Goal: Task Accomplishment & Management: Manage account settings

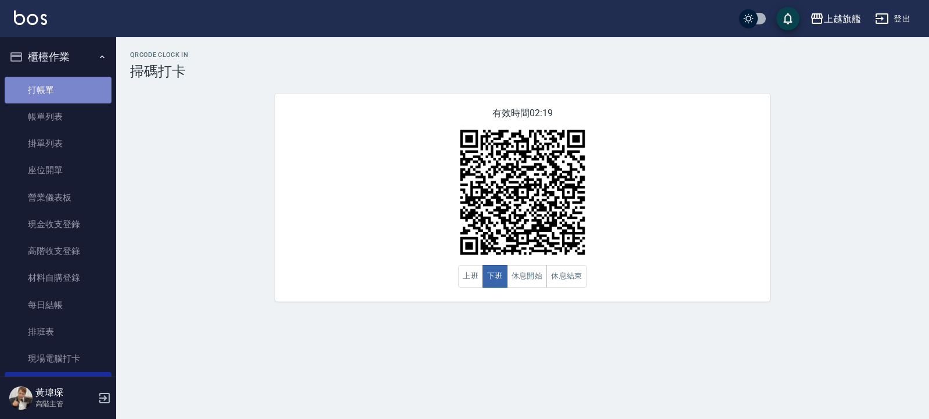
click at [73, 83] on link "打帳單" at bounding box center [58, 90] width 107 height 27
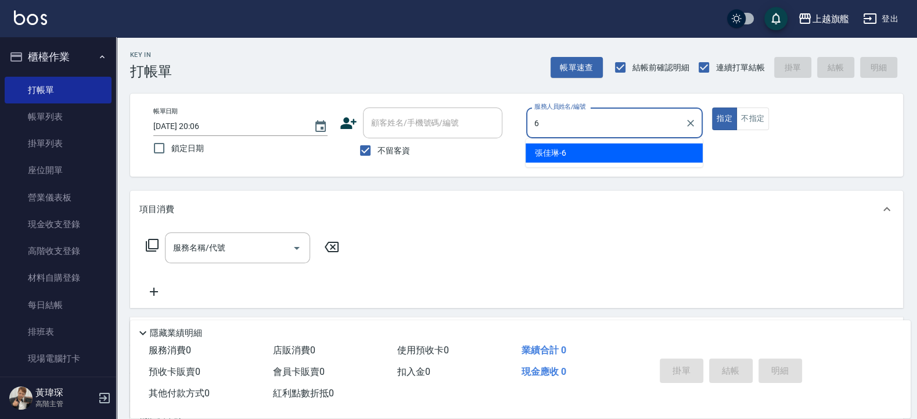
type input "張佳琳-6"
type button "true"
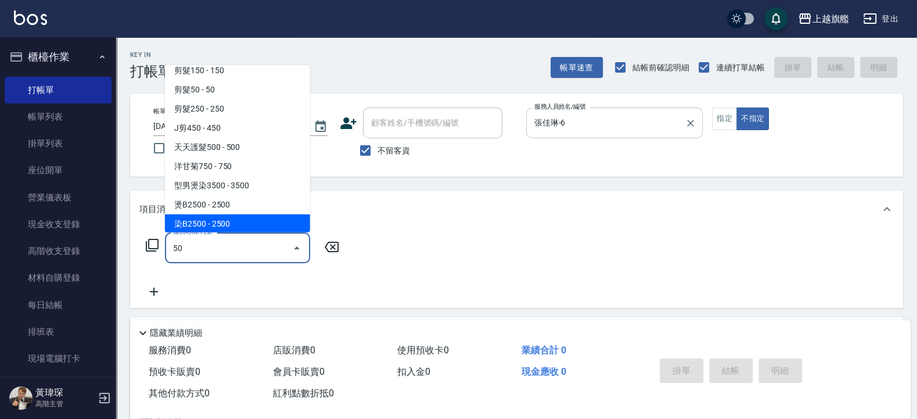
scroll to position [5, 0]
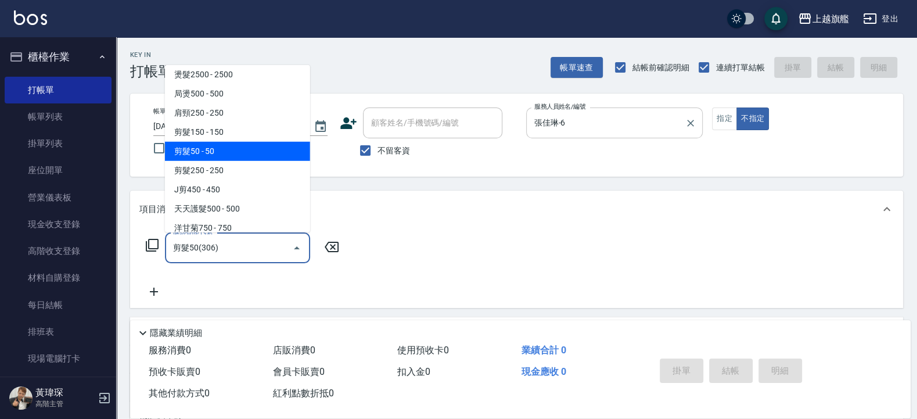
type input "剪髮50(306)"
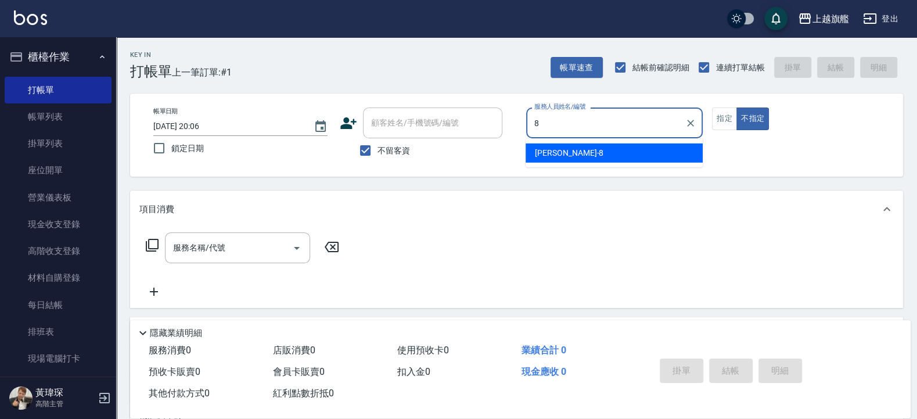
type input "[PERSON_NAME]-8"
type button "false"
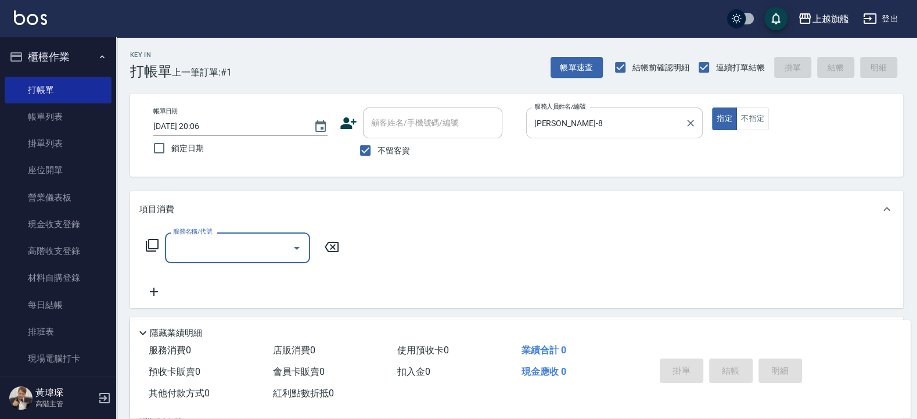
click at [633, 118] on input "[PERSON_NAME]-8" at bounding box center [605, 123] width 149 height 20
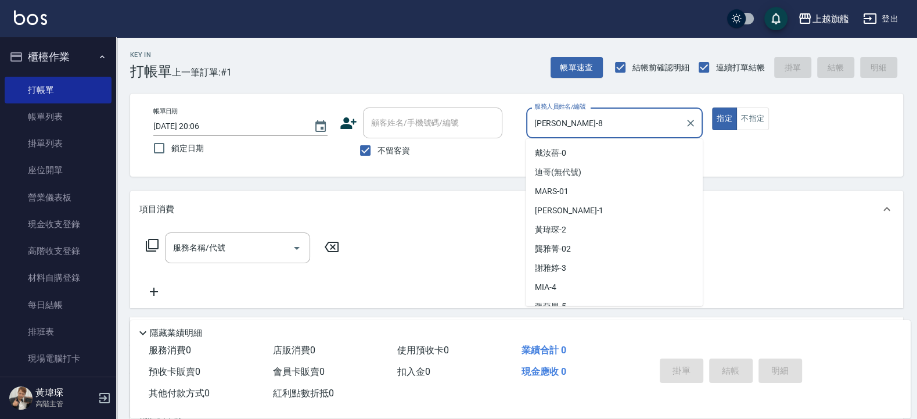
scroll to position [67, 0]
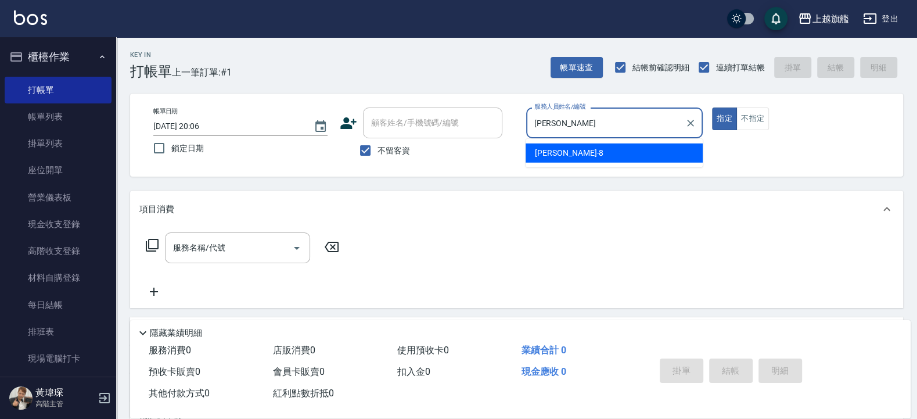
type input "周"
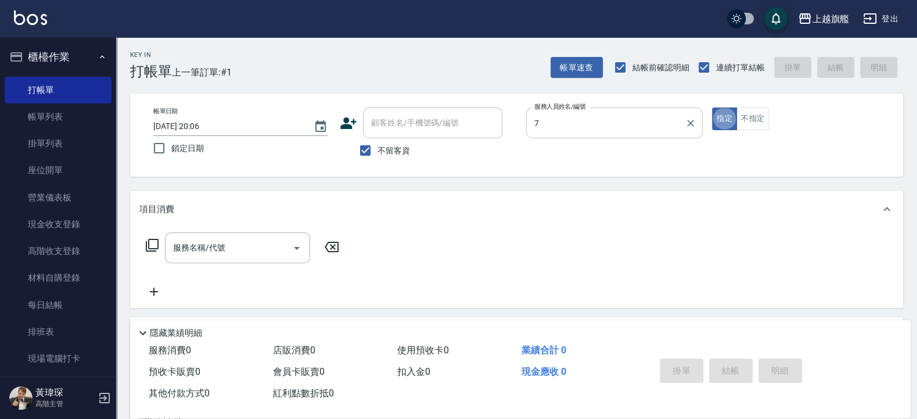
type input "林筱莉-7"
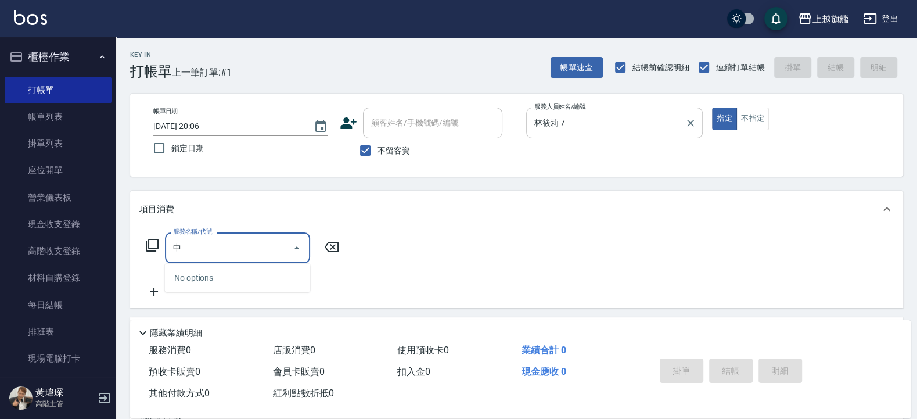
type input "鐘"
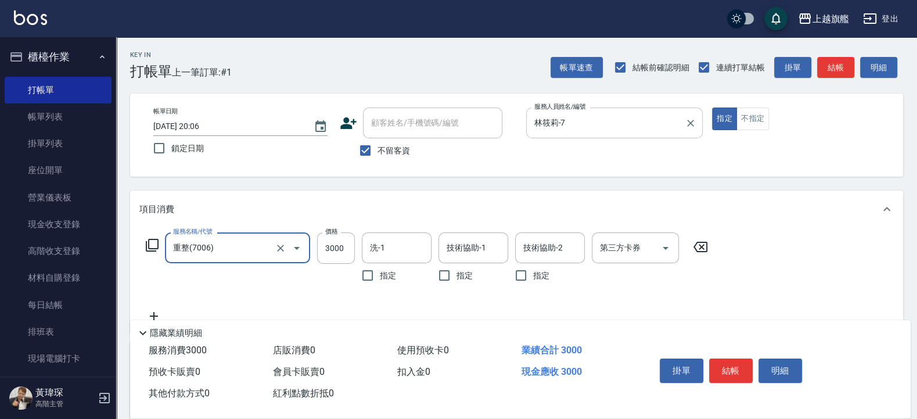
type input "重整(7006)"
type input "2000"
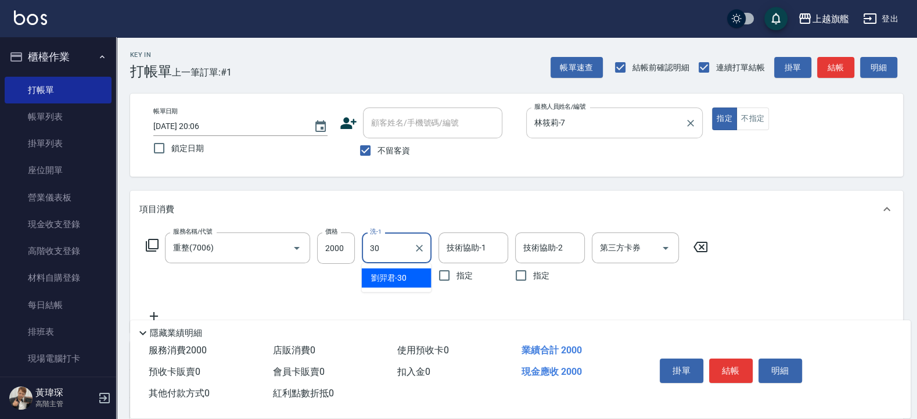
type input "[PERSON_NAME]-30"
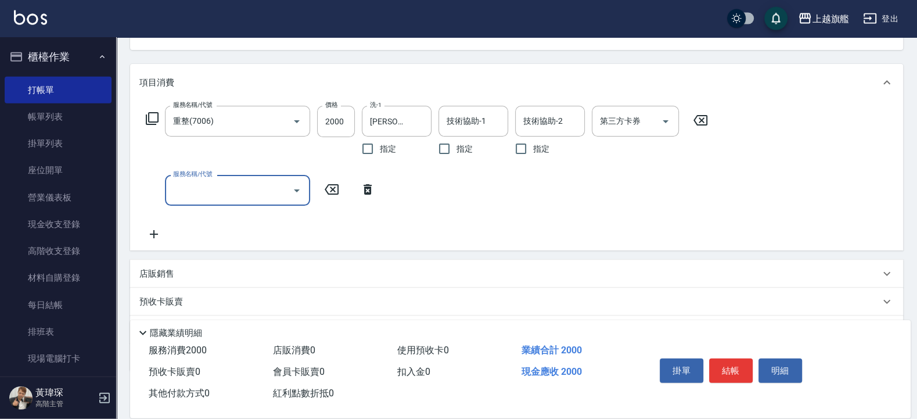
scroll to position [139, 0]
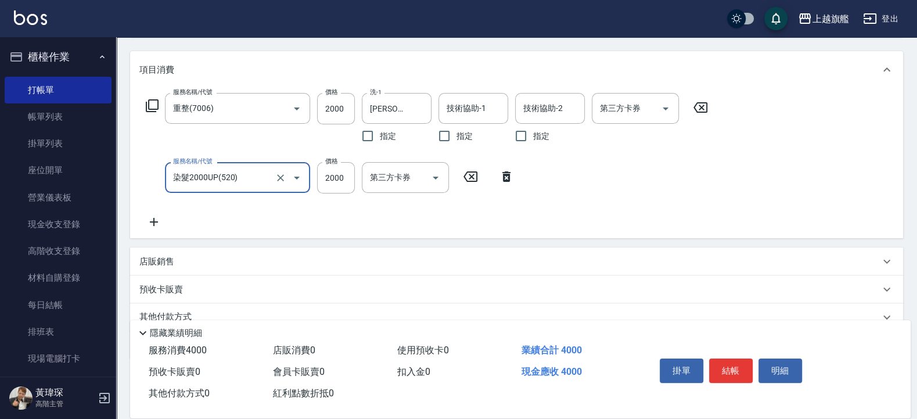
type input "染髮2000UP(520)"
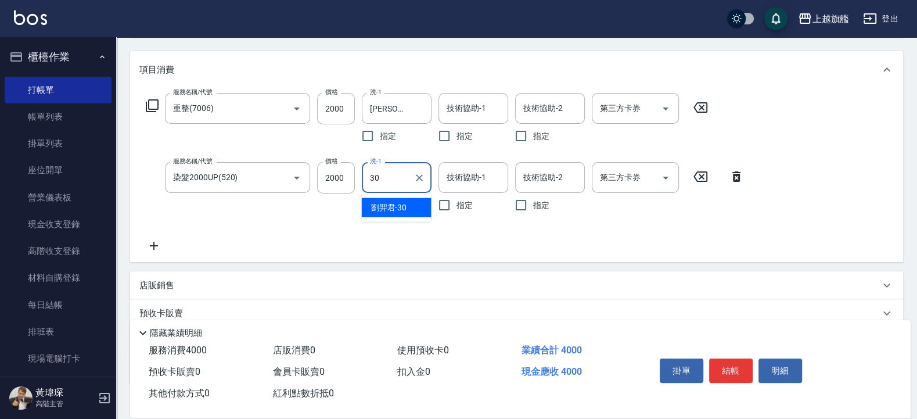
type input "[PERSON_NAME]-30"
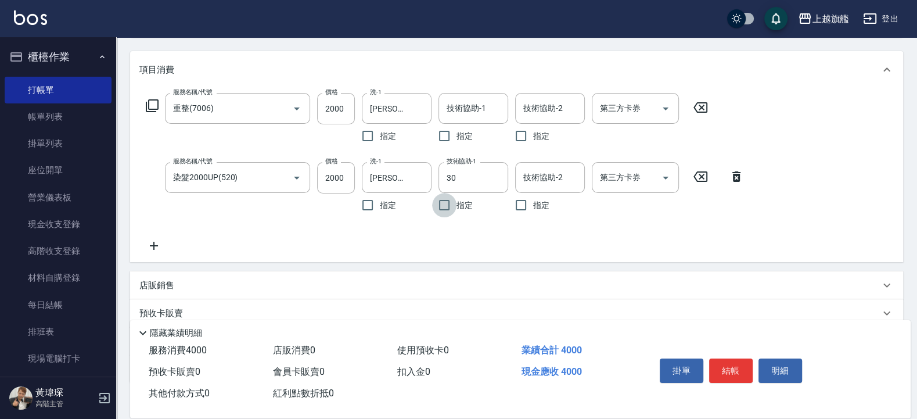
type input "[PERSON_NAME]-30"
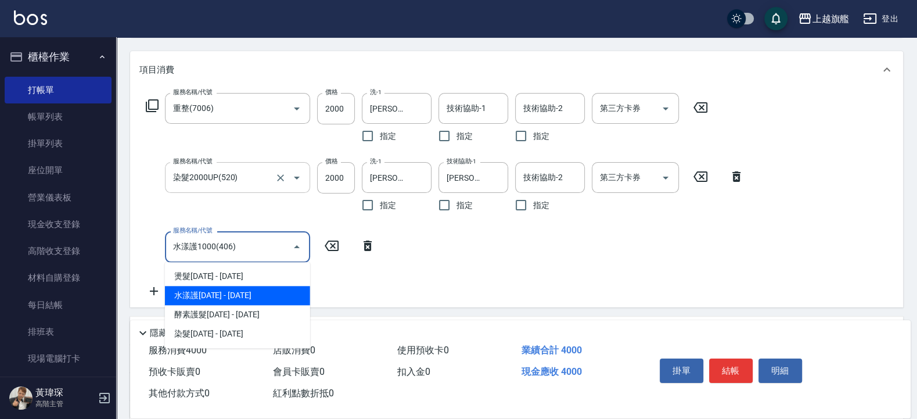
type input "水漾護1000(406)"
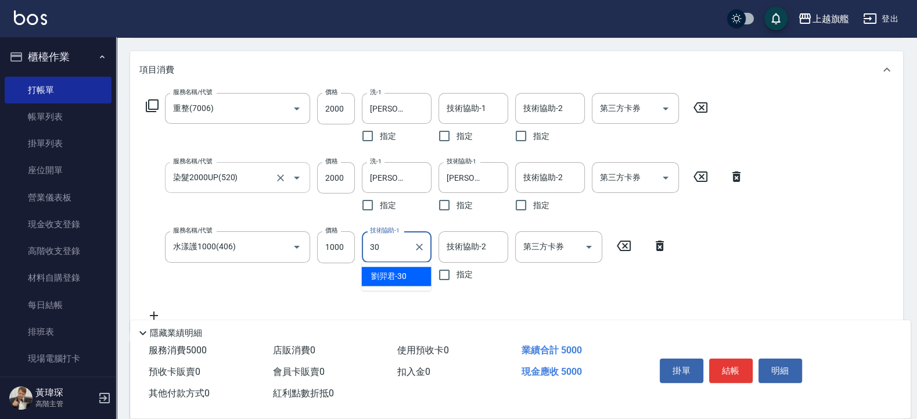
type input "[PERSON_NAME]-30"
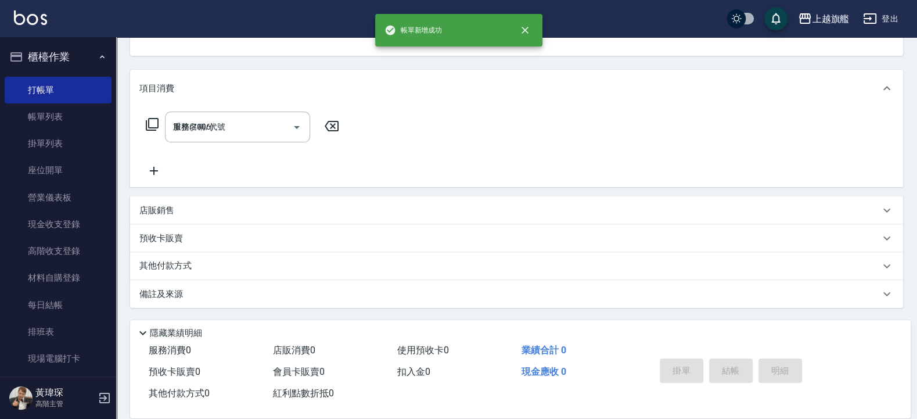
type input "[DATE] 20:09"
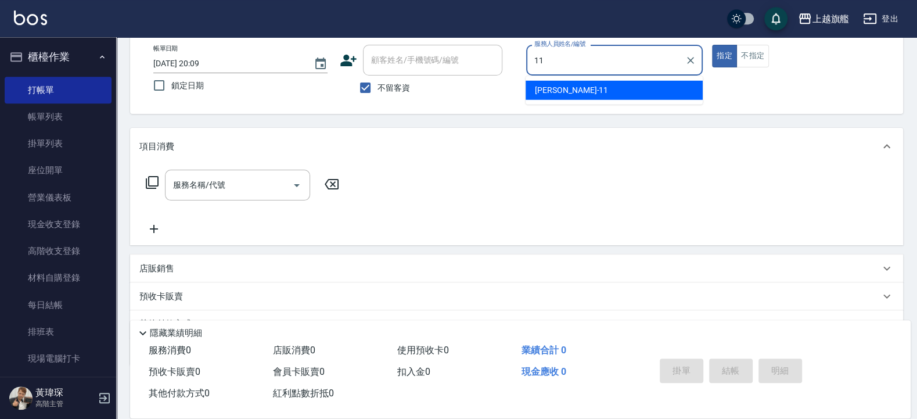
scroll to position [36, 0]
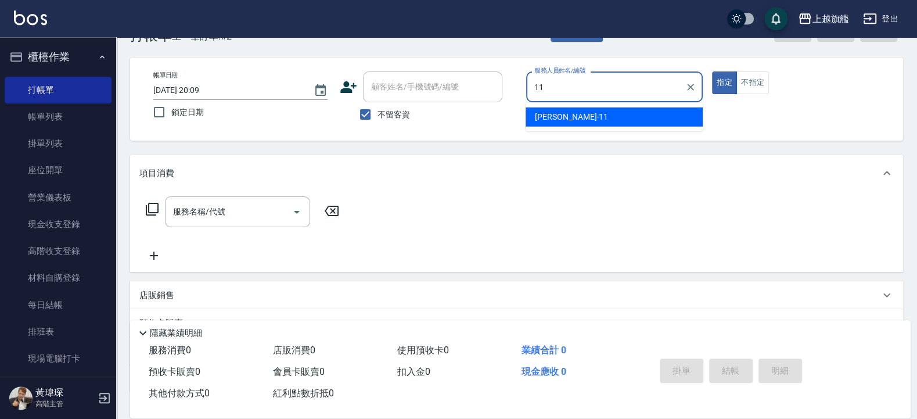
type input "[PERSON_NAME]-11"
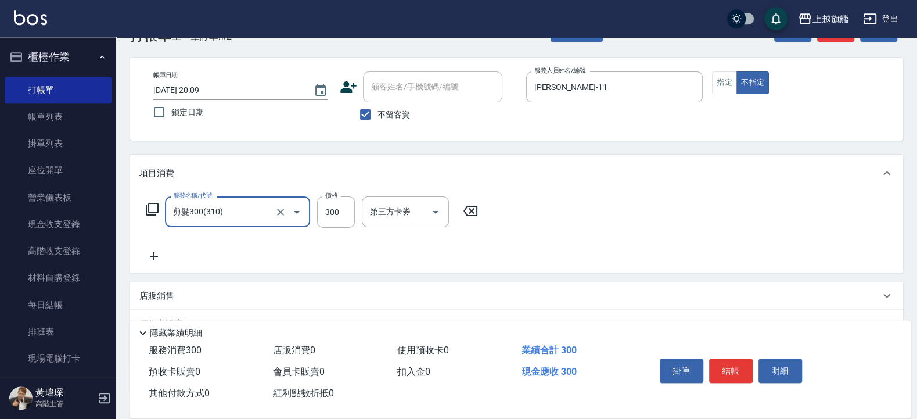
type input "剪髮300(310)"
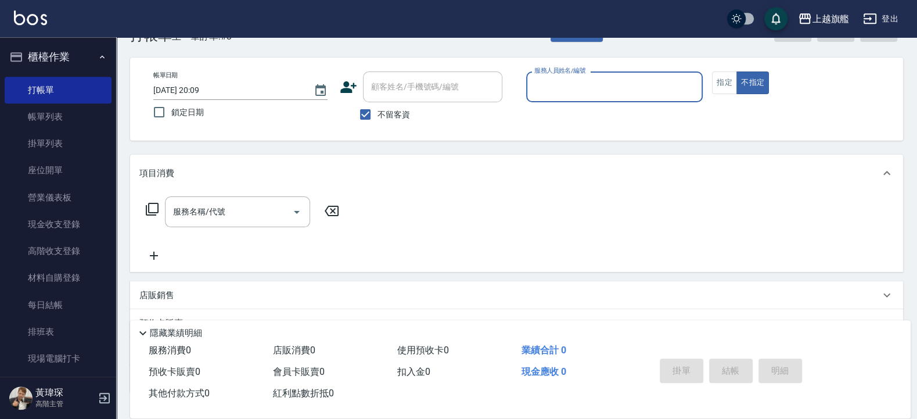
click at [397, 103] on label "不留客資" at bounding box center [381, 114] width 57 height 24
drag, startPoint x: 372, startPoint y: 118, endPoint x: 380, endPoint y: 105, distance: 15.3
click at [372, 117] on input "不留客資" at bounding box center [365, 114] width 24 height 24
checkbox input "false"
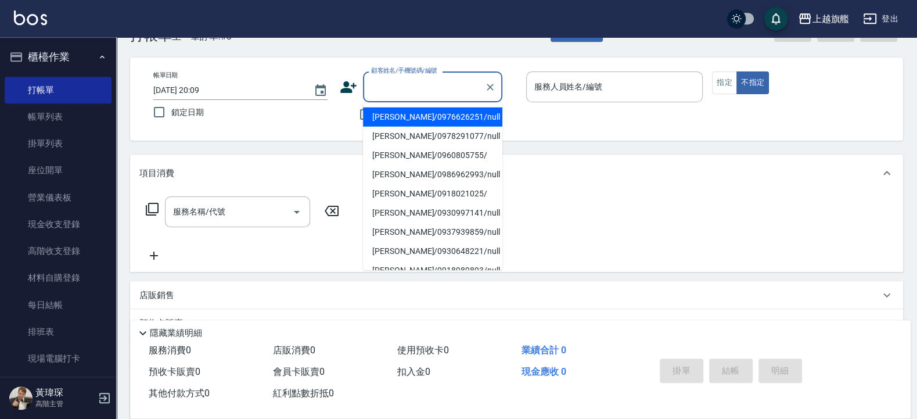
click at [394, 91] on input "顧客姓名/手機號碼/編號" at bounding box center [423, 87] width 111 height 20
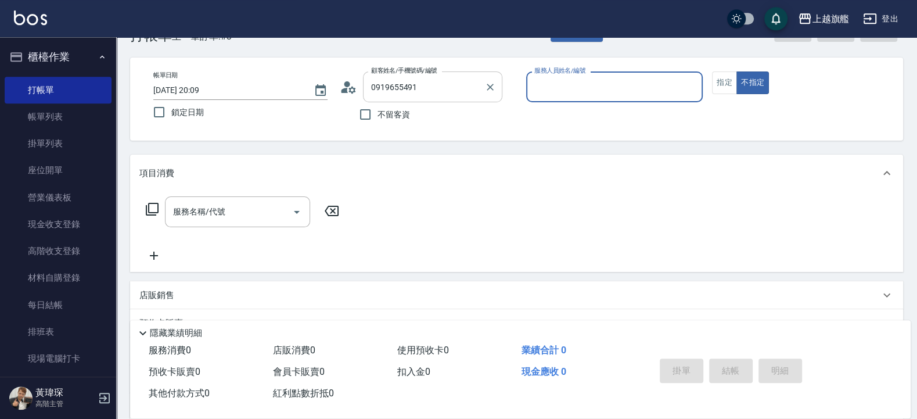
type input "[PERSON_NAME]/0919655491/null"
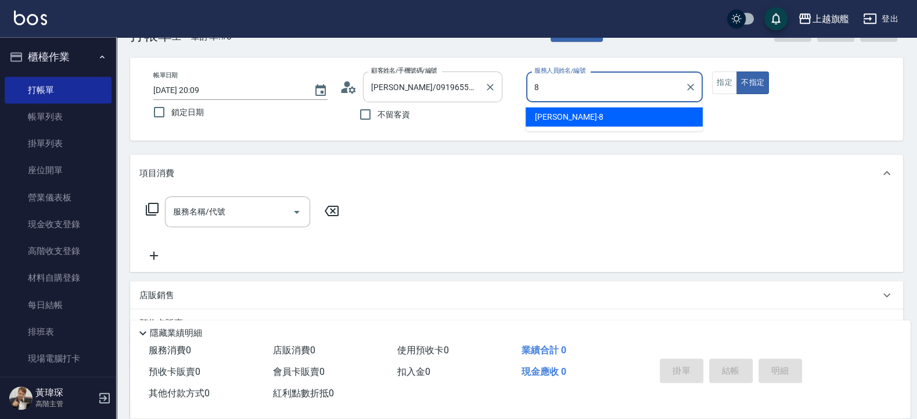
type input "[PERSON_NAME]-8"
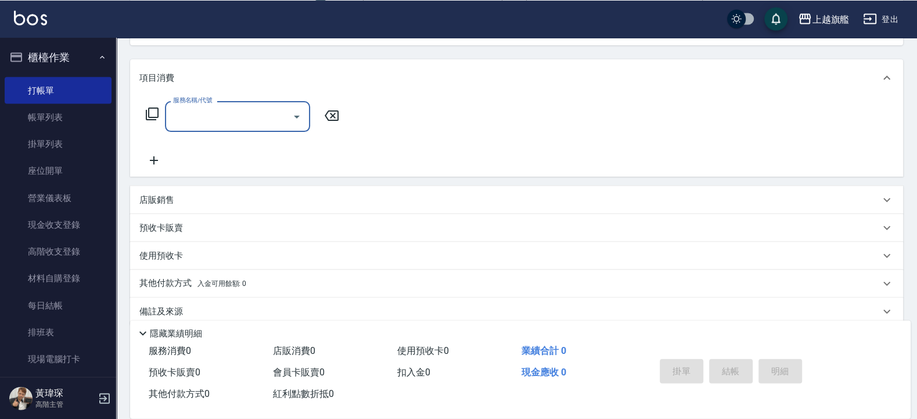
scroll to position [149, 0]
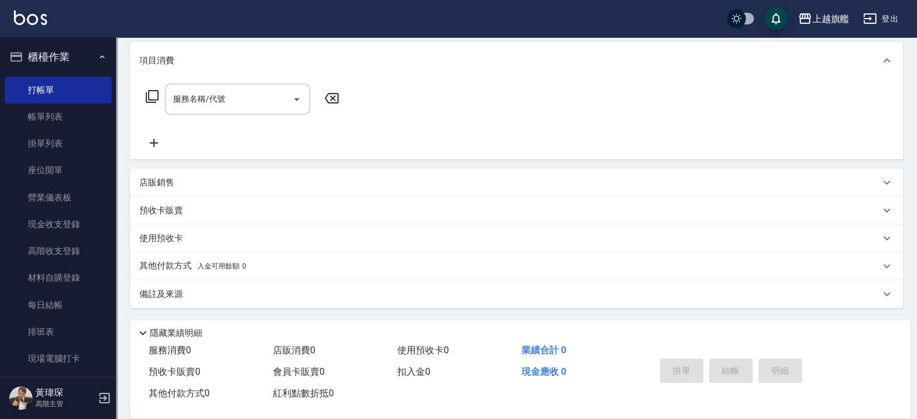
click at [200, 232] on div "使用預收卡" at bounding box center [509, 238] width 740 height 12
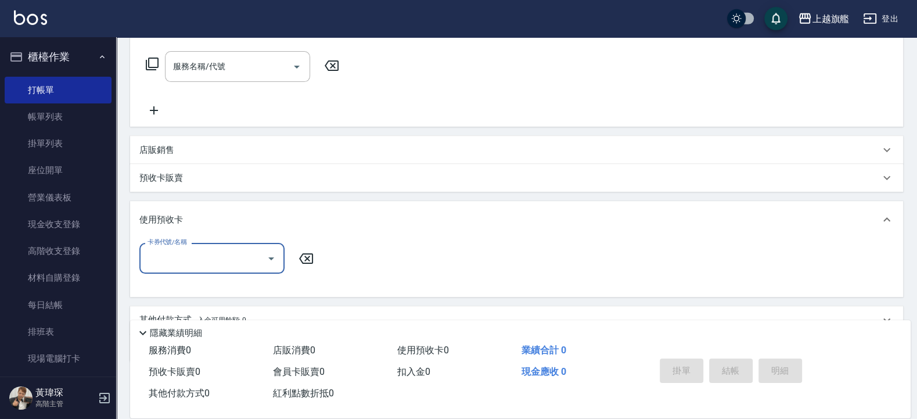
scroll to position [218, 0]
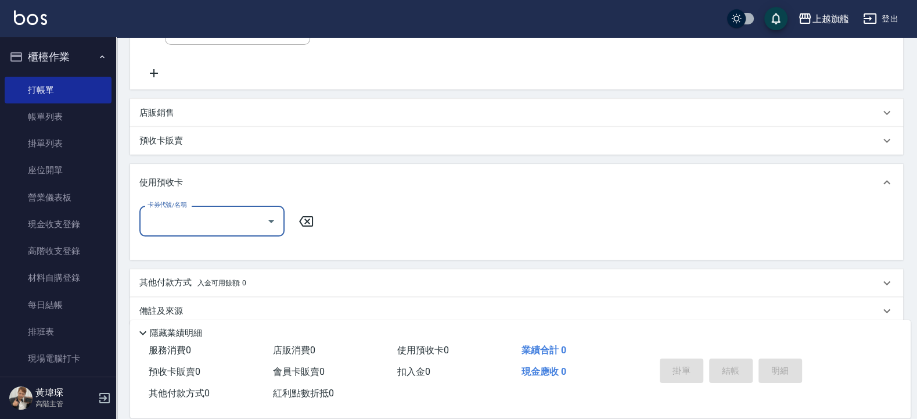
click at [189, 139] on div "預收卡販賣" at bounding box center [509, 141] width 740 height 12
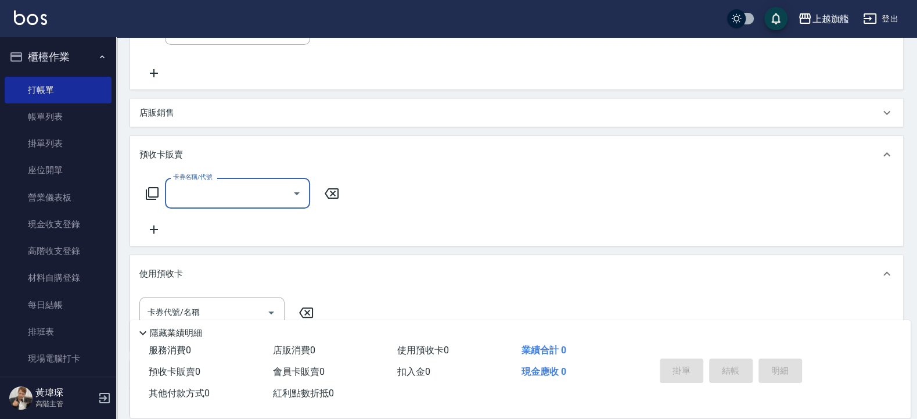
scroll to position [1, 0]
click at [406, 215] on div "卡券名稱/代號 卡券名稱/代號" at bounding box center [516, 207] width 754 height 59
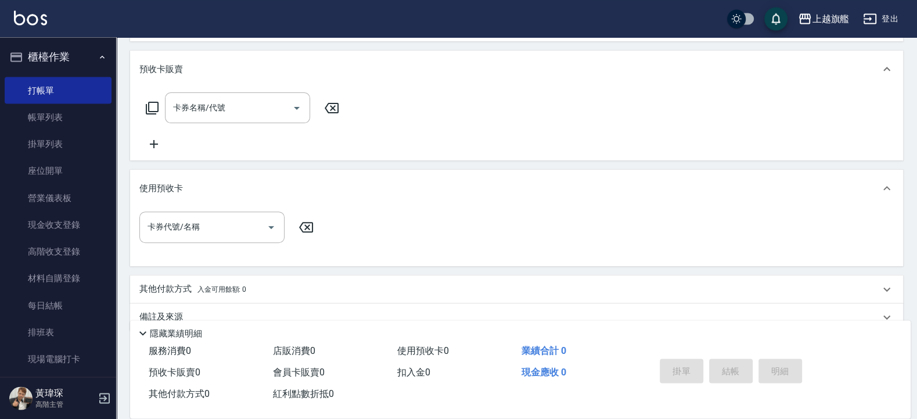
scroll to position [326, 0]
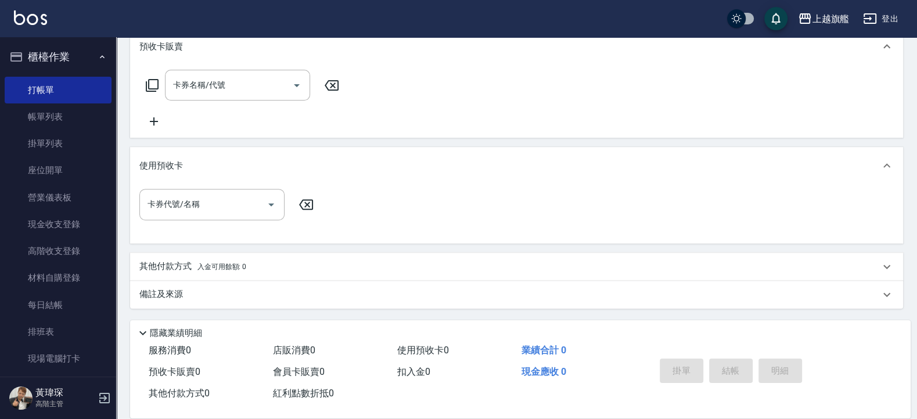
click at [417, 217] on div "卡券代號/名稱 卡券代號/名稱" at bounding box center [516, 211] width 754 height 45
click at [397, 163] on div "使用預收卡" at bounding box center [509, 166] width 740 height 12
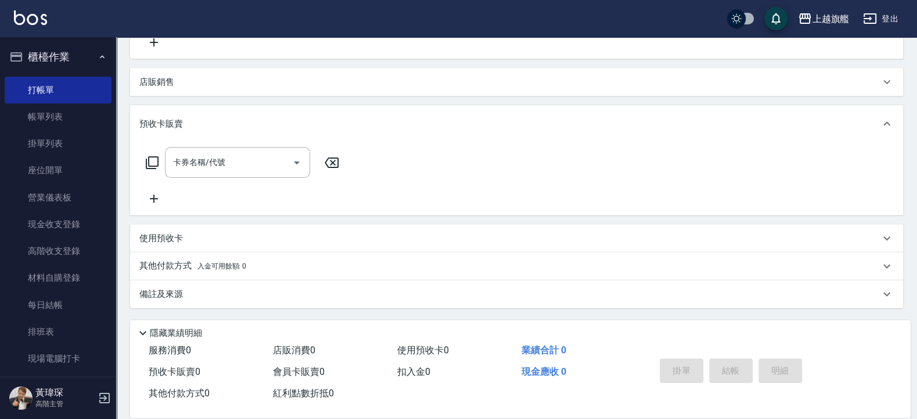
scroll to position [248, 0]
click at [389, 131] on div "預收卡販賣" at bounding box center [516, 124] width 773 height 37
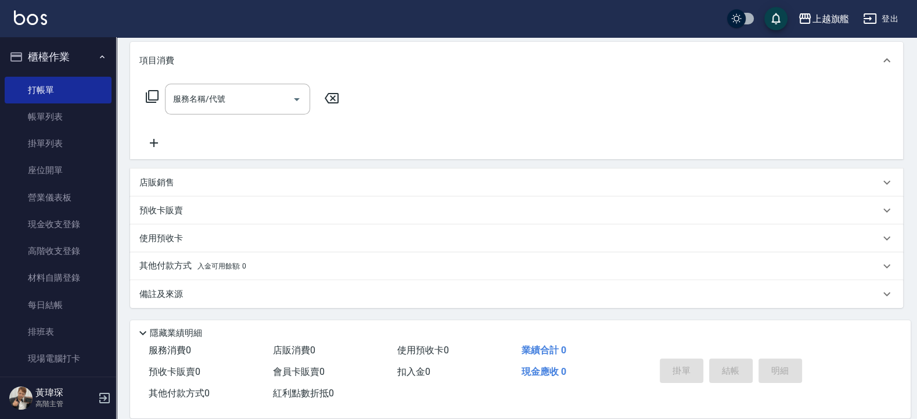
scroll to position [149, 0]
click at [160, 209] on p "預收卡販賣" at bounding box center [161, 210] width 44 height 12
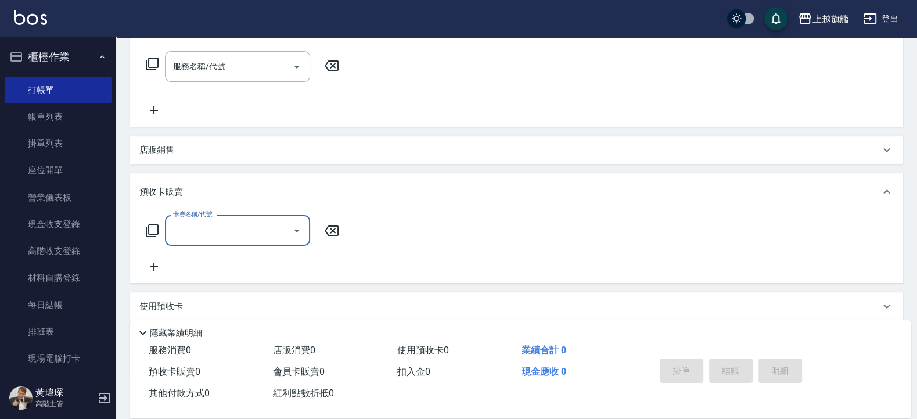
scroll to position [218, 0]
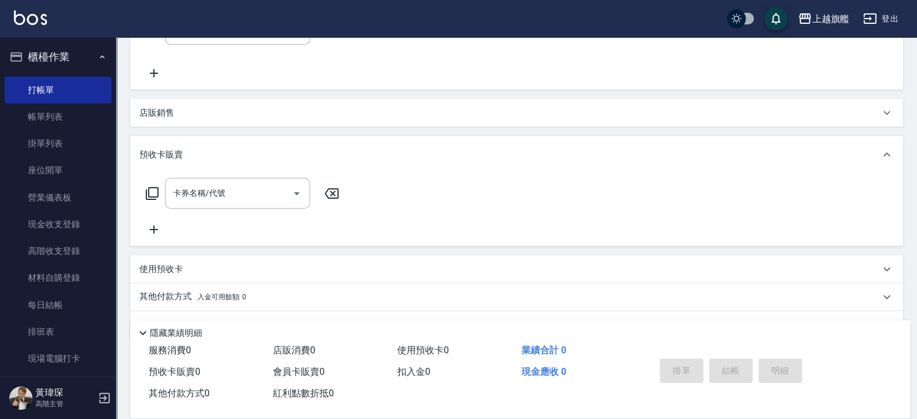
click at [354, 142] on div "預收卡販賣" at bounding box center [516, 154] width 773 height 37
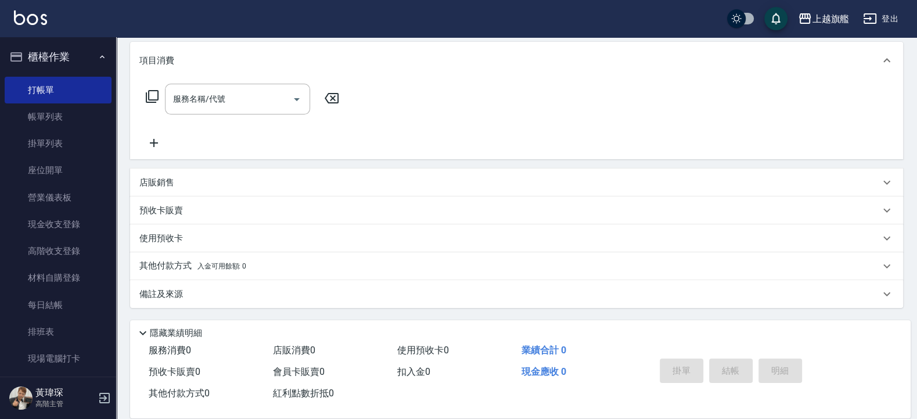
scroll to position [149, 0]
drag, startPoint x: 224, startPoint y: 229, endPoint x: 259, endPoint y: 201, distance: 45.4
click at [224, 229] on div "使用預收卡" at bounding box center [516, 238] width 773 height 28
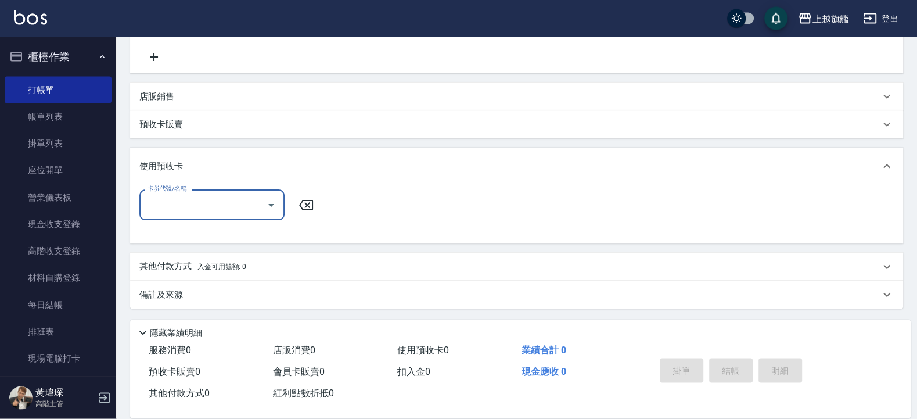
scroll to position [235, 0]
click at [191, 206] on input "卡券代號/名稱" at bounding box center [203, 204] width 117 height 20
type input "0919655491"
click at [200, 125] on div "預收卡販賣" at bounding box center [509, 124] width 740 height 12
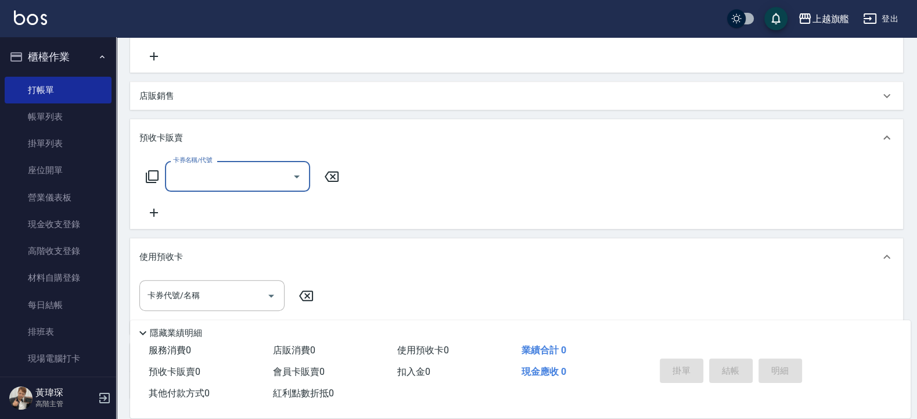
scroll to position [0, 0]
type input "0919655491"
click at [408, 129] on div "預收卡販賣" at bounding box center [516, 137] width 773 height 37
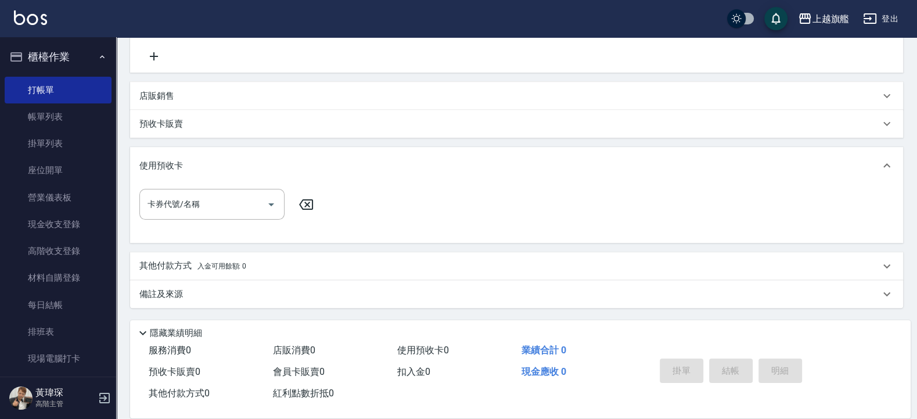
click at [342, 154] on div "使用預收卡" at bounding box center [516, 165] width 773 height 37
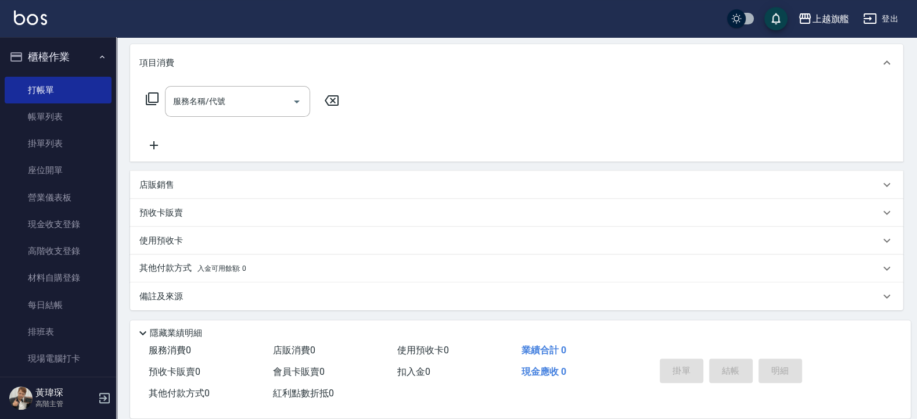
scroll to position [149, 0]
click at [253, 264] on div "其他付款方式 入金可用餘額: 0" at bounding box center [509, 266] width 740 height 13
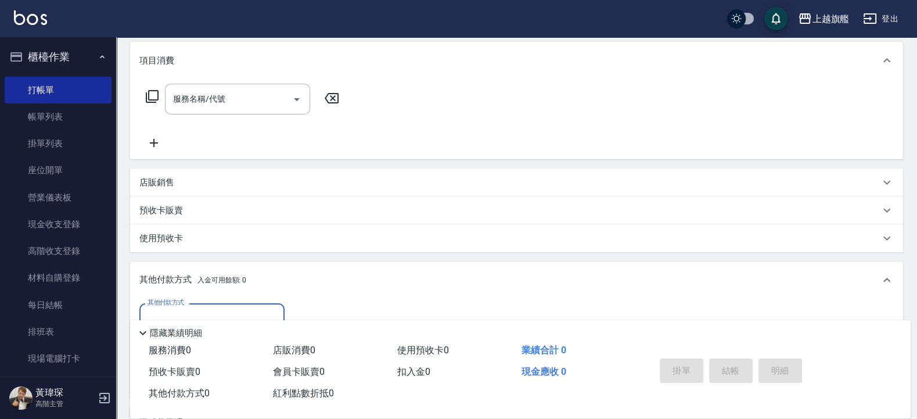
scroll to position [0, 0]
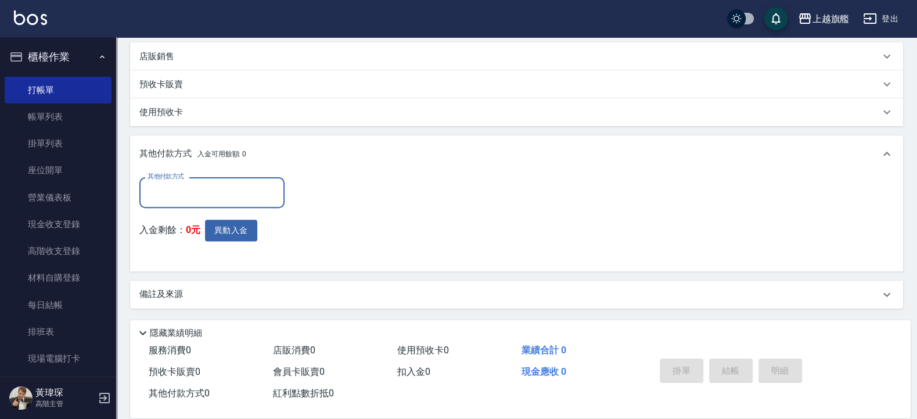
click at [314, 150] on div "其他付款方式 入金可用餘額: 0" at bounding box center [509, 153] width 740 height 13
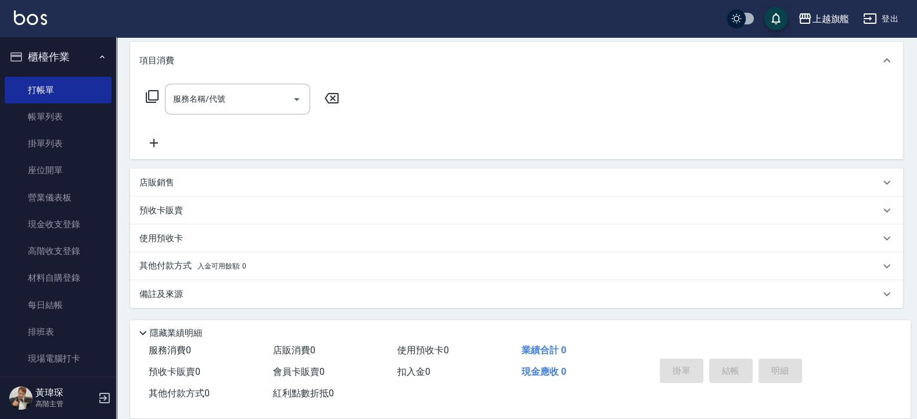
scroll to position [149, 0]
click at [207, 218] on div "預收卡販賣" at bounding box center [516, 210] width 773 height 28
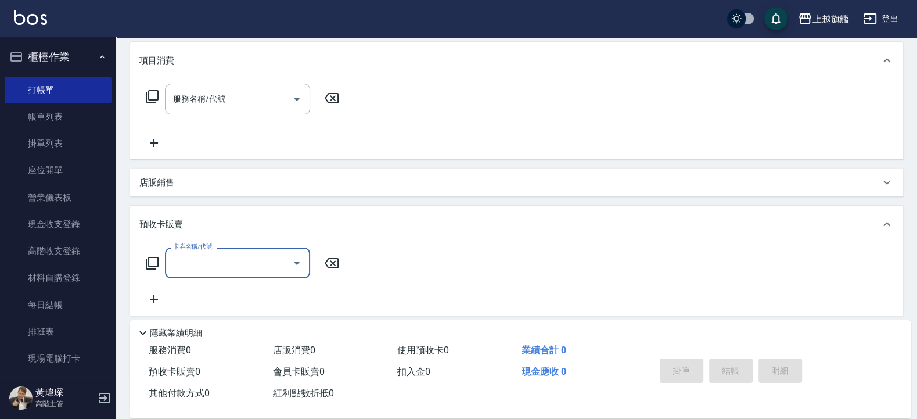
click at [221, 208] on div "預收卡販賣" at bounding box center [516, 224] width 773 height 37
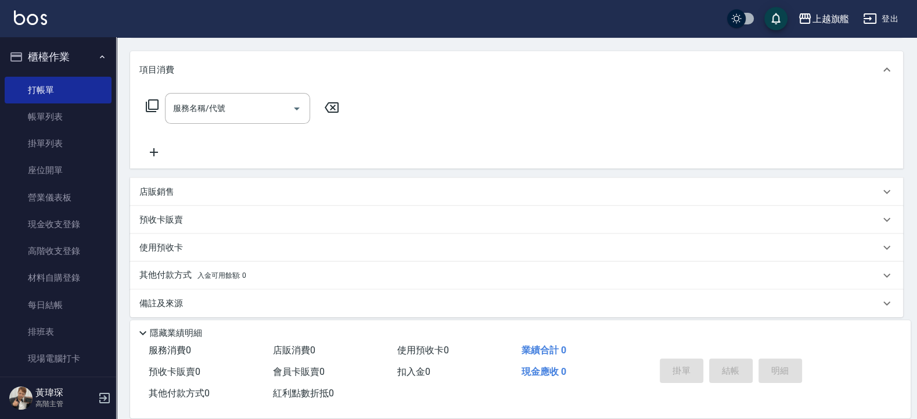
scroll to position [0, 0]
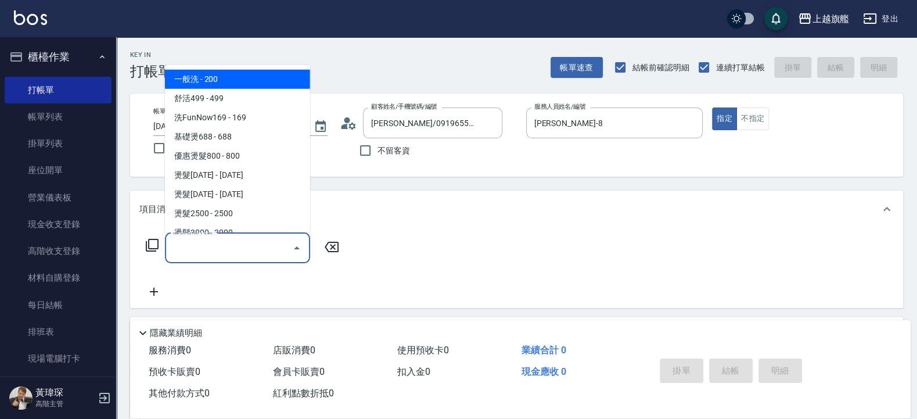
click at [240, 240] on input "服務名稱/代號" at bounding box center [228, 247] width 117 height 20
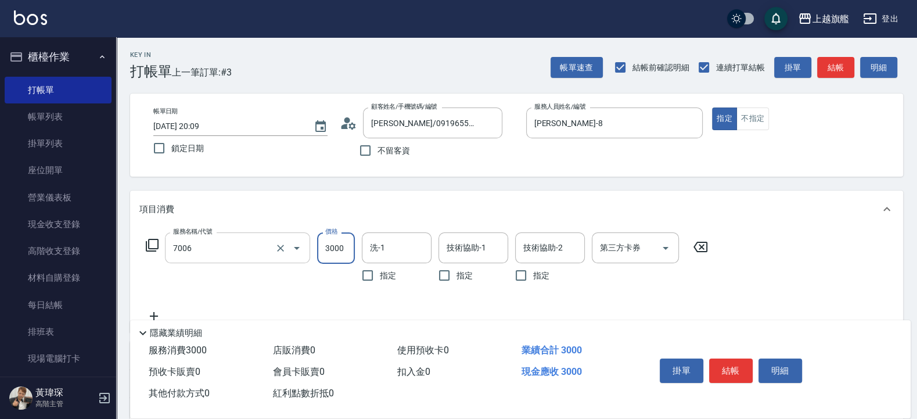
type input "重整(7006)"
type input "0"
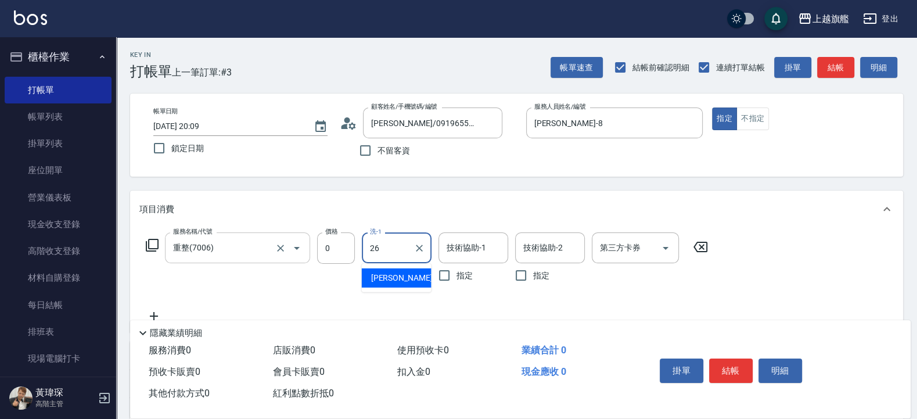
type input "[PERSON_NAME]-26"
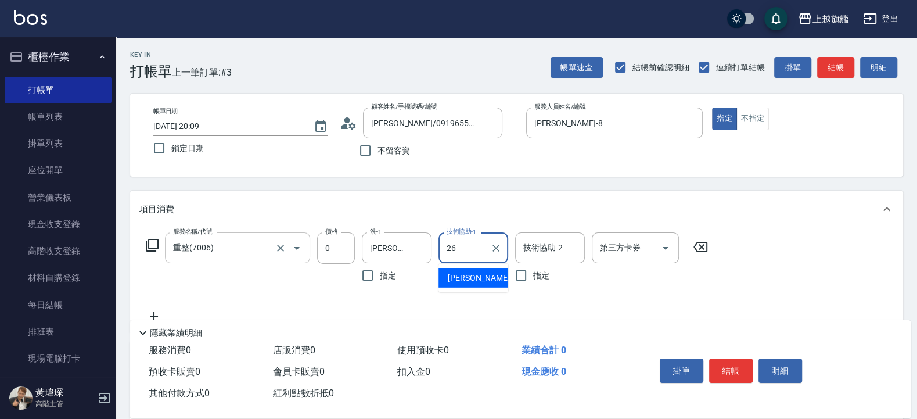
type input "[PERSON_NAME]-26"
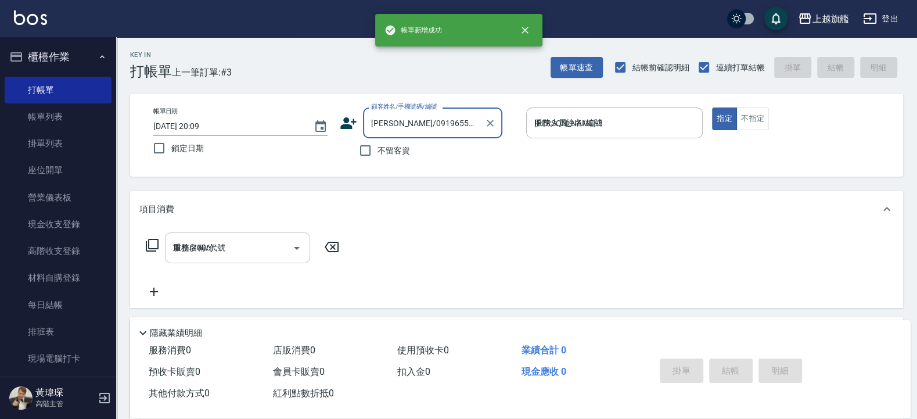
type input "[DATE] 20:12"
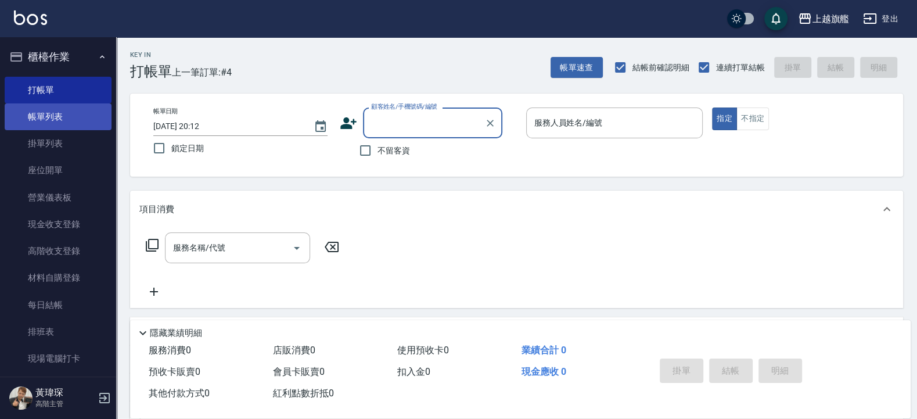
click at [35, 112] on link "帳單列表" at bounding box center [58, 116] width 107 height 27
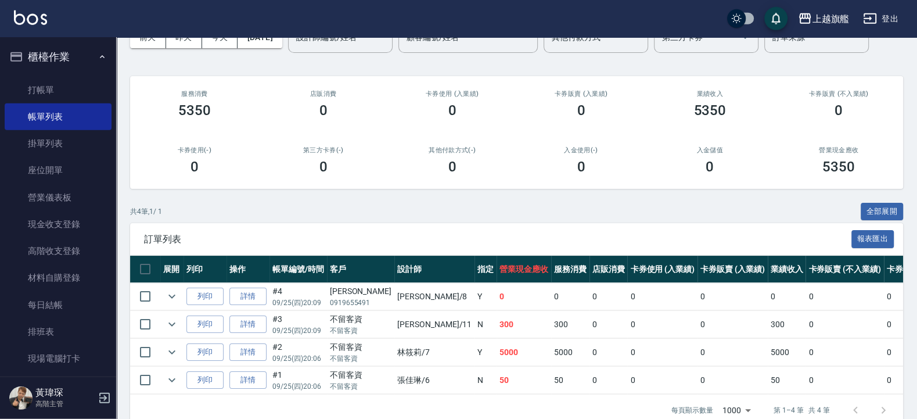
scroll to position [70, 0]
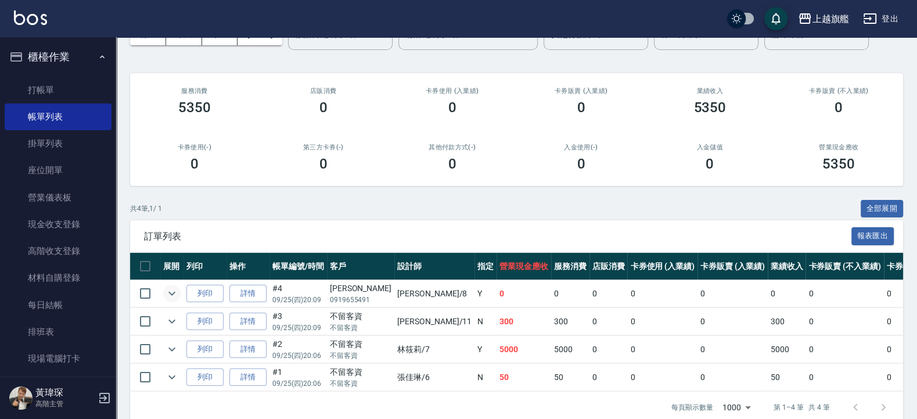
click at [171, 293] on icon "expand row" at bounding box center [171, 293] width 7 height 4
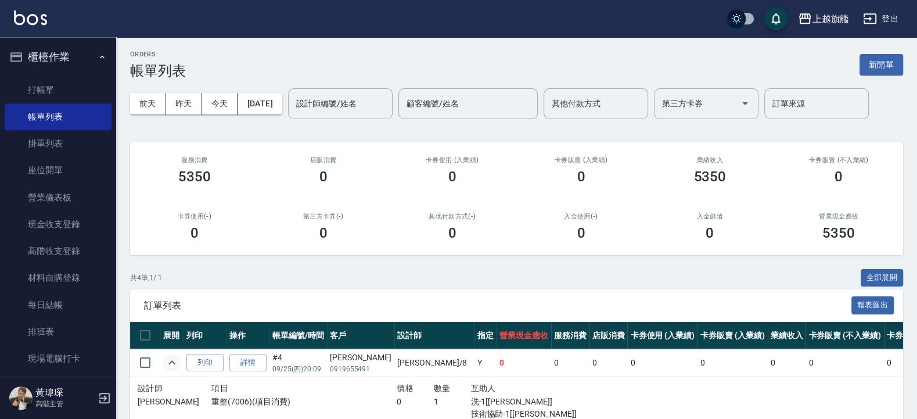
scroll to position [0, 0]
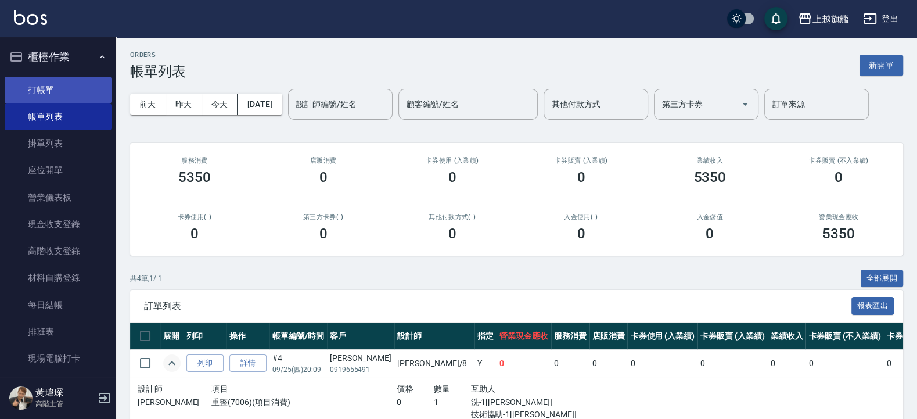
click at [30, 92] on link "打帳單" at bounding box center [58, 90] width 107 height 27
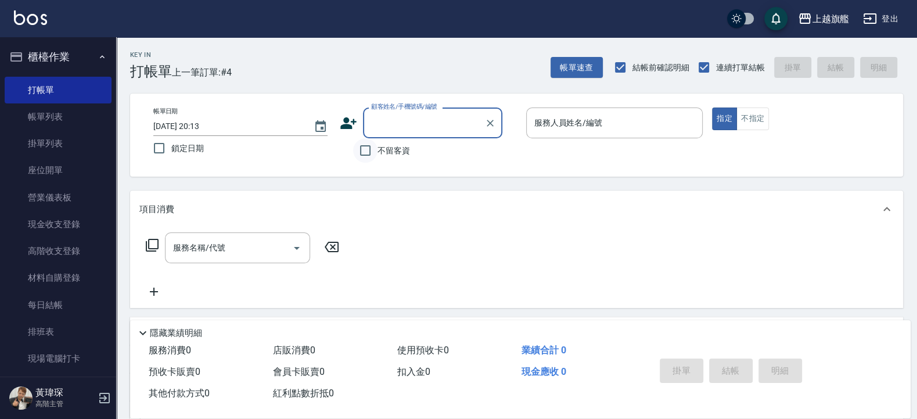
click at [368, 146] on input "不留客資" at bounding box center [365, 150] width 24 height 24
checkbox input "true"
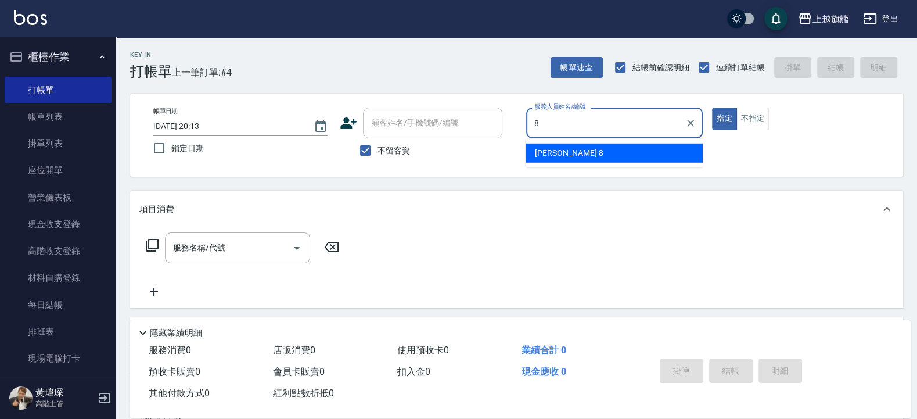
type input "[PERSON_NAME]-8"
type button "true"
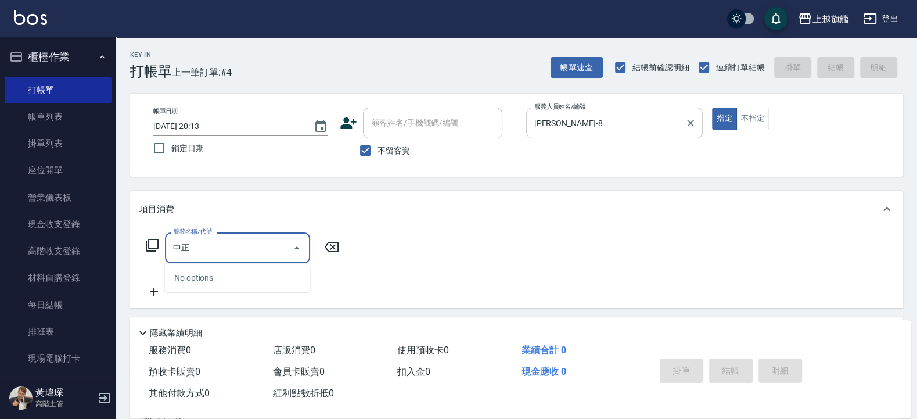
type input "鐘"
type input "鍾"
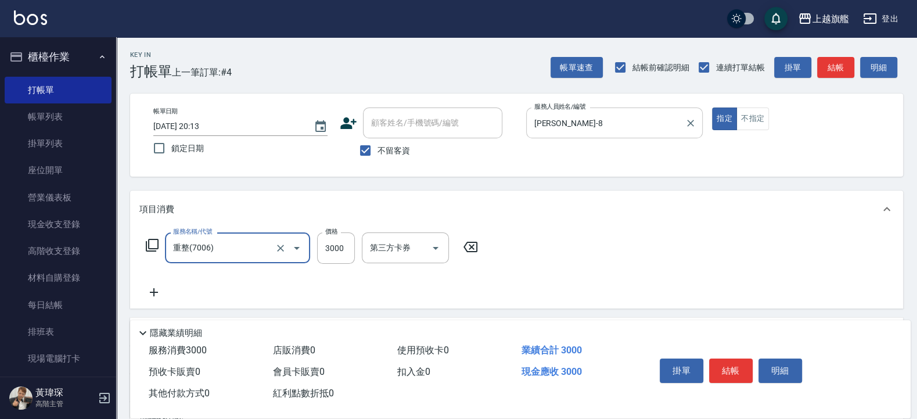
type input "重整(7006)"
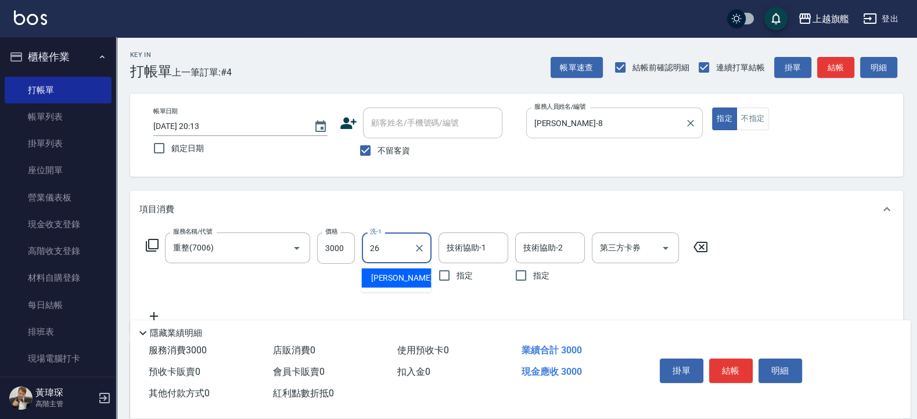
type input "[PERSON_NAME]-26"
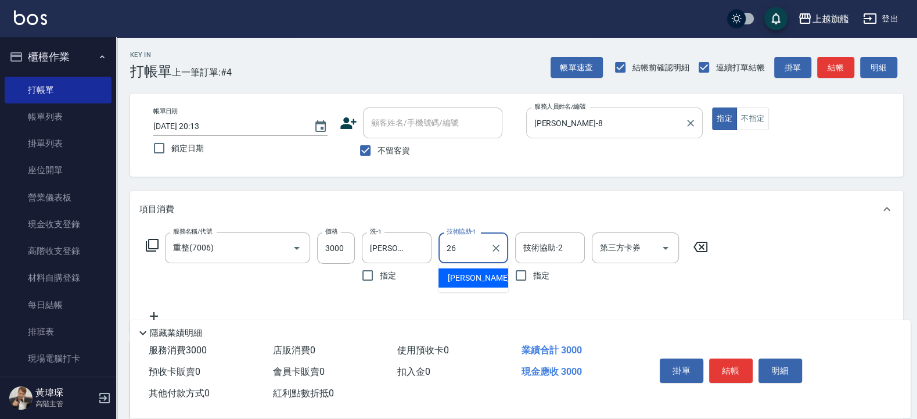
type input "[PERSON_NAME]-26"
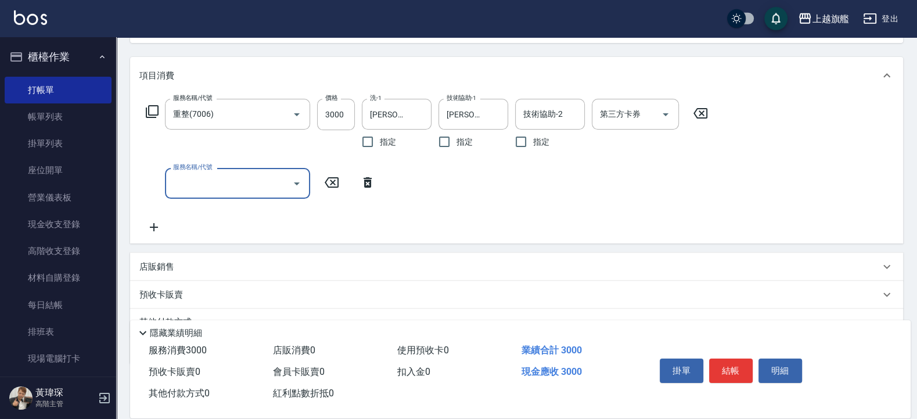
scroll to position [139, 0]
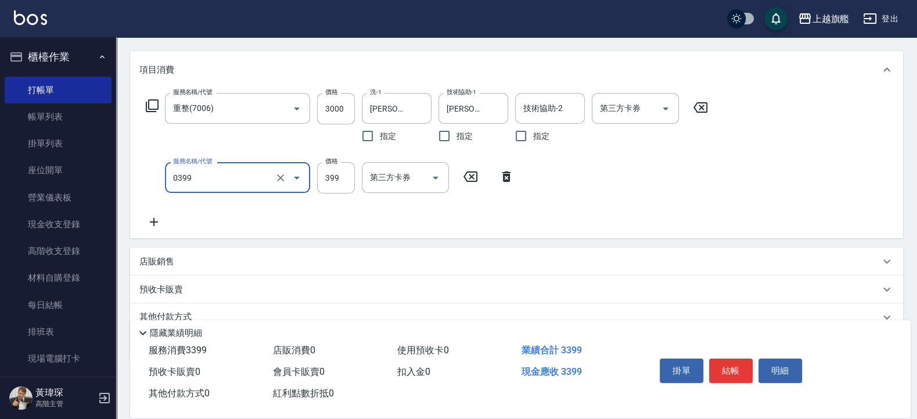
type input "海鹽SPA(0399)"
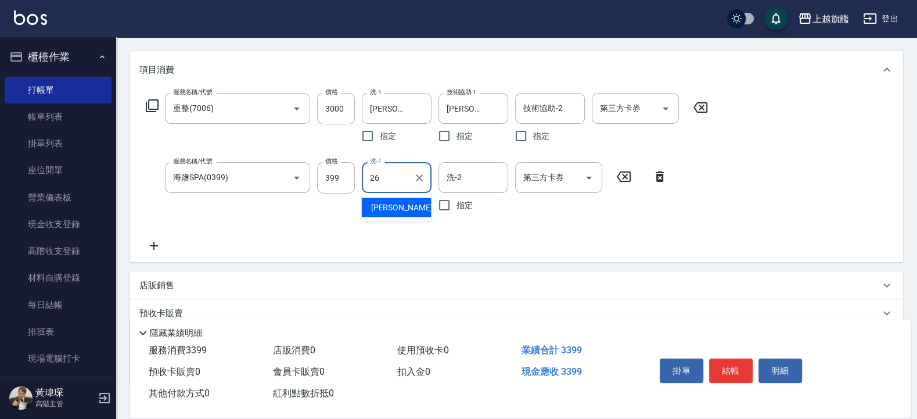
type input "[PERSON_NAME]-26"
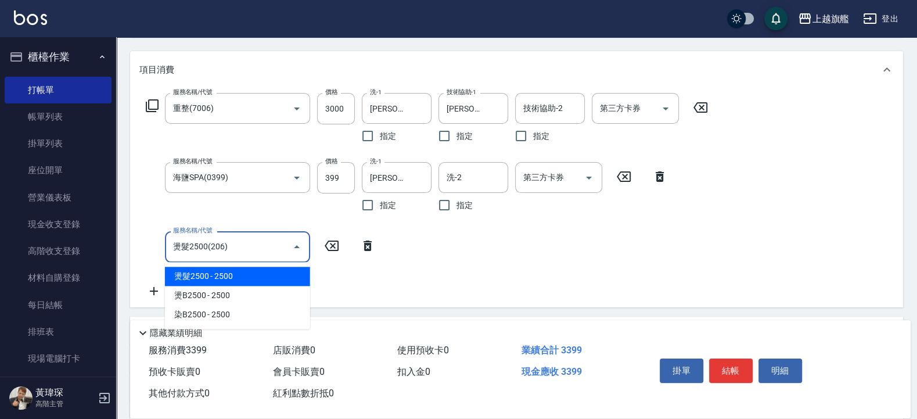
type input "燙髮2500(206)"
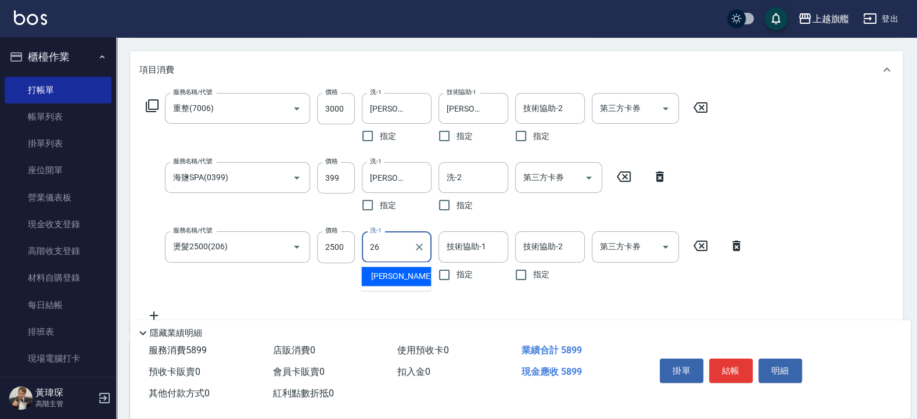
type input "[PERSON_NAME]-26"
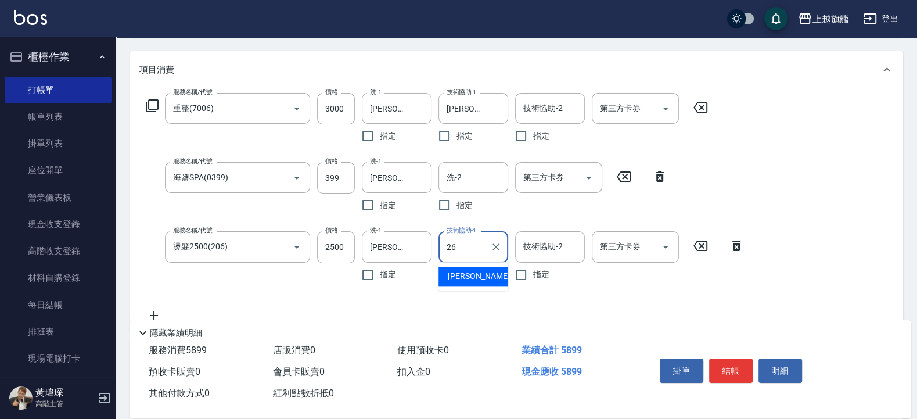
type input "[PERSON_NAME]-26"
click at [492, 109] on icon "Clear" at bounding box center [496, 109] width 12 height 12
click at [786, 115] on div "服務名稱/代號 重整(7006) 服務名稱/代號 價格 3000 價格 洗-1 [PERSON_NAME]-26 洗-1 指定 技術協助-1 技術協助-1 指…" at bounding box center [516, 209] width 773 height 243
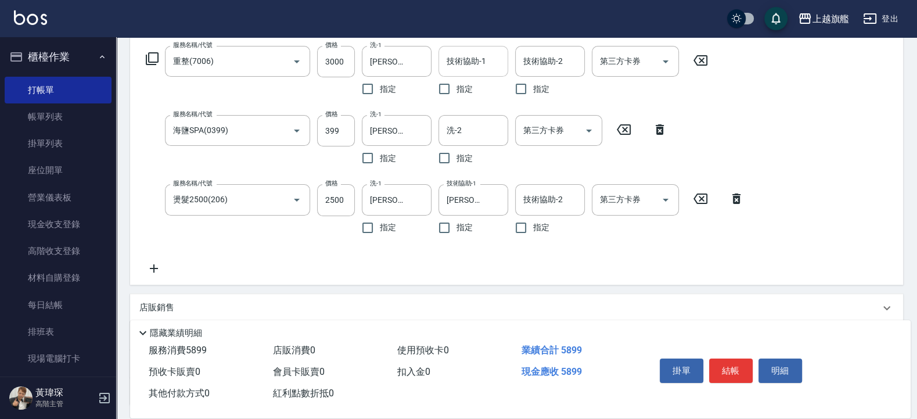
scroll to position [209, 0]
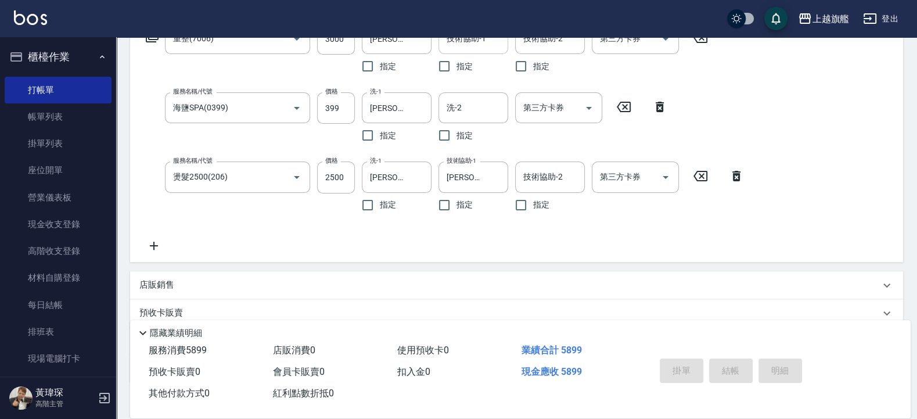
type input "[DATE] 20:14"
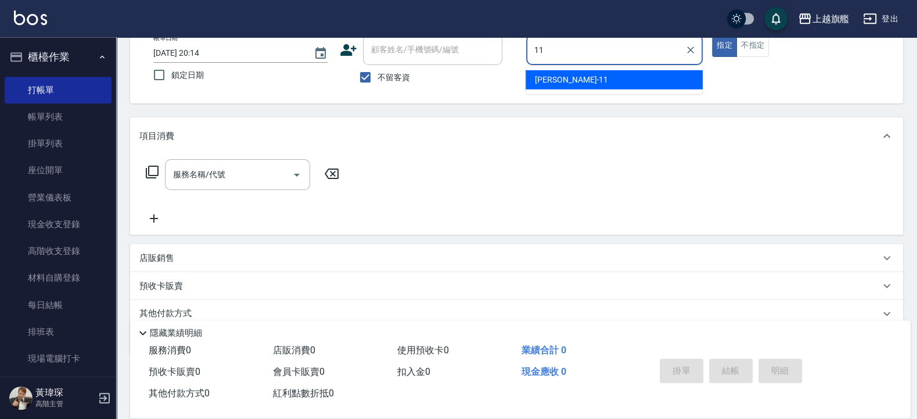
scroll to position [70, 0]
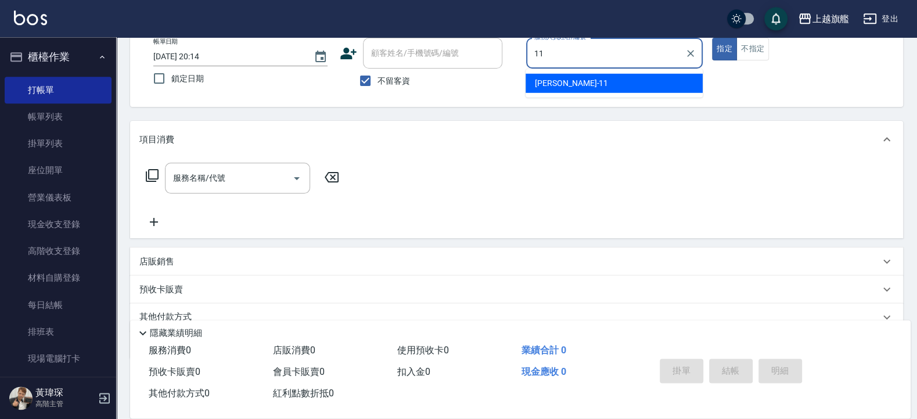
type input "[PERSON_NAME]-11"
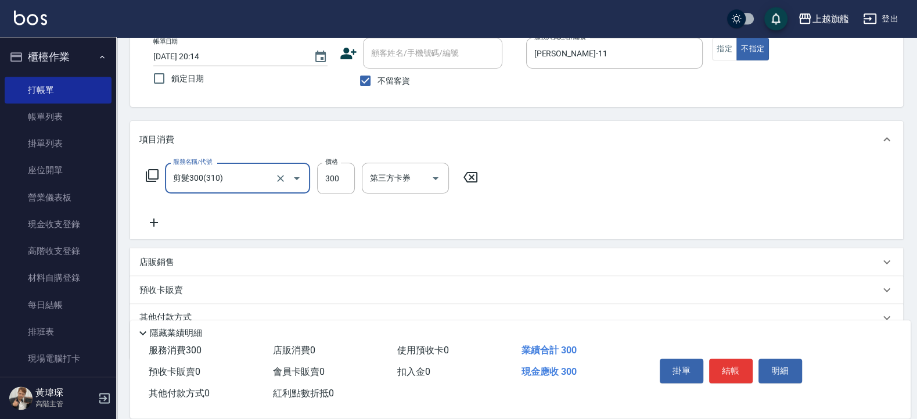
type input "剪髮300(310)"
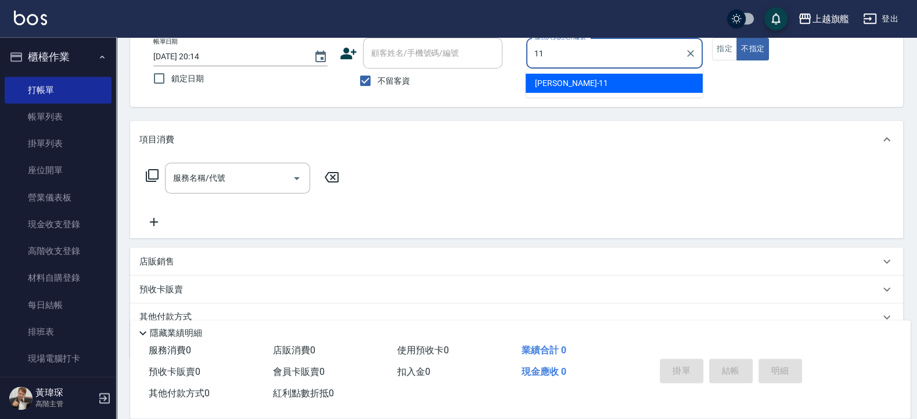
type input "[PERSON_NAME]-11"
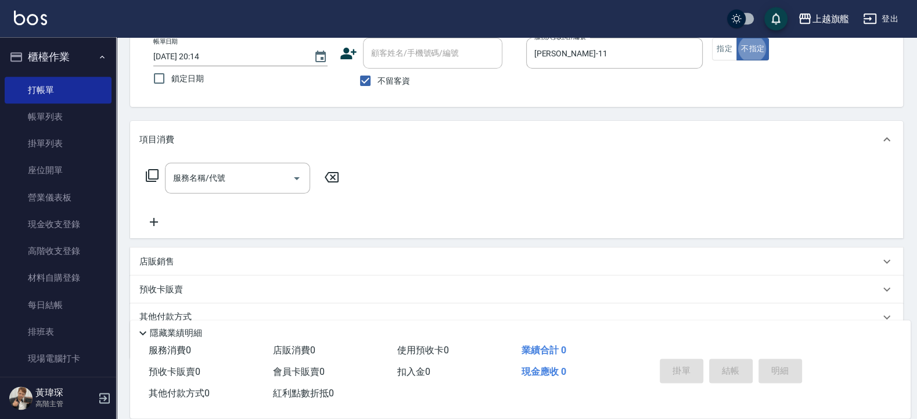
type button "false"
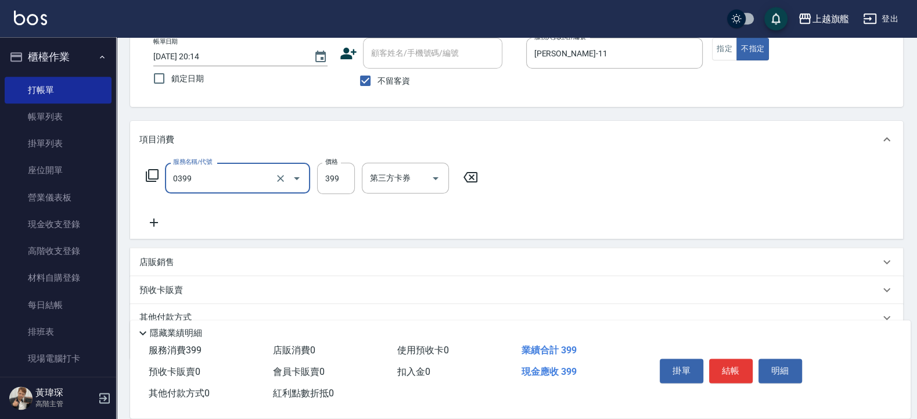
type input "海鹽SPA(0399)"
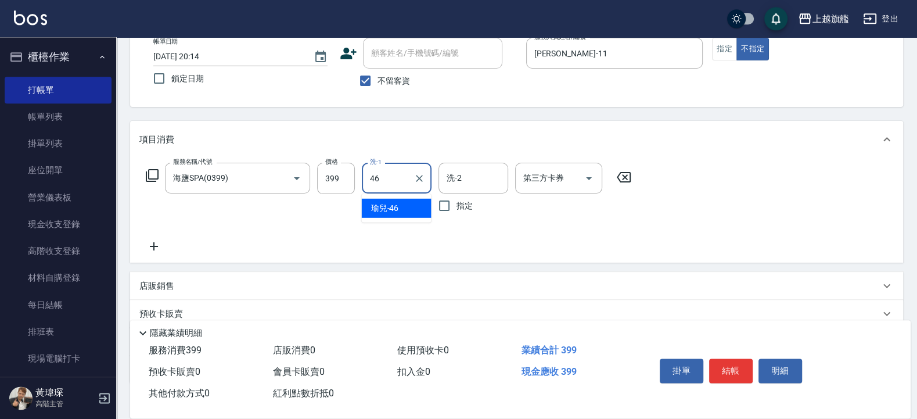
type input "瑜兒-46"
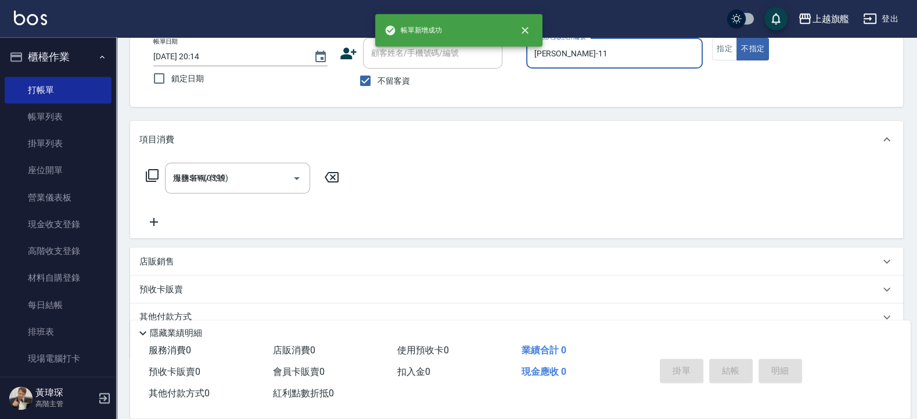
type input "[DATE] 20:15"
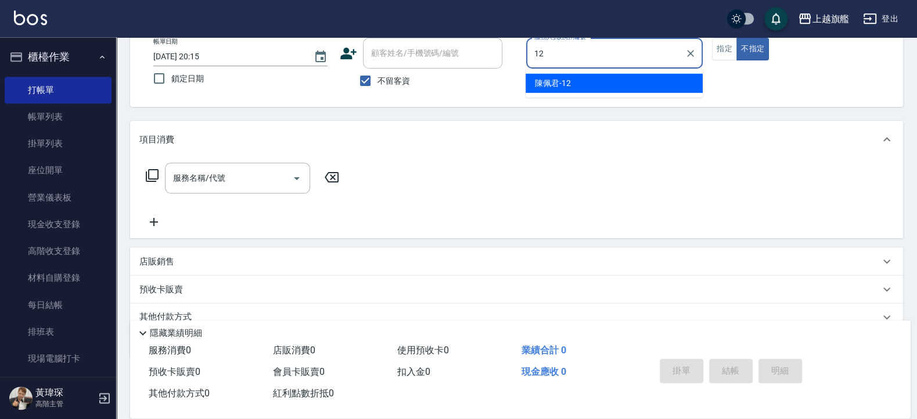
type input "陳佩君-12"
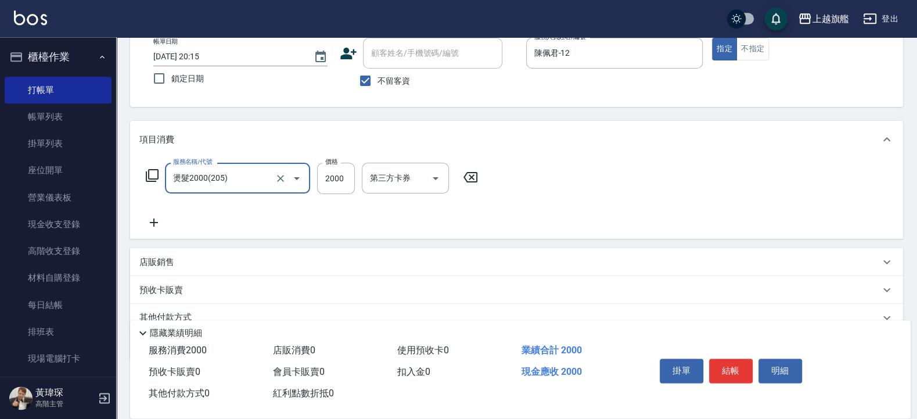
type input "燙髮2000(205)"
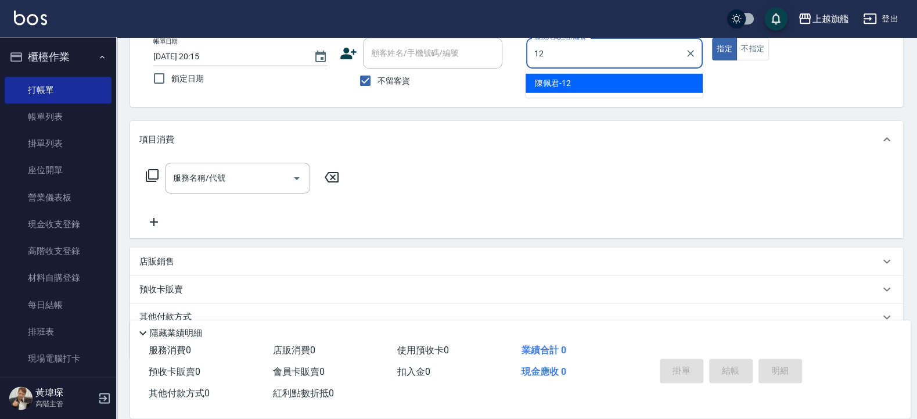
type input "陳佩君-12"
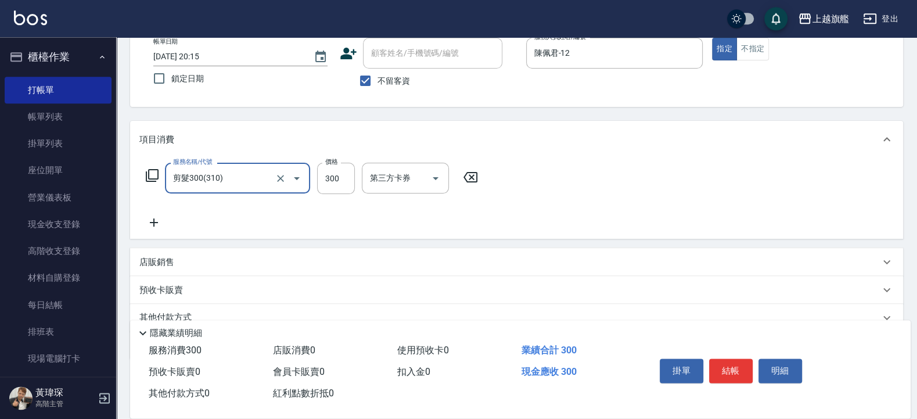
type input "剪髮300(310)"
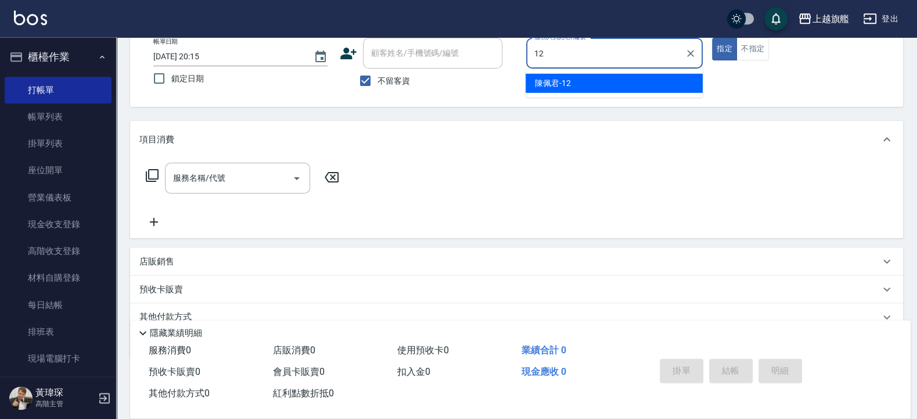
type input "陳佩君-12"
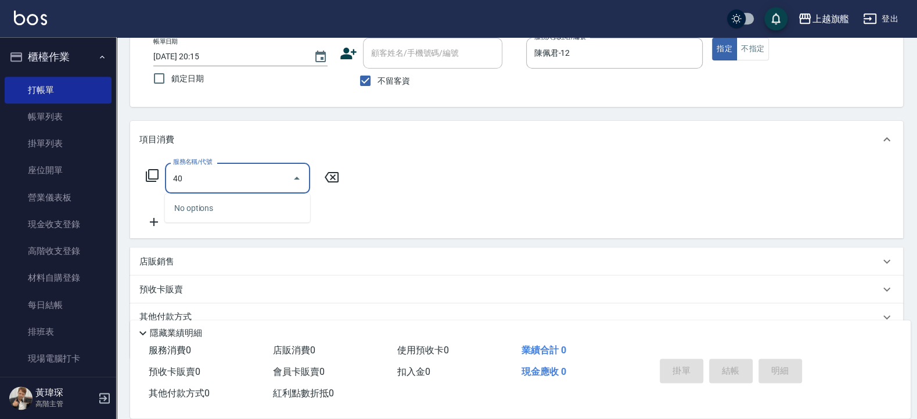
type input "4"
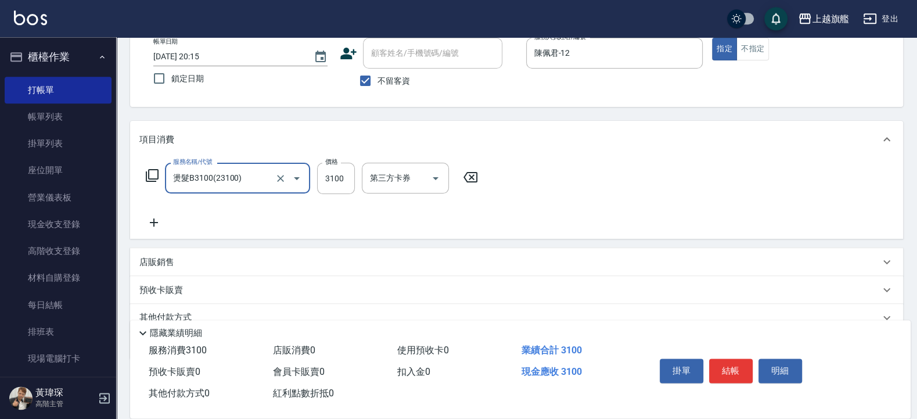
type input "燙髮B3100(23100)"
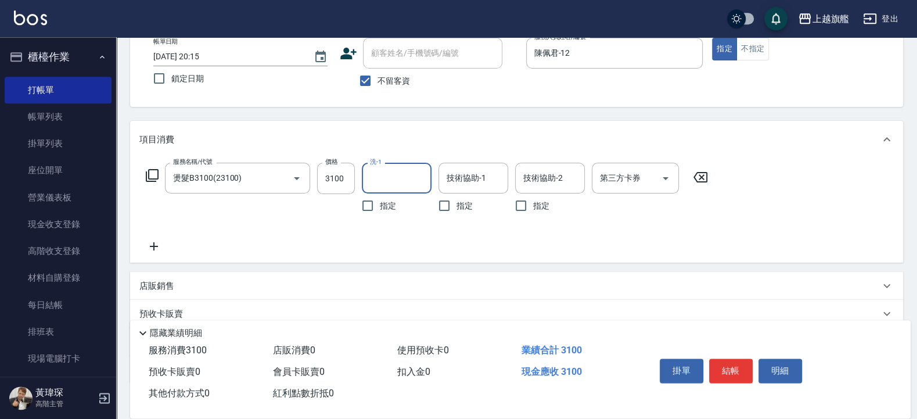
type input "3"
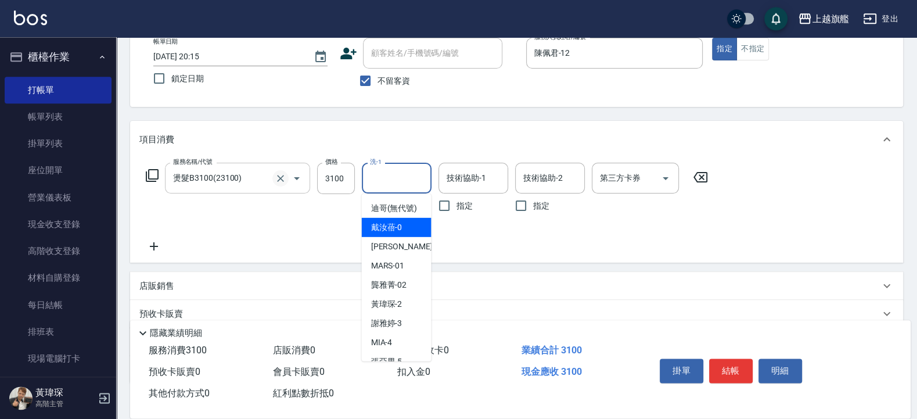
click at [284, 175] on icon "Clear" at bounding box center [281, 178] width 12 height 12
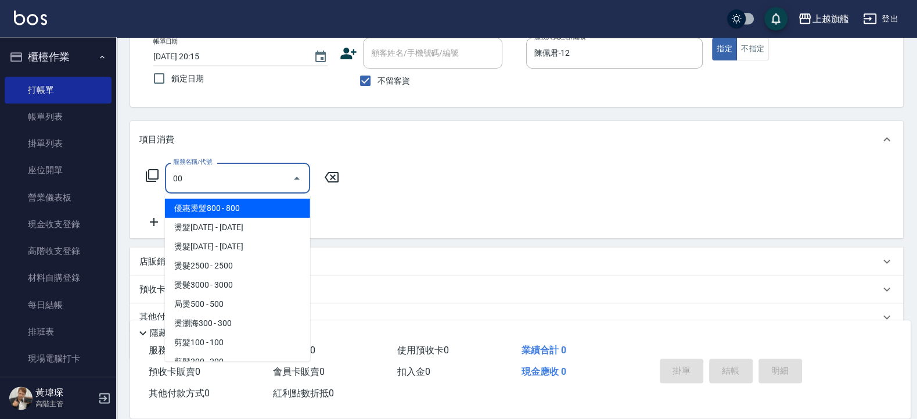
type input "0"
type input "3"
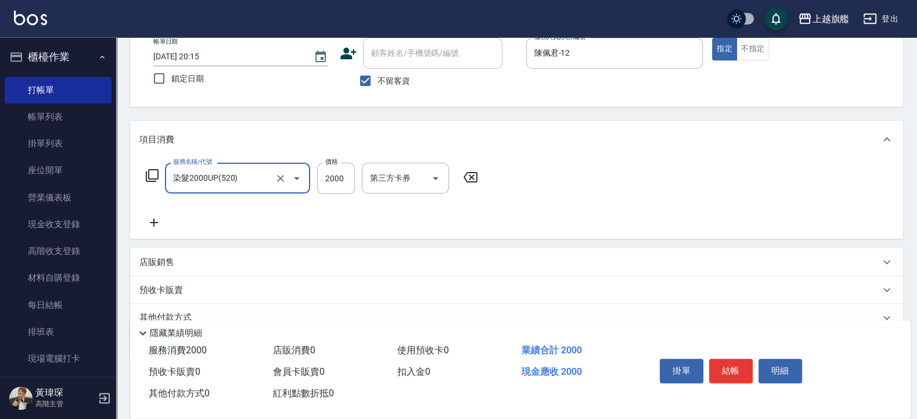
type input "染髮2000UP(520)"
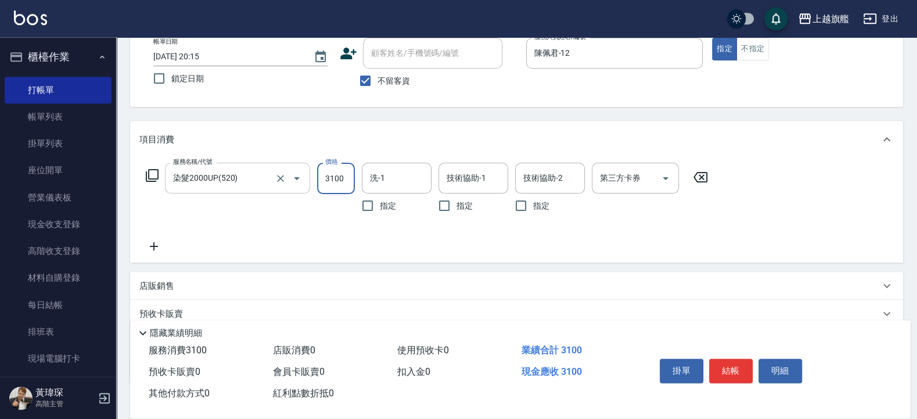
type input "3100"
type input "[PERSON_NAME]-38"
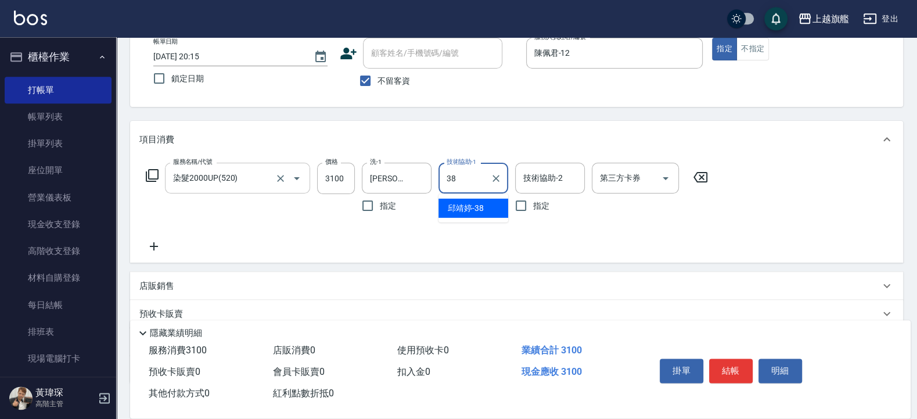
type input "[PERSON_NAME]-38"
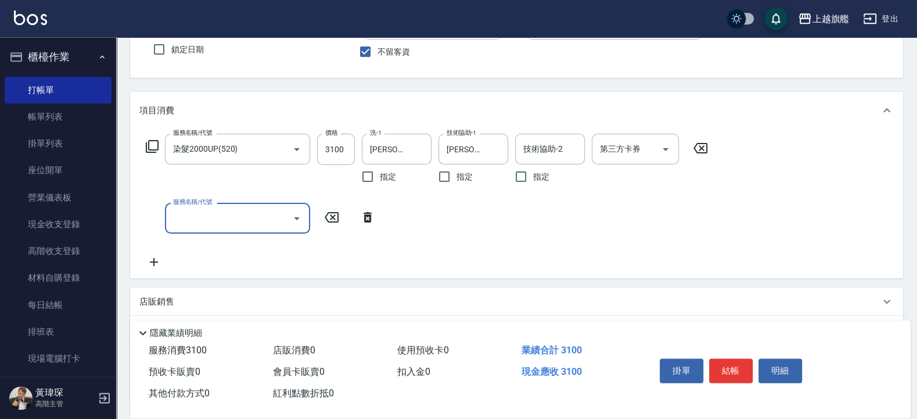
scroll to position [139, 0]
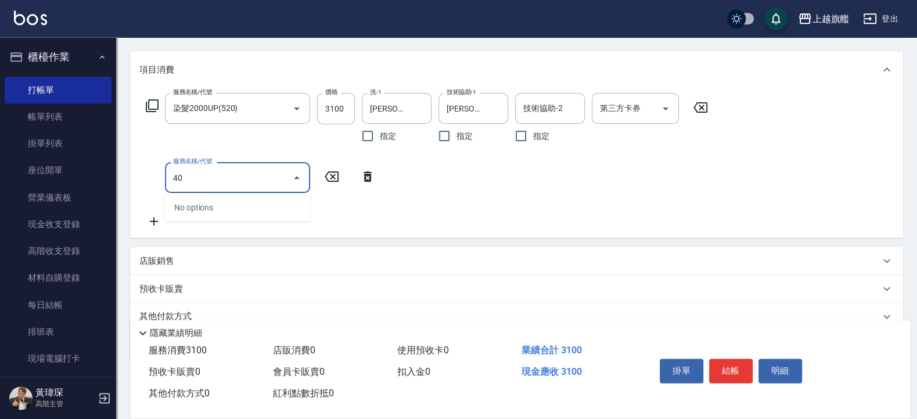
type input "4"
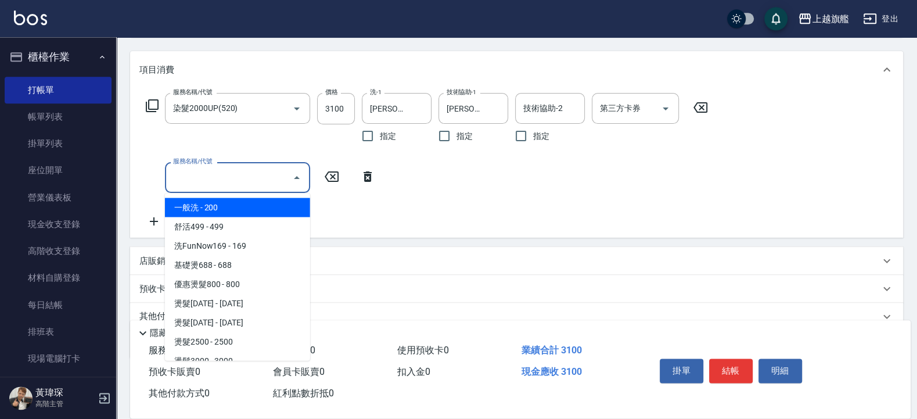
type input "一般洗(101)"
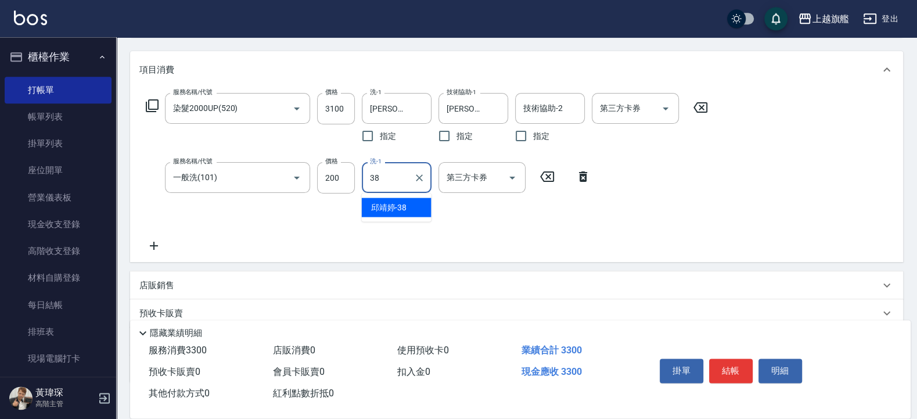
type input "[PERSON_NAME]-38"
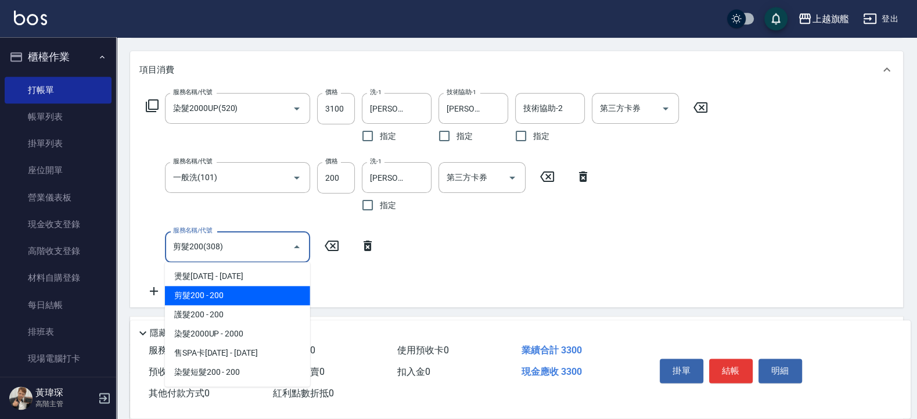
type input "剪髮200(308)"
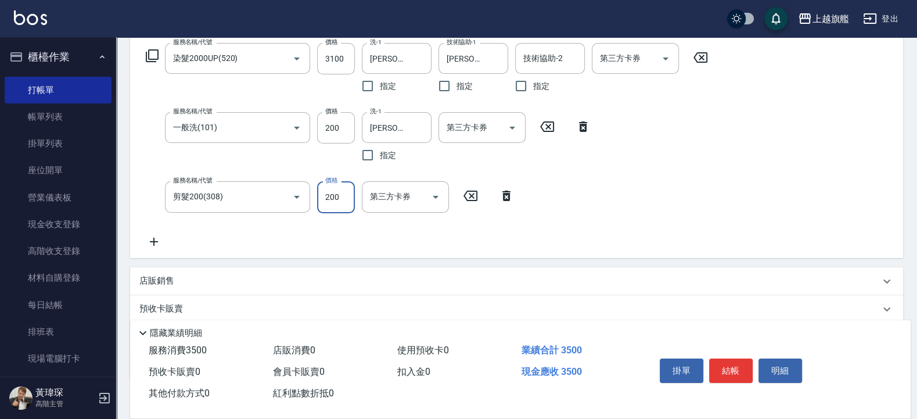
scroll to position [260, 0]
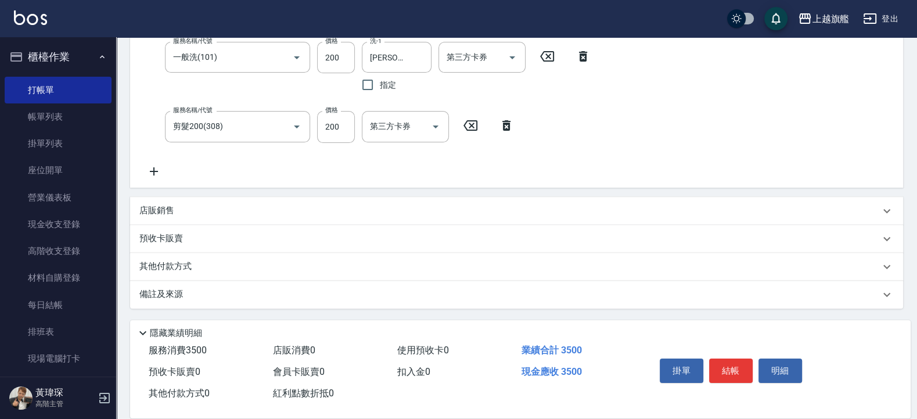
click at [231, 210] on div "店販銷售" at bounding box center [509, 210] width 740 height 12
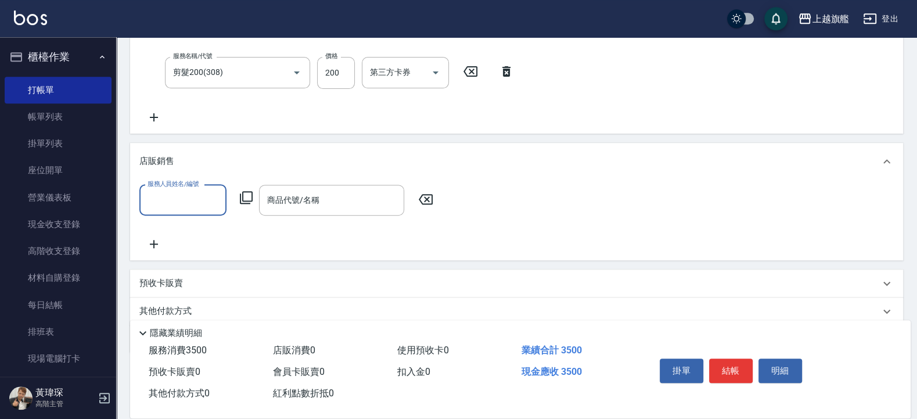
scroll to position [0, 0]
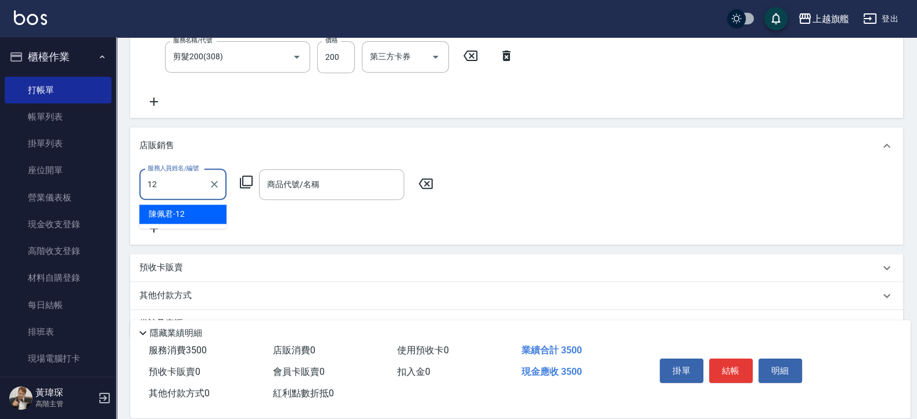
type input "陳佩君-12"
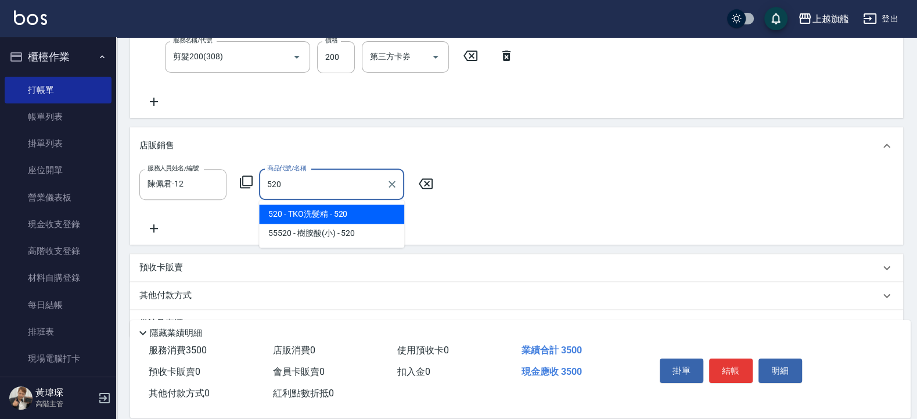
type input "TKO洗髮精"
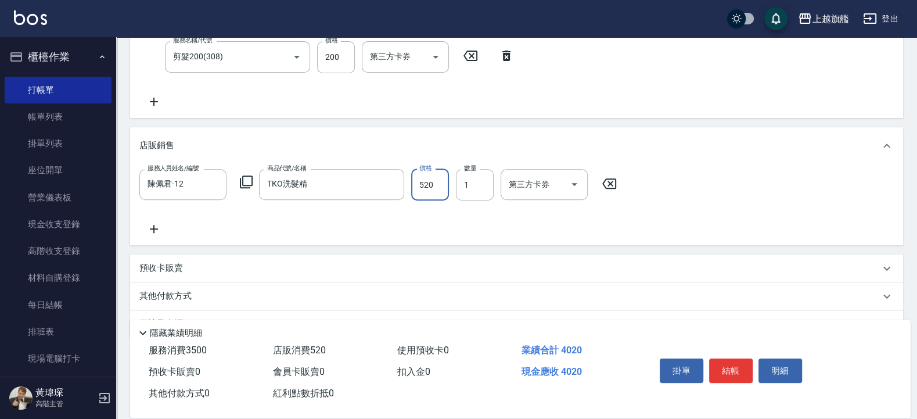
click at [423, 178] on input "520" at bounding box center [430, 184] width 38 height 31
type input "500"
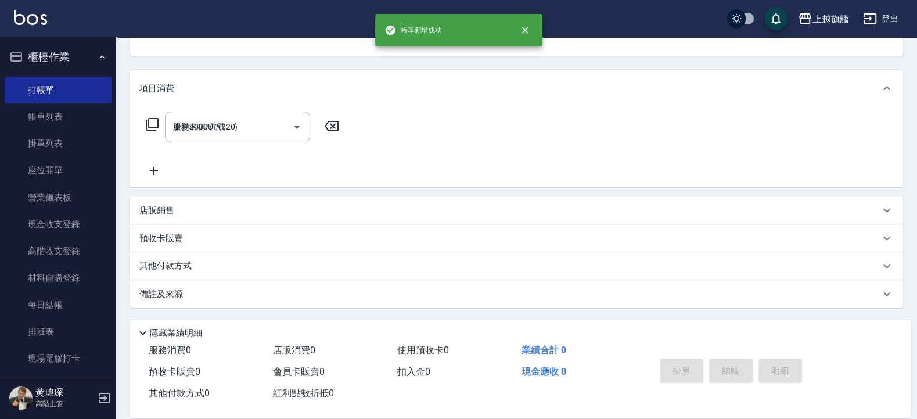
type input "[DATE] 20:17"
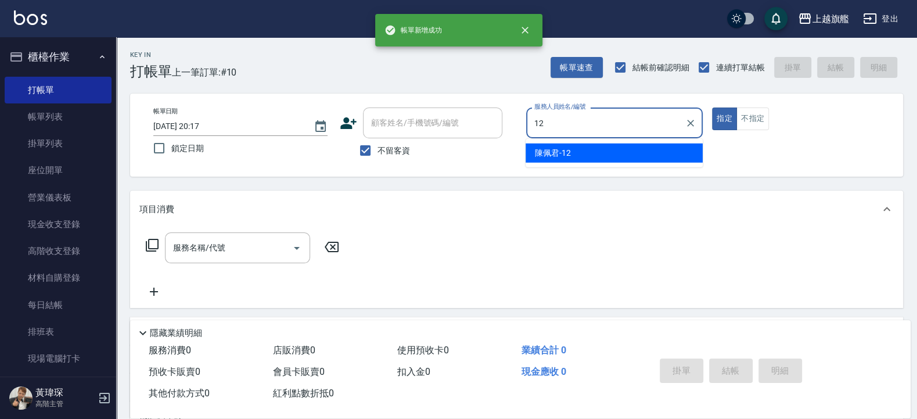
type input "陳佩君-12"
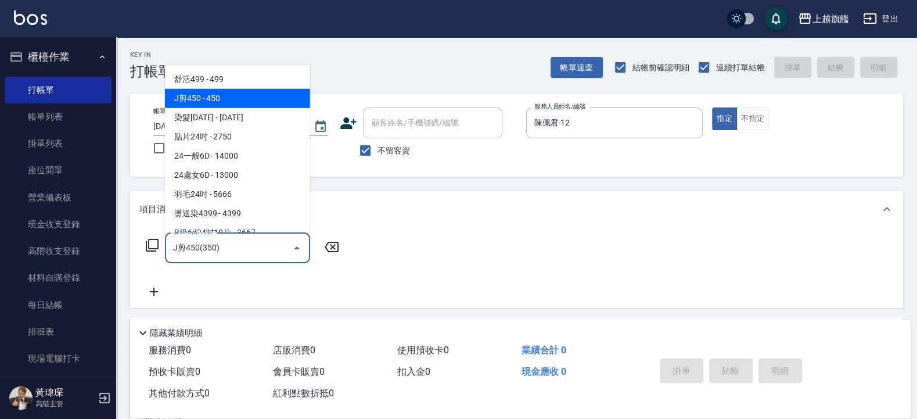
type input "J剪450(350)"
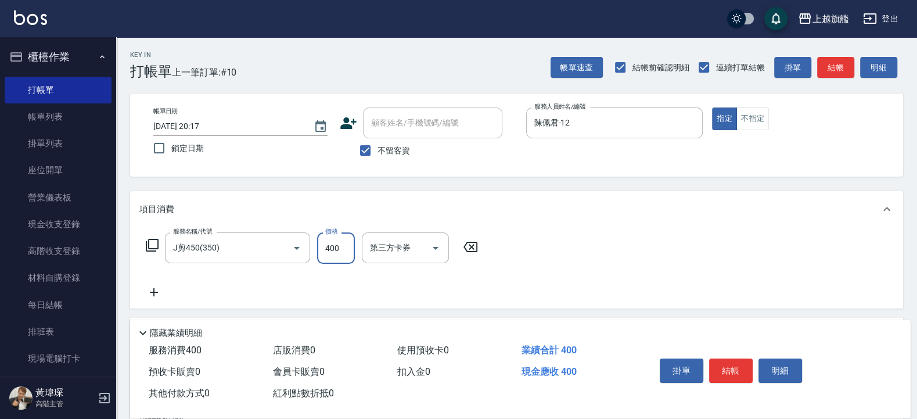
type input "400"
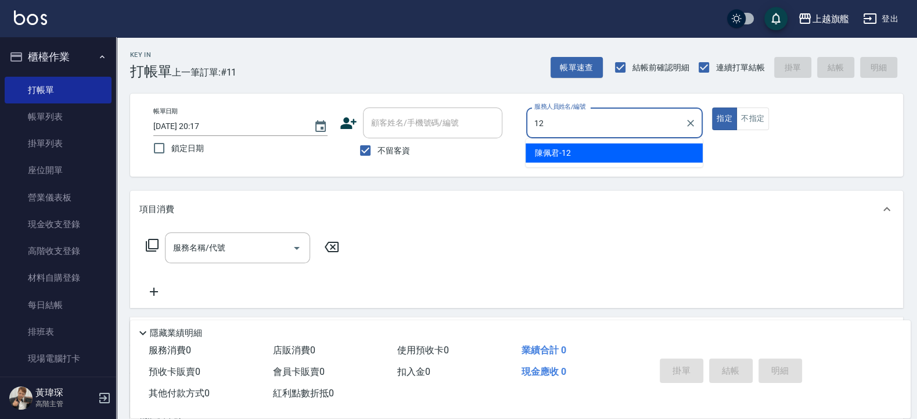
type input "陳佩君-12"
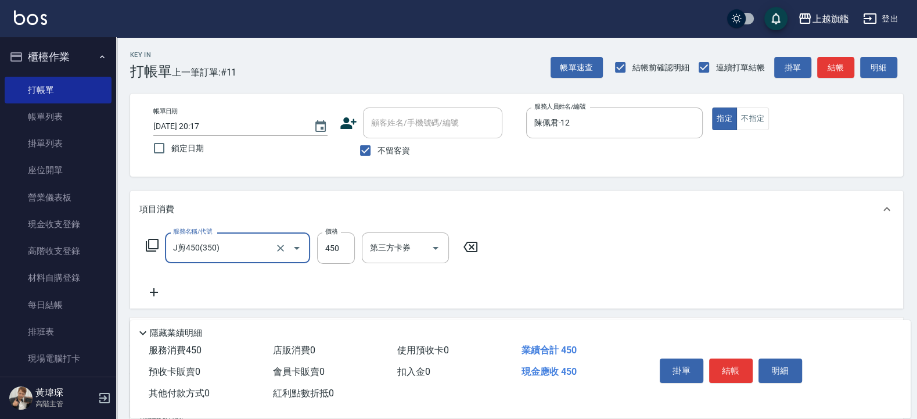
type input "J剪450(350)"
type input "400"
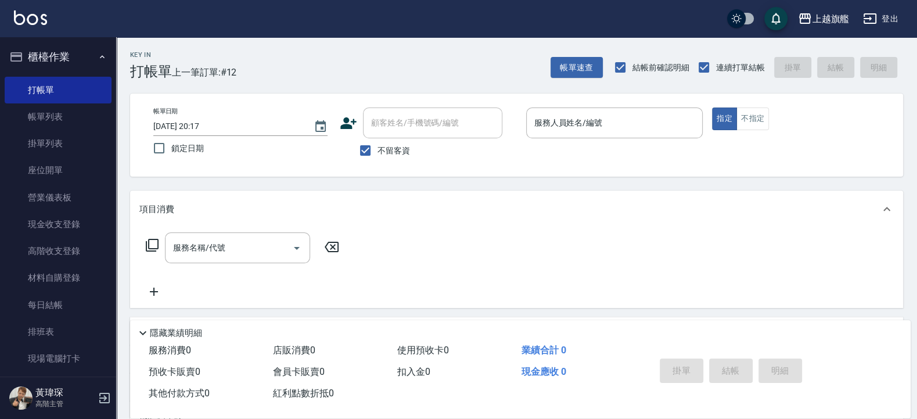
click at [378, 160] on label "不留客資" at bounding box center [381, 150] width 57 height 24
click at [377, 160] on input "不留客資" at bounding box center [365, 150] width 24 height 24
checkbox input "false"
click at [420, 115] on input "顧客姓名/手機號碼/編號" at bounding box center [423, 123] width 111 height 20
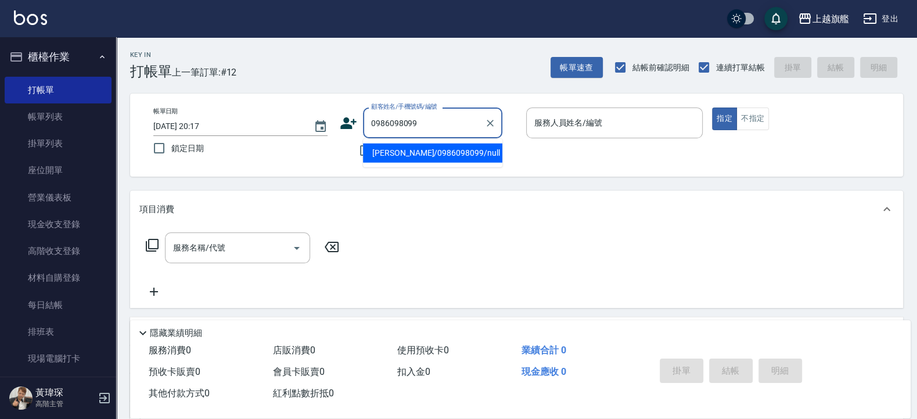
type input "[PERSON_NAME]/0986098099/null"
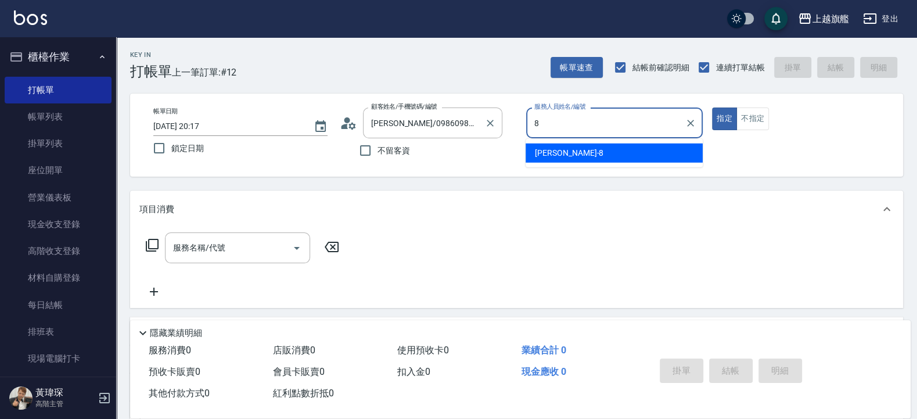
type input "[PERSON_NAME]-8"
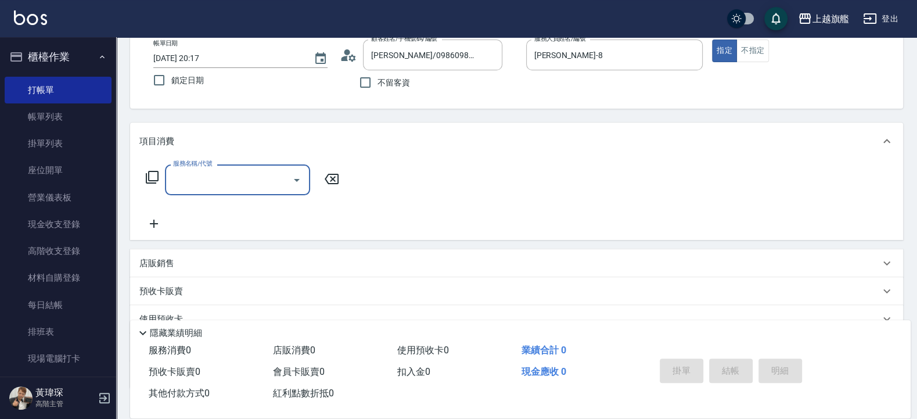
scroll to position [70, 0]
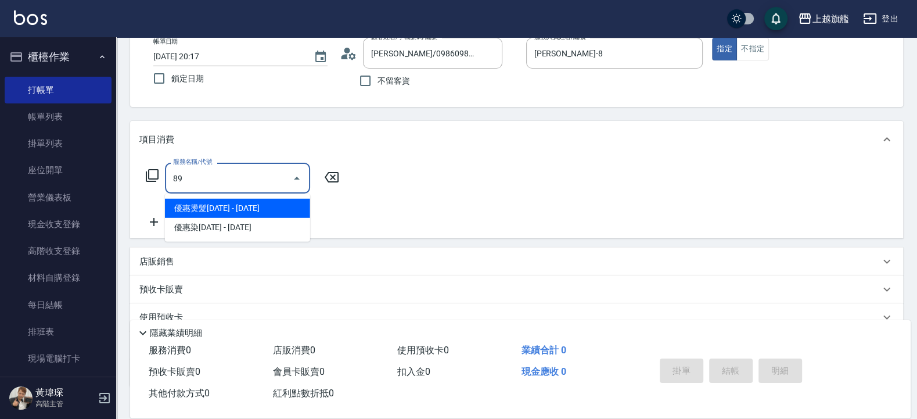
type input "8"
type input "0"
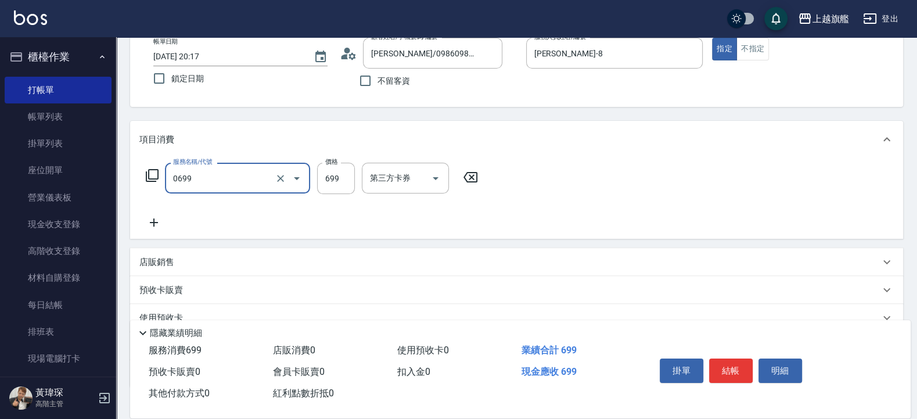
type input "精油SPA(0699)"
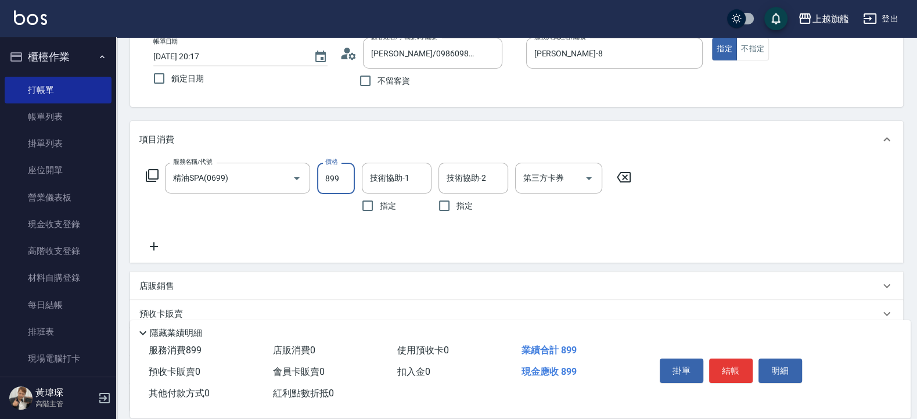
type input "899"
click at [437, 163] on form "技術協助-1 技術協助-1" at bounding box center [400, 178] width 77 height 31
click at [427, 166] on div "技術協助-1" at bounding box center [397, 178] width 70 height 31
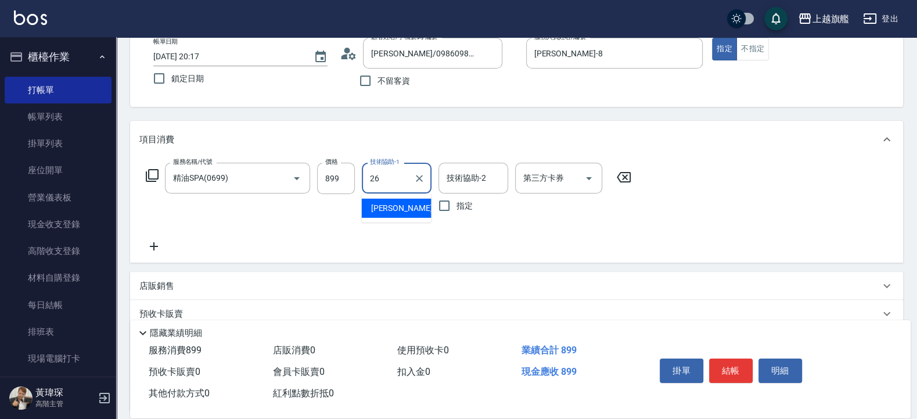
type input "[PERSON_NAME]-26"
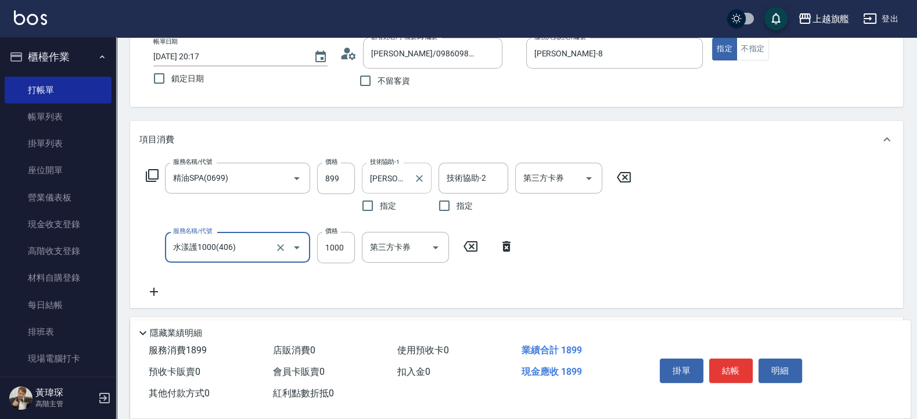
type input "水漾護1000(406)"
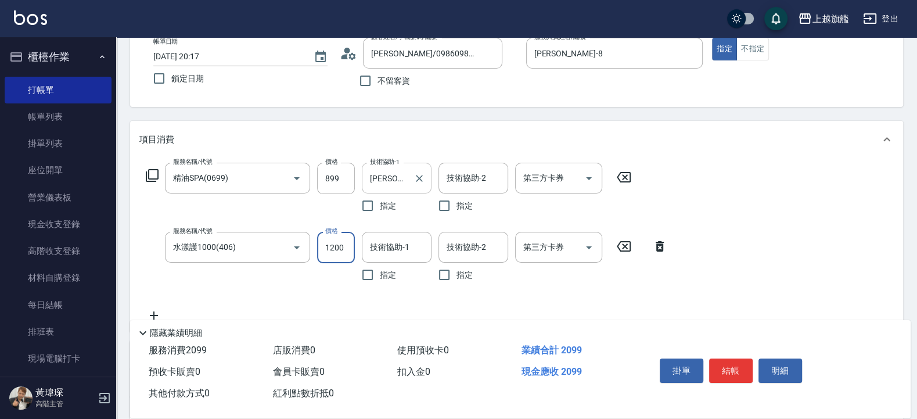
type input "1200"
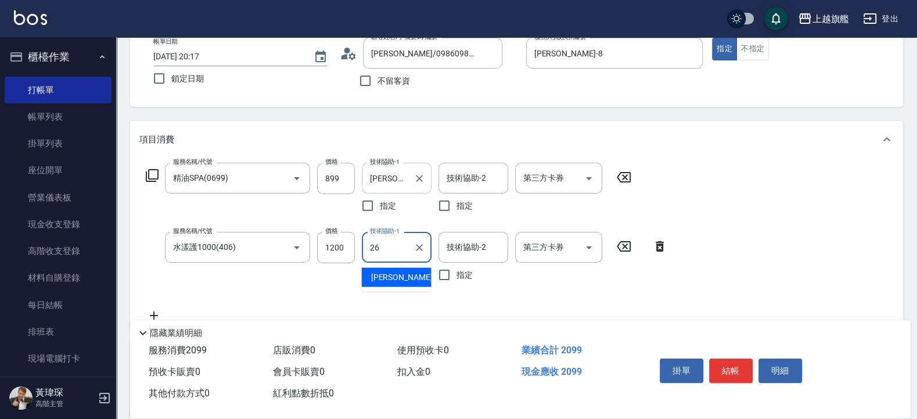
type input "[PERSON_NAME]-26"
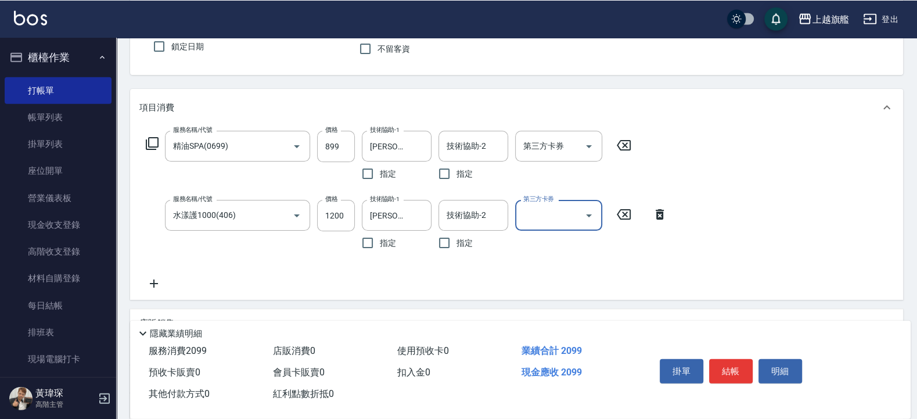
scroll to position [139, 0]
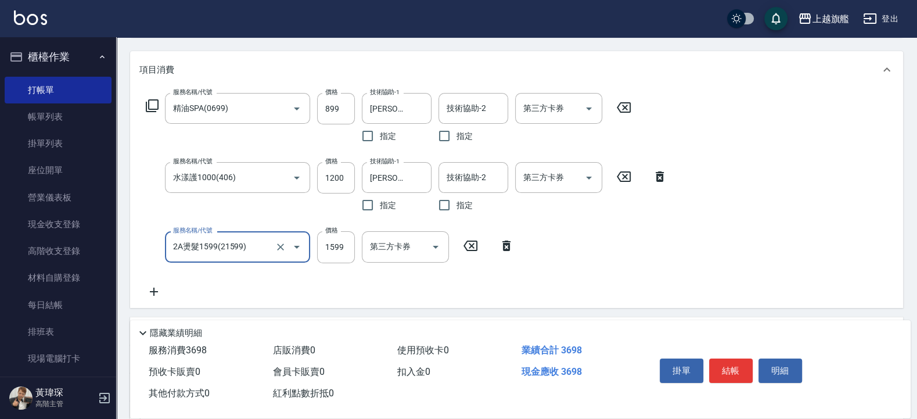
type input "2A燙髮1599(21599)"
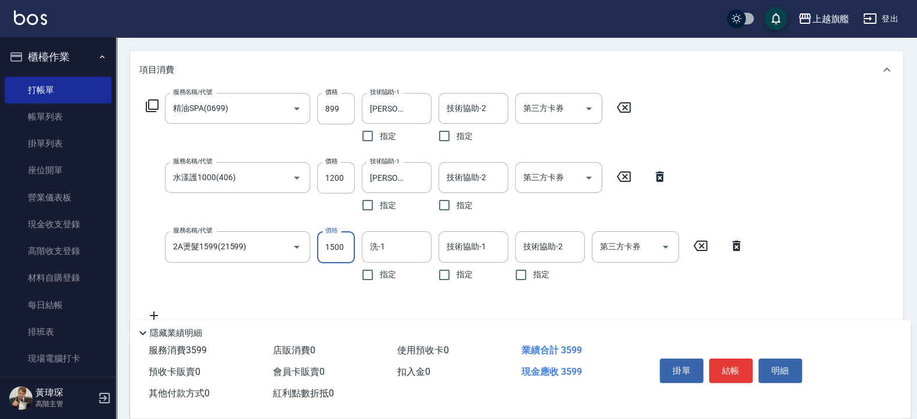
type input "1500"
type input "[PERSON_NAME]-26"
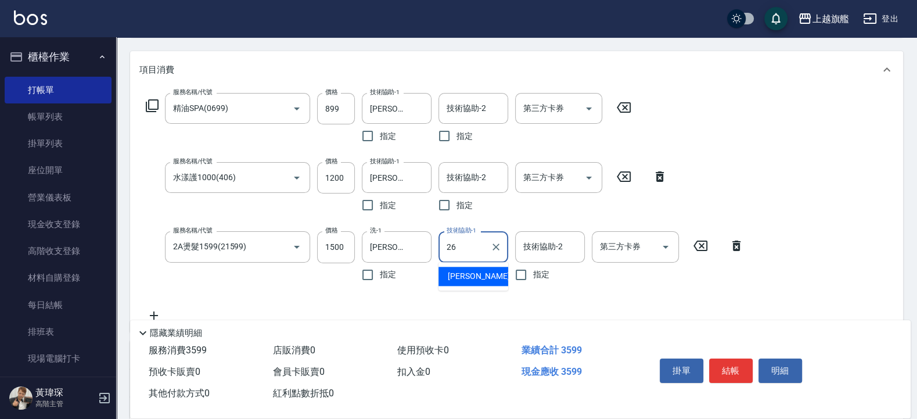
type input "[PERSON_NAME]-26"
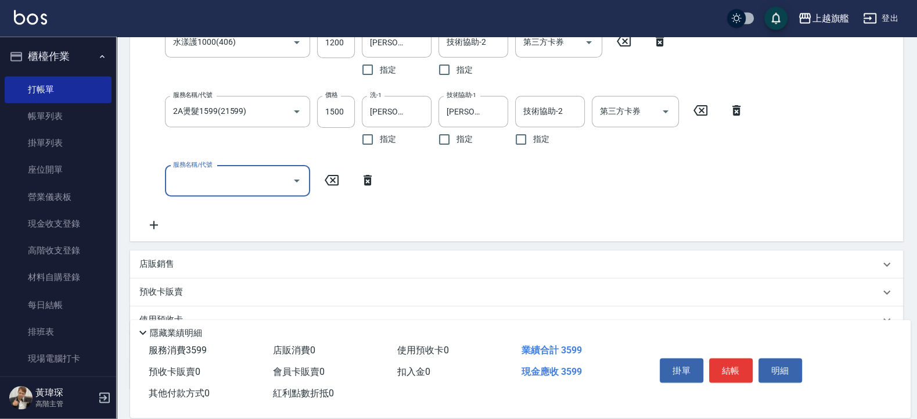
scroll to position [279, 0]
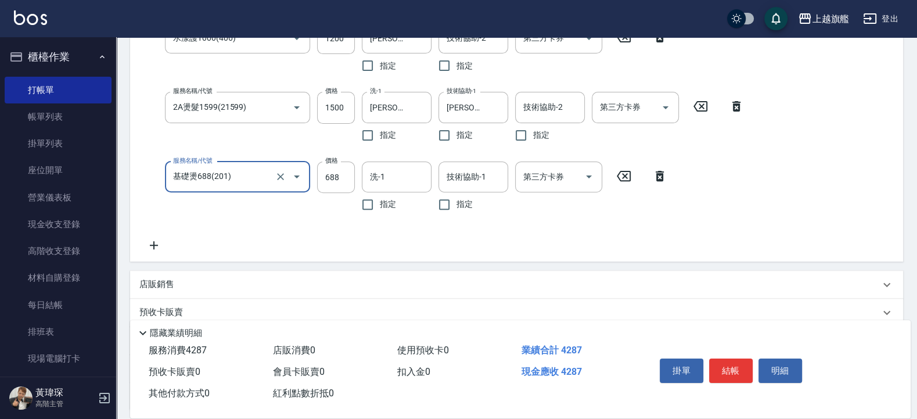
type input "基礎燙688(201)"
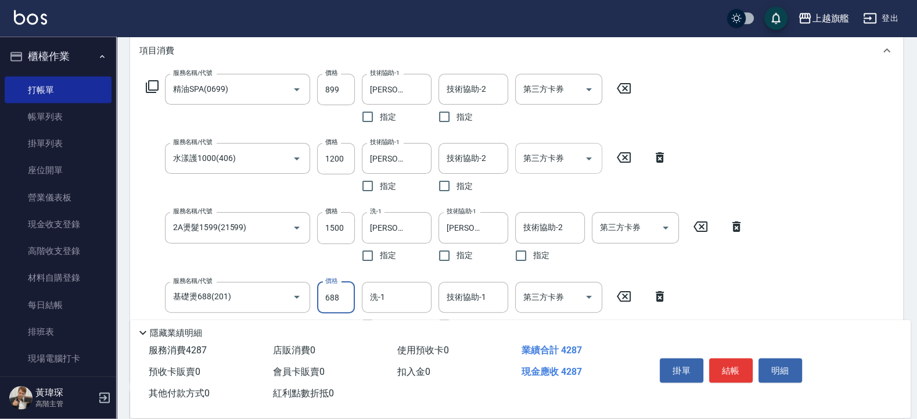
scroll to position [181, 0]
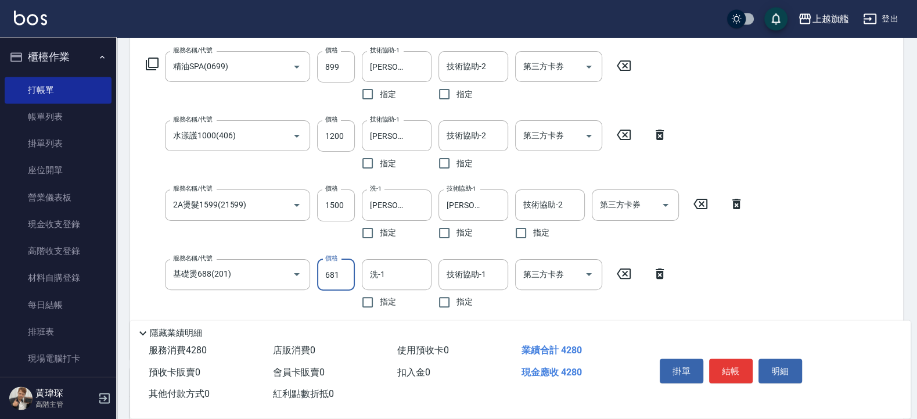
type input "681"
type input "[PERSON_NAME]-26"
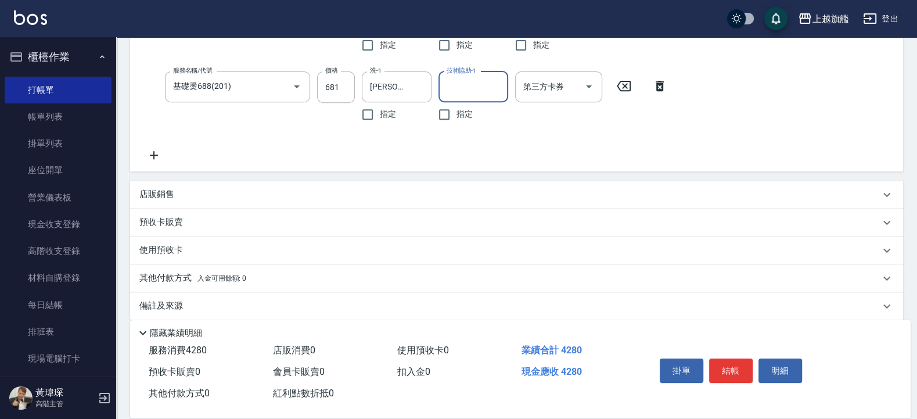
scroll to position [380, 0]
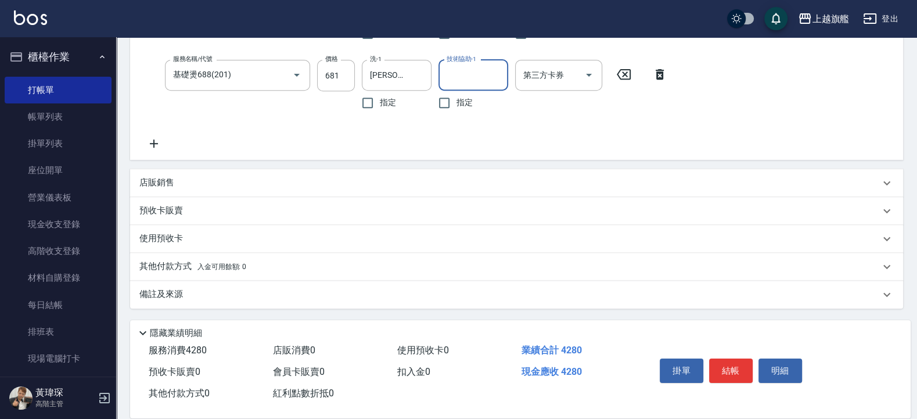
click at [229, 182] on div "店販銷售" at bounding box center [509, 182] width 740 height 12
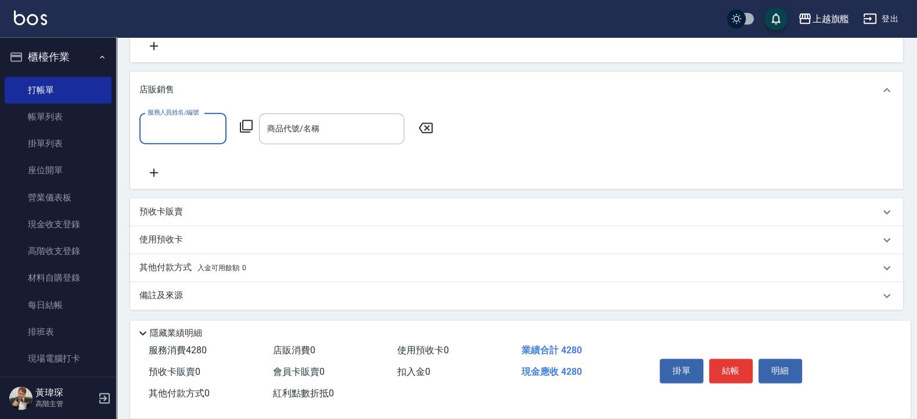
scroll to position [479, 0]
type input "[PERSON_NAME]-8"
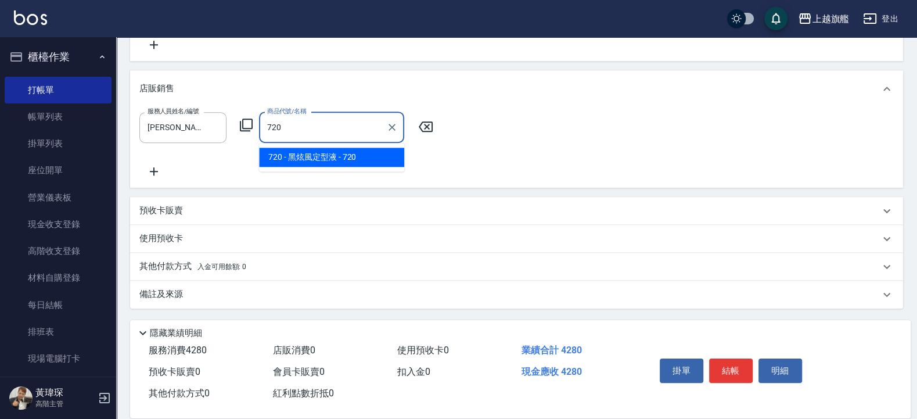
type input "黑炫風定型液"
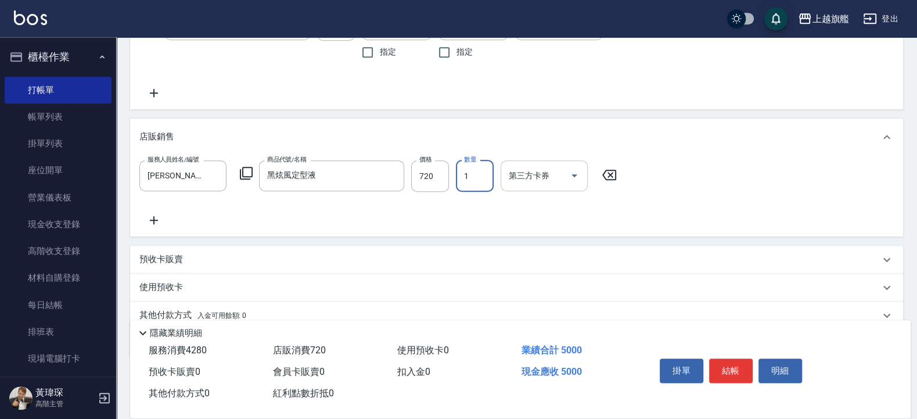
scroll to position [480, 0]
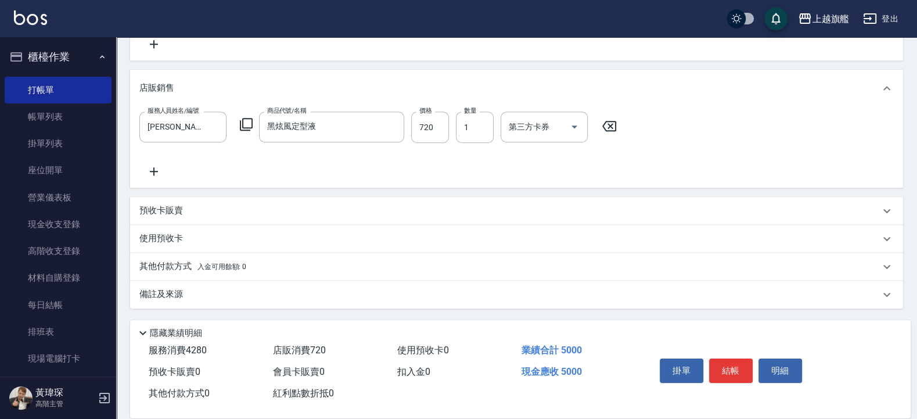
drag, startPoint x: 594, startPoint y: 3, endPoint x: 603, endPoint y: 12, distance: 12.7
click at [349, 176] on div "服務人員姓名/編號 [PERSON_NAME]-8 服務人員姓名/編號 商品代號/名稱 黑炫風定型液 商品代號/名稱 價格 720 價格 數量 1 數量 第三…" at bounding box center [516, 144] width 754 height 67
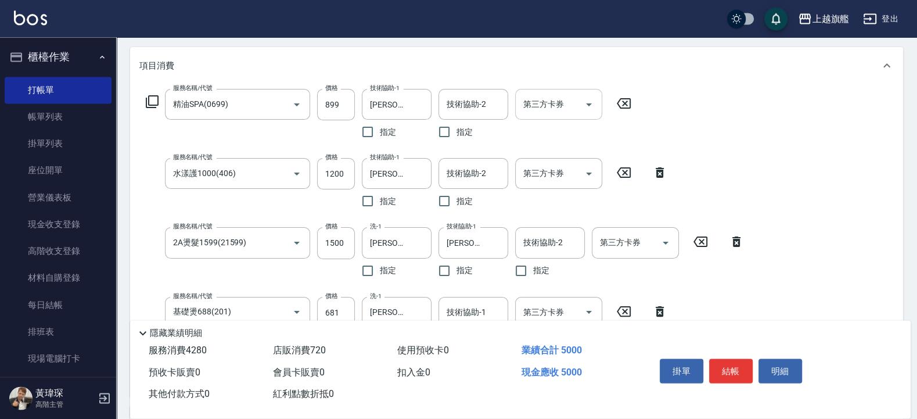
scroll to position [279, 0]
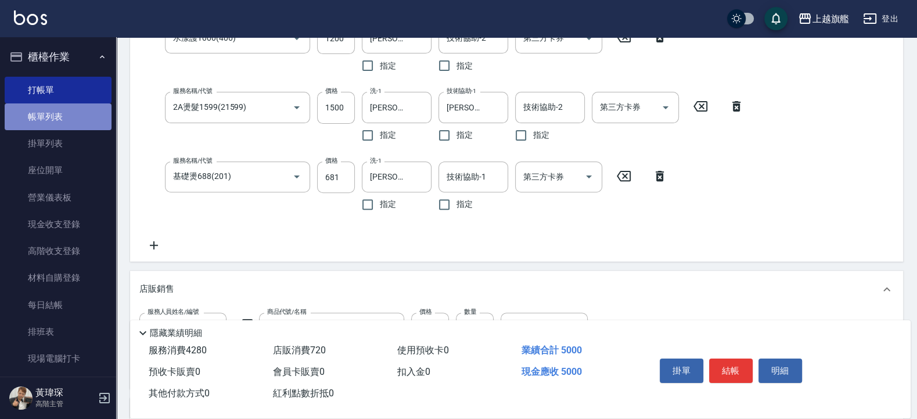
click at [66, 109] on link "帳單列表" at bounding box center [58, 116] width 107 height 27
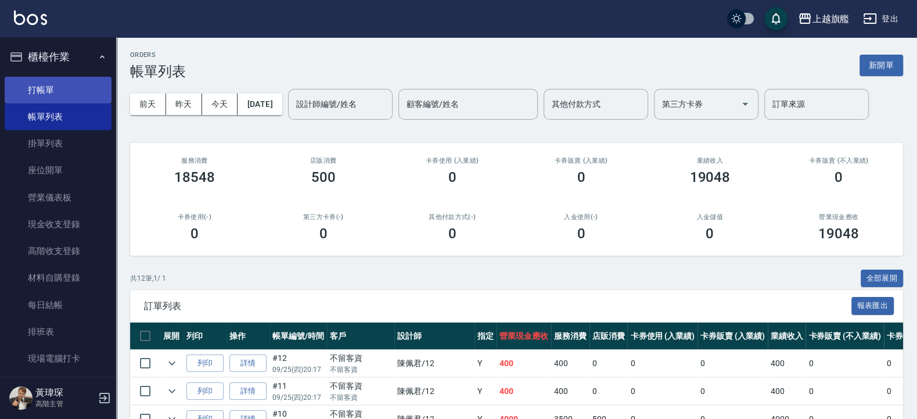
drag, startPoint x: 55, startPoint y: 46, endPoint x: 51, endPoint y: 89, distance: 43.2
click at [55, 93] on li "櫃檯作業 打帳單 帳單列表 掛單列表 座位開單 營業儀表板 現金收支登錄 高階收支登錄 材料自購登錄 每日結帳 排班表 現場電腦打卡 掃碼打卡" at bounding box center [58, 223] width 107 height 362
click at [51, 89] on link "打帳單" at bounding box center [58, 90] width 107 height 27
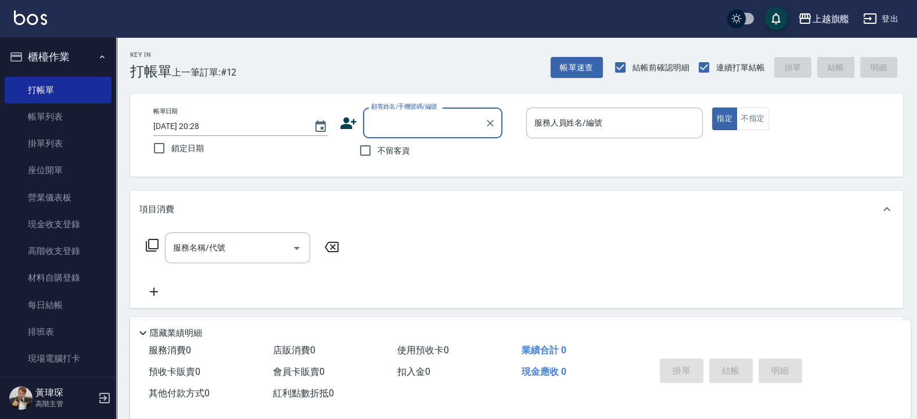
click at [471, 136] on div "顧客姓名/手機號碼/編號" at bounding box center [432, 122] width 139 height 31
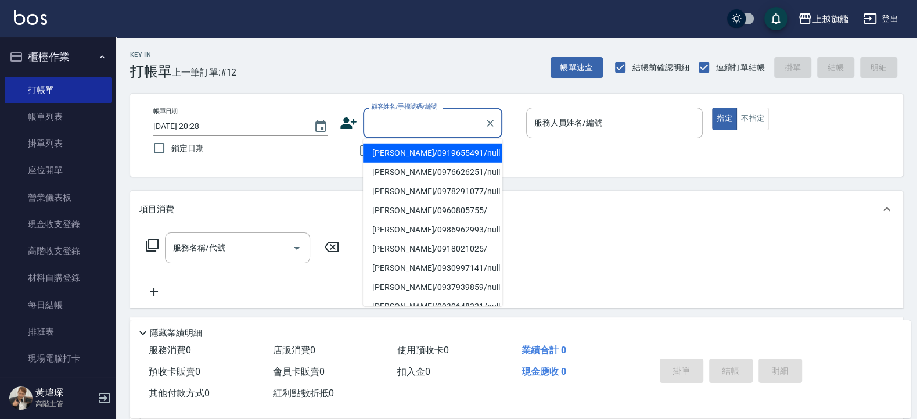
scroll to position [219, 0]
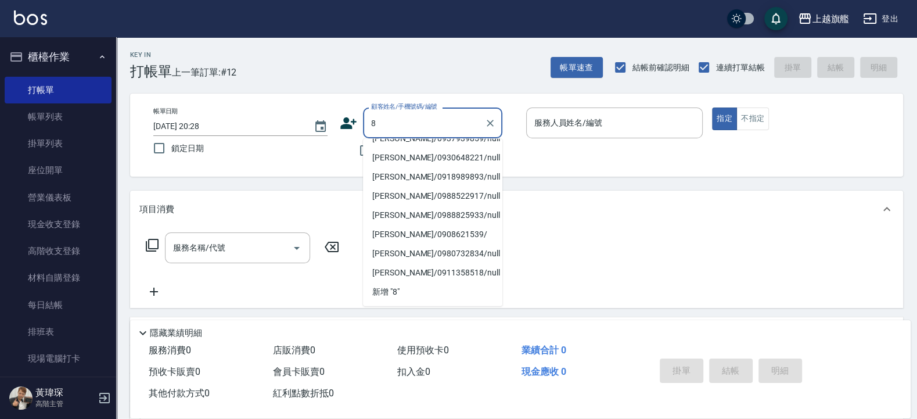
type input "8"
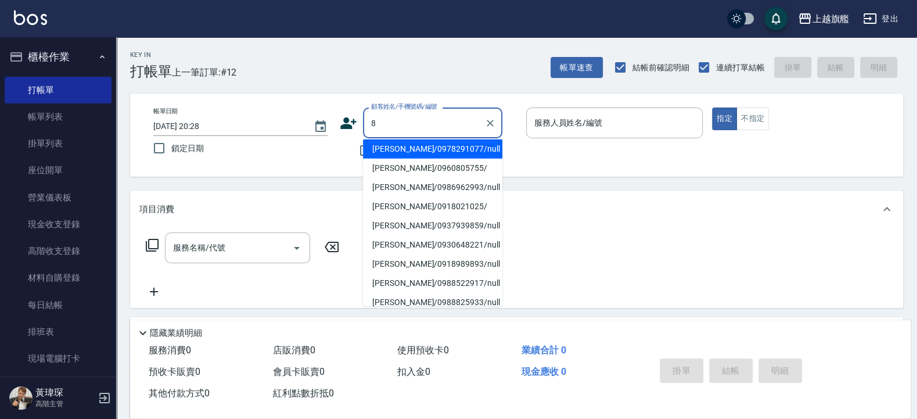
scroll to position [0, 0]
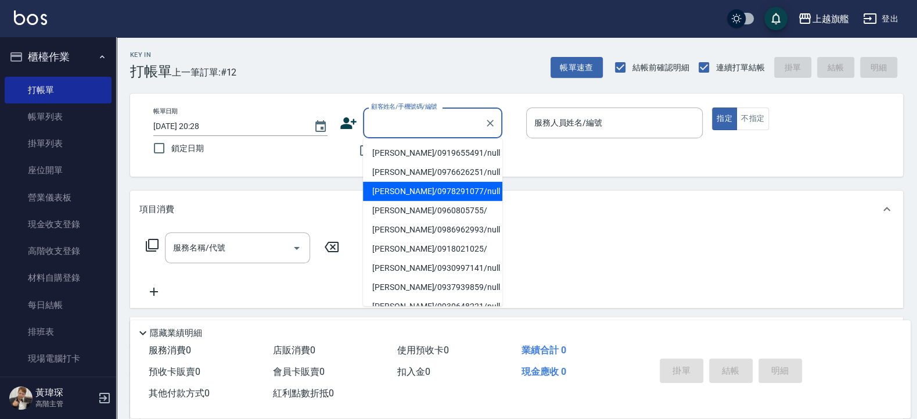
click at [580, 168] on div "帳單日期 [DATE] 20:28 鎖定日期 顧客姓名/手機號碼/編號 顧客姓名/手機號碼/編號 不留客資 服務人員姓名/編號 服務人員姓名/編號 指定 不指定" at bounding box center [516, 134] width 773 height 83
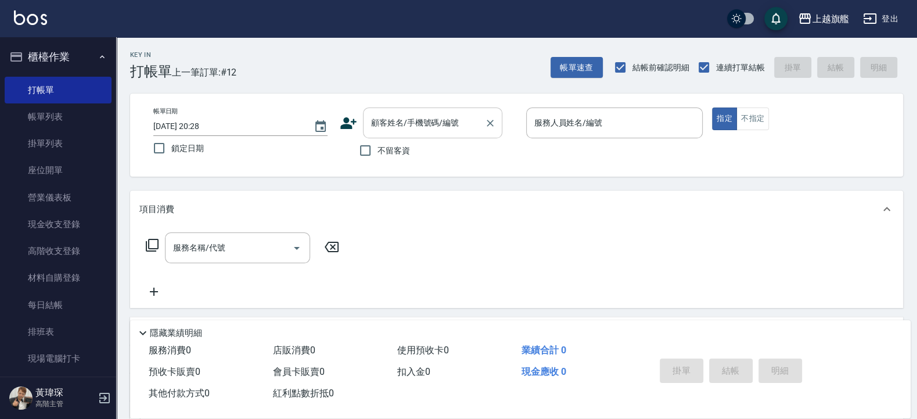
click at [431, 135] on div "顧客姓名/手機號碼/編號" at bounding box center [432, 122] width 139 height 31
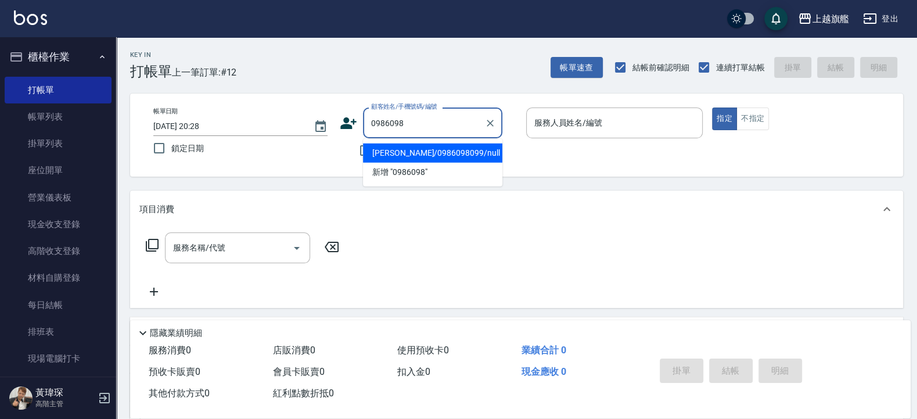
type input "[PERSON_NAME]/0986098099/null"
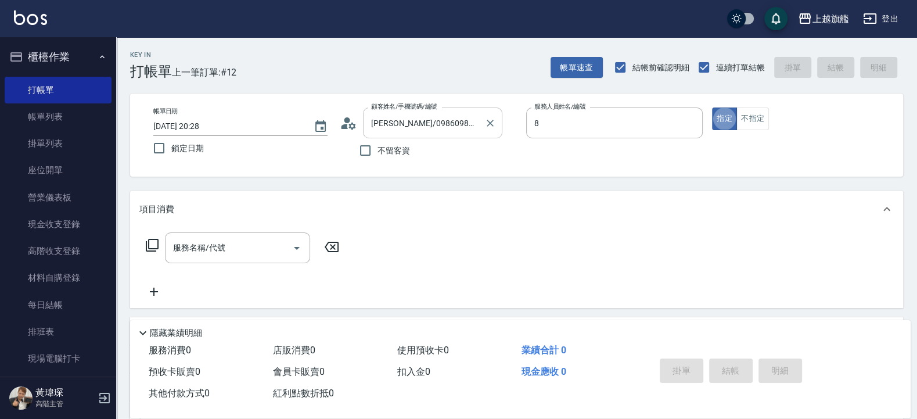
type input "[PERSON_NAME]-8"
type button "true"
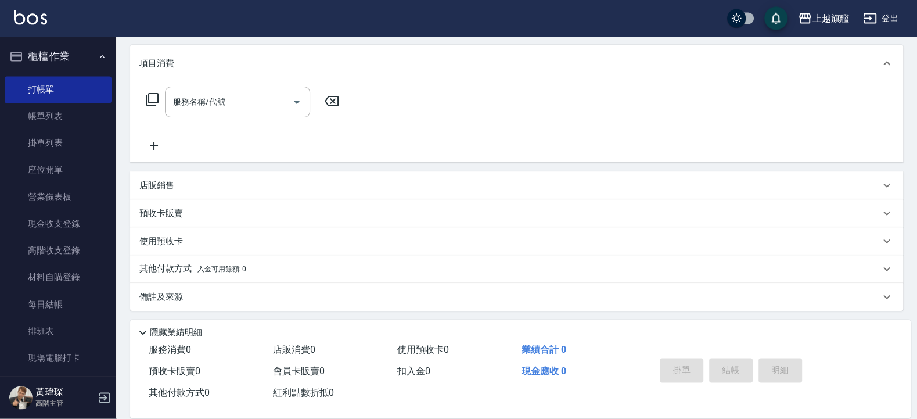
scroll to position [149, 0]
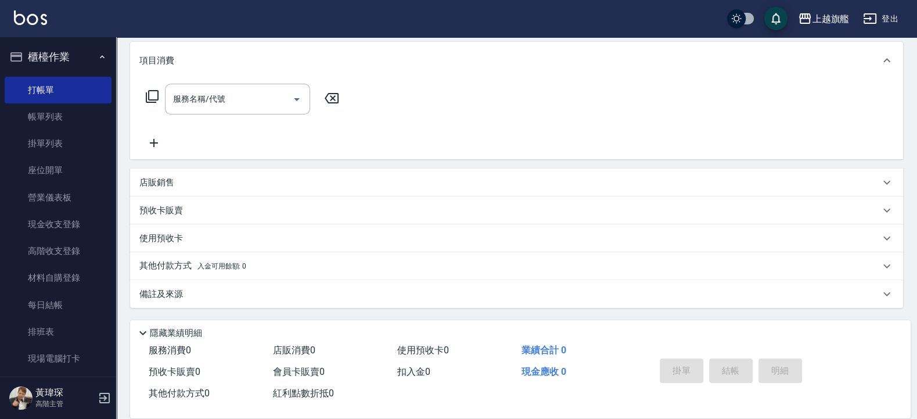
click at [195, 207] on div "預收卡販賣" at bounding box center [509, 210] width 740 height 12
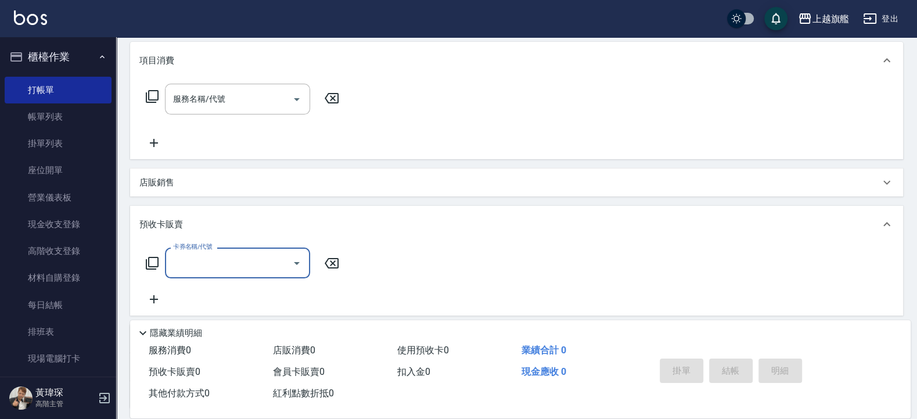
scroll to position [1, 0]
click at [220, 249] on div "卡券名稱/代號" at bounding box center [237, 262] width 145 height 31
click at [224, 287] on span "重整卡" at bounding box center [237, 292] width 145 height 19
type input "重整卡(70069)"
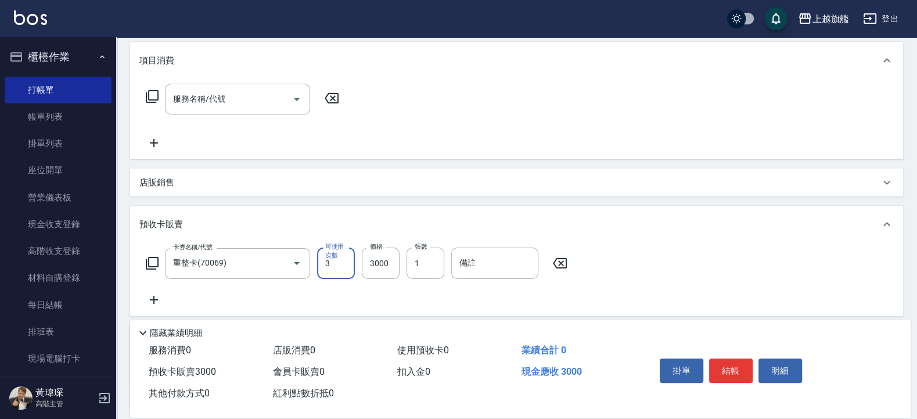
type input "3"
drag, startPoint x: 421, startPoint y: 266, endPoint x: 388, endPoint y: 264, distance: 32.6
click at [406, 266] on input "11" at bounding box center [425, 262] width 38 height 31
type input "1"
click at [382, 262] on input "3000" at bounding box center [381, 262] width 38 height 31
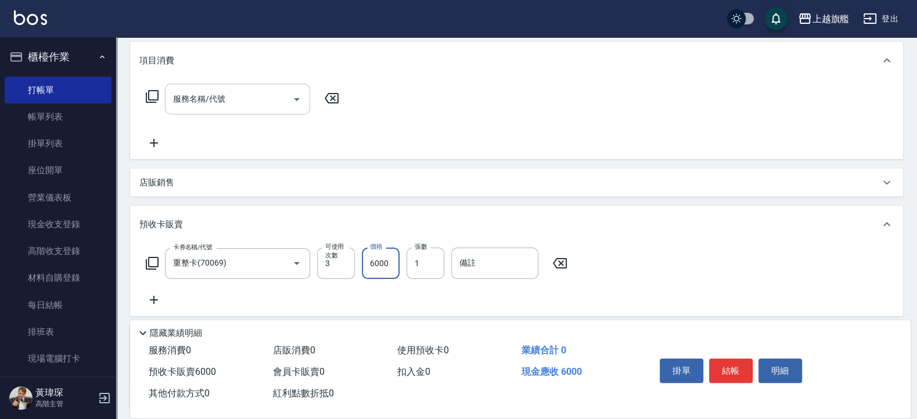
click at [258, 89] on div "服務名稱/代號" at bounding box center [237, 99] width 145 height 31
type input "6000"
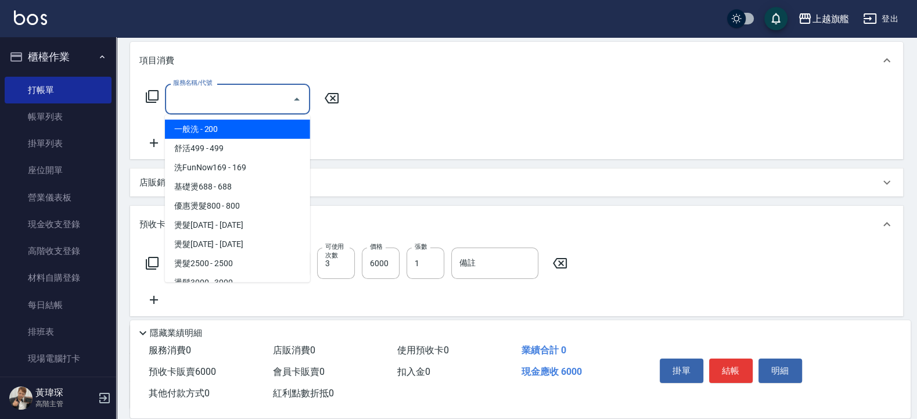
type input "5"
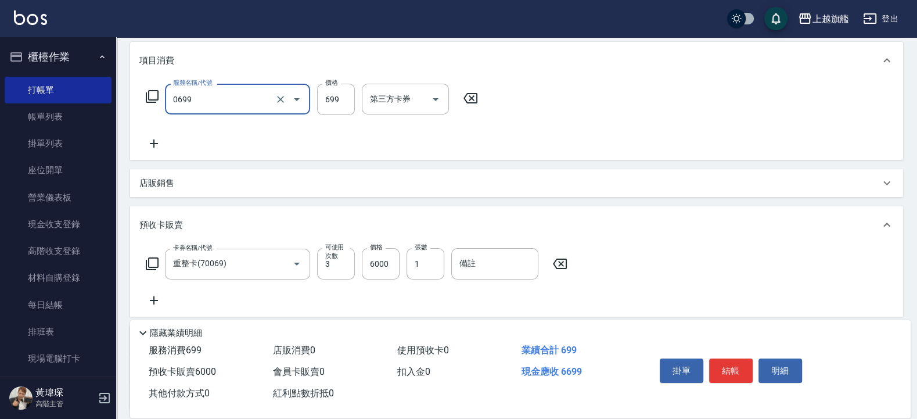
type input "精油SPA(0699)"
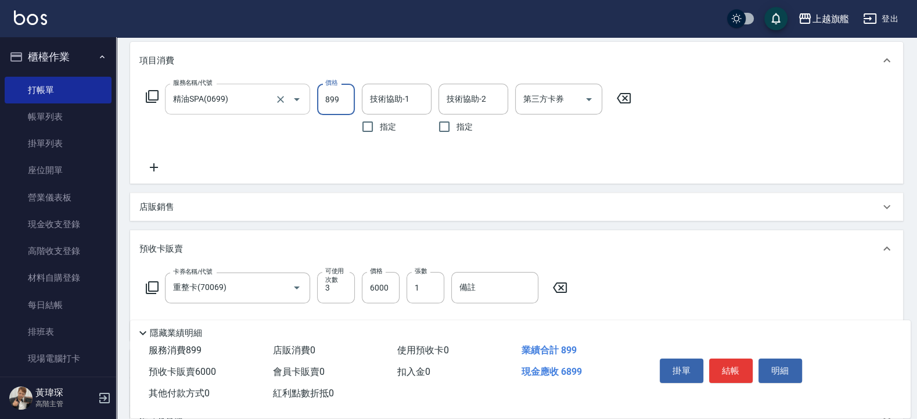
type input "899"
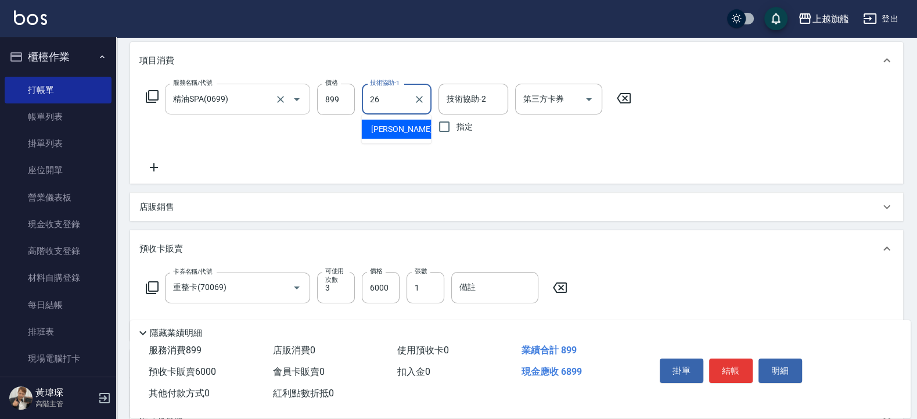
type input "[PERSON_NAME]-26"
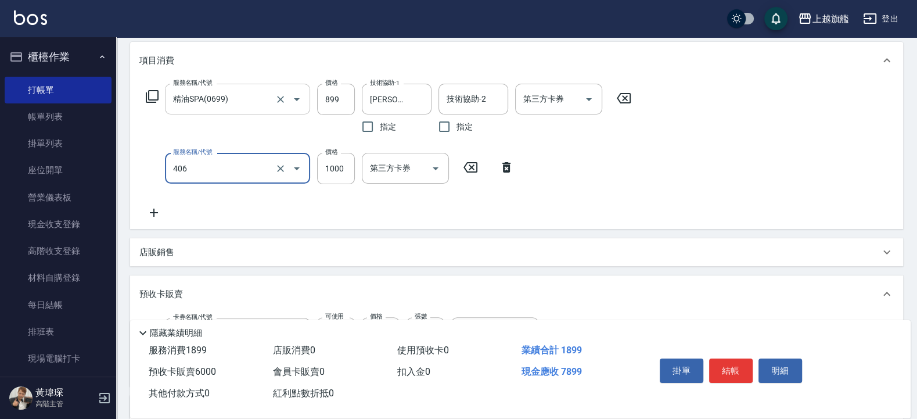
type input "水漾護1000(406)"
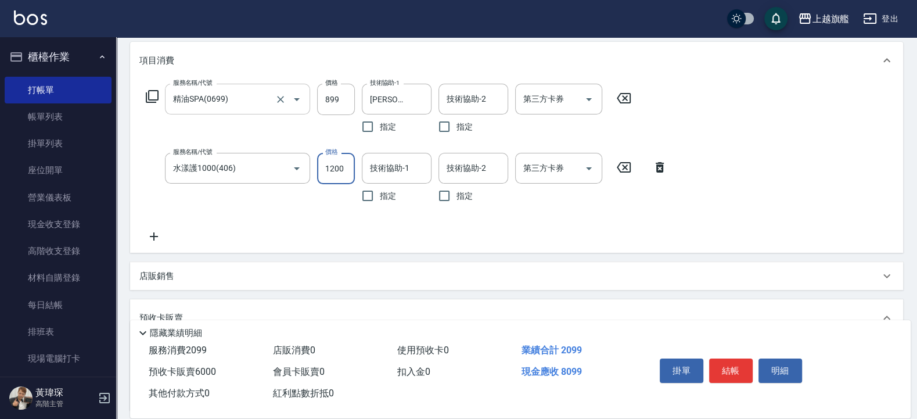
type input "1200"
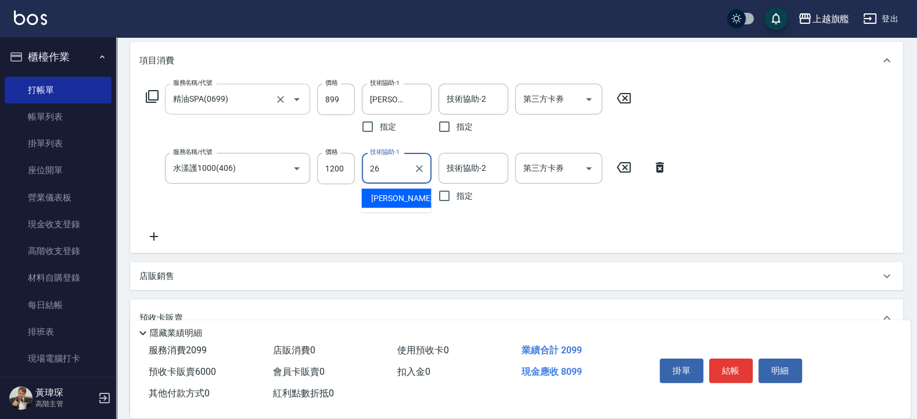
type input "[PERSON_NAME]-26"
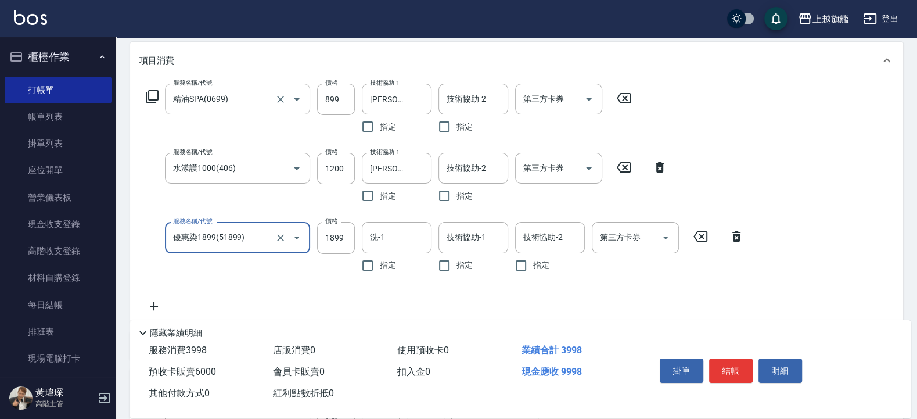
type input "優惠染1899(51899)"
type input "1500"
type input "[PERSON_NAME]-26"
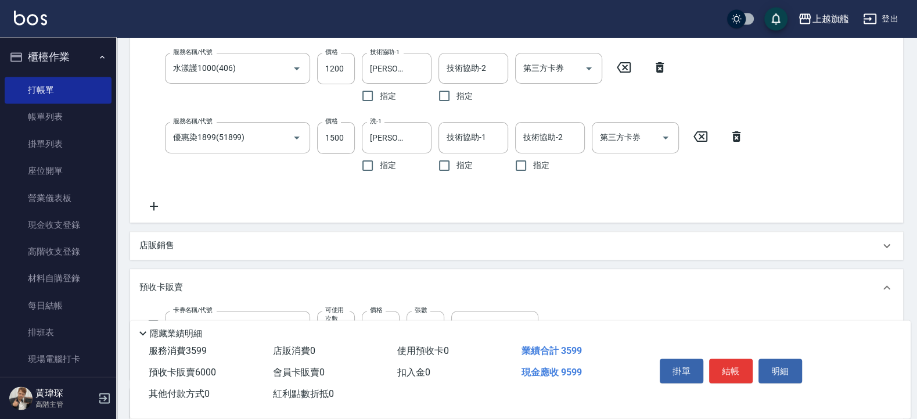
scroll to position [288, 0]
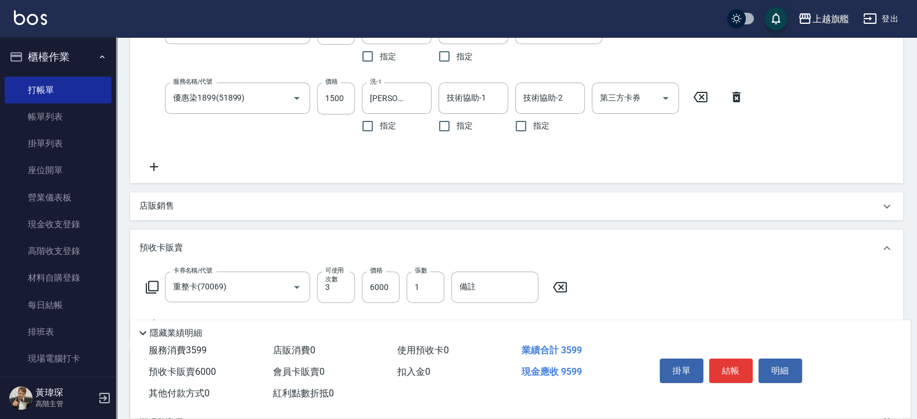
click at [157, 175] on div "服務名稱/代號 精油SPA(0699) 服務名稱/代號 價格 899 價格 技術協助-1 [PERSON_NAME]-26 技術協助-1 指定 技術協助-2 …" at bounding box center [516, 61] width 773 height 243
click at [160, 163] on icon at bounding box center [153, 167] width 29 height 14
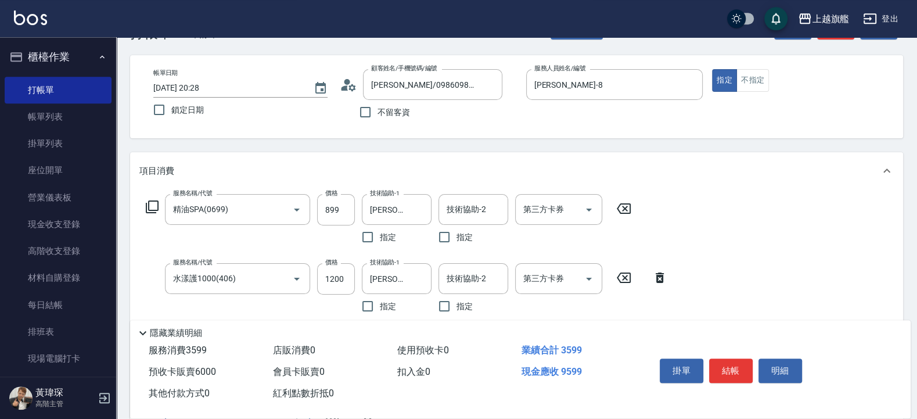
scroll to position [317, 0]
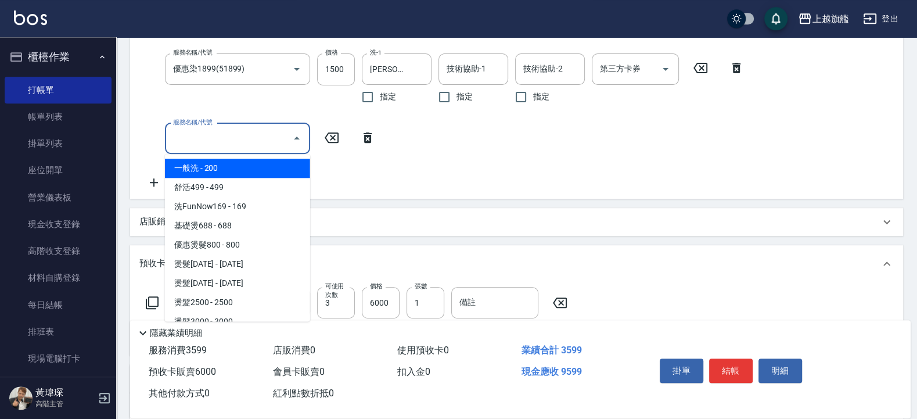
click at [194, 143] on input "服務名稱/代號" at bounding box center [228, 138] width 117 height 20
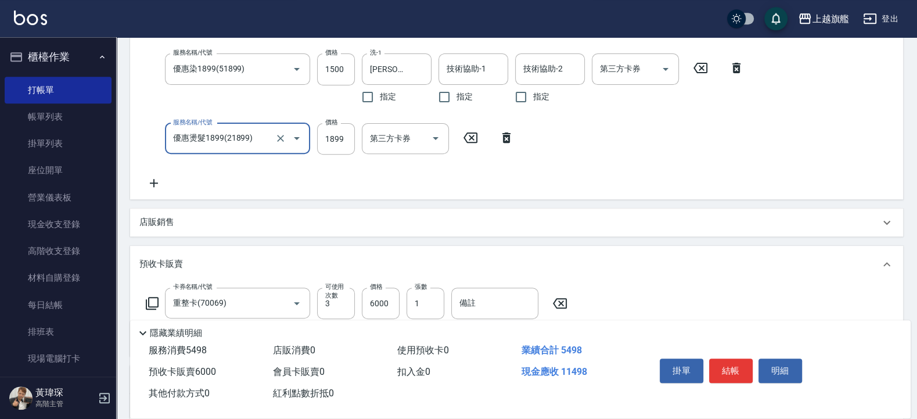
type input "優惠燙髮1899(21899)"
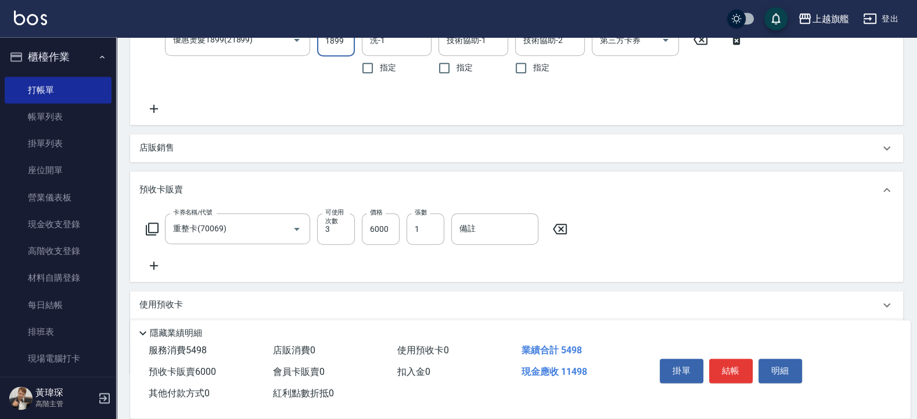
scroll to position [343, 0]
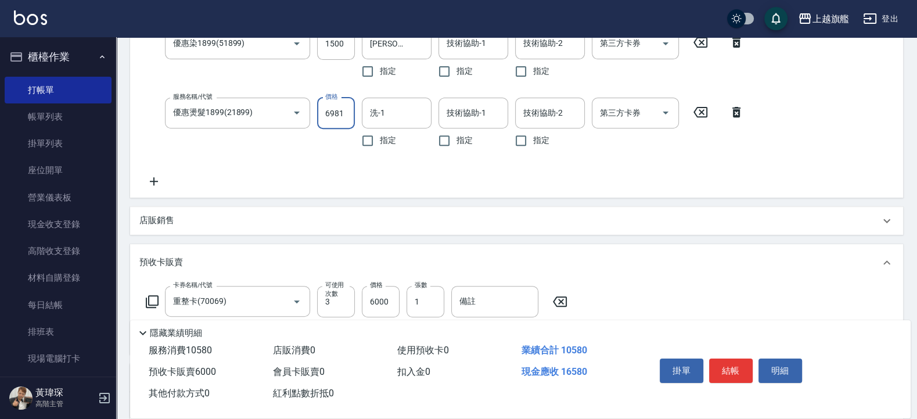
type input "6981"
click at [170, 190] on div "服務名稱/代號 精油SPA(0699) 服務名稱/代號 價格 899 價格 技術協助-1 [PERSON_NAME]-26 技術協助-1 指定 技術協助-2 …" at bounding box center [516, 41] width 773 height 312
drag, startPoint x: 163, startPoint y: 186, endPoint x: 171, endPoint y: 218, distance: 33.5
click at [171, 218] on div "項目消費 服務名稱/代號 精油SPA(0699) 服務名稱/代號 價格 899 價格 技術協助-1 [PERSON_NAME]-26 技術協助-1 指定 技術…" at bounding box center [516, 147] width 773 height 599
click at [171, 218] on p "店販銷售" at bounding box center [156, 220] width 35 height 12
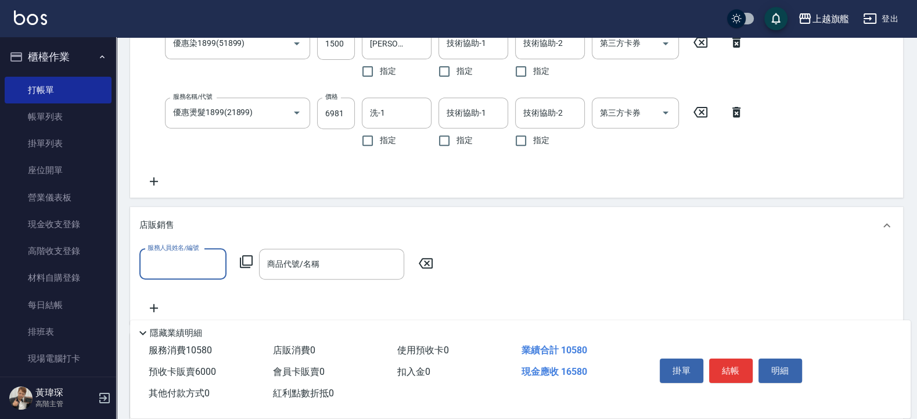
scroll to position [0, 0]
click at [182, 254] on div "服務人員姓名/編號" at bounding box center [182, 263] width 87 height 31
type input "[PERSON_NAME]-8"
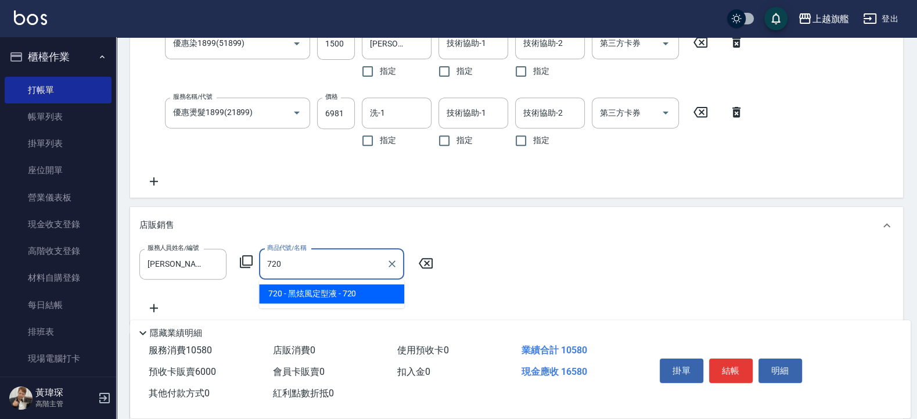
type input "黑炫風定型液"
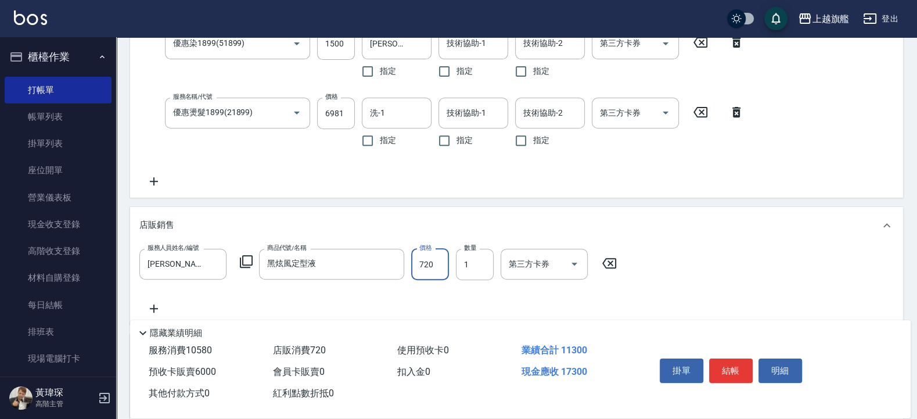
click at [687, 231] on div "店販銷售" at bounding box center [509, 225] width 740 height 12
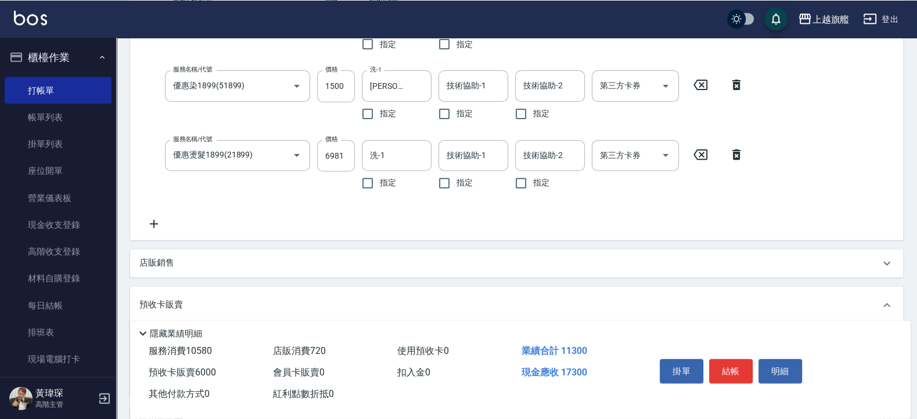
scroll to position [418, 0]
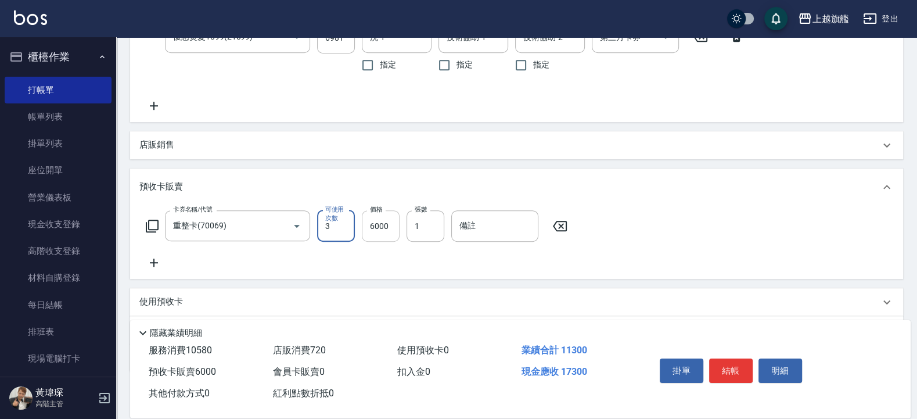
drag, startPoint x: 342, startPoint y: 222, endPoint x: 378, endPoint y: 226, distance: 36.2
click at [341, 224] on input "3" at bounding box center [336, 225] width 38 height 31
drag, startPoint x: 346, startPoint y: 230, endPoint x: 281, endPoint y: 239, distance: 65.6
click at [317, 239] on input "1" at bounding box center [336, 225] width 38 height 31
type input "3"
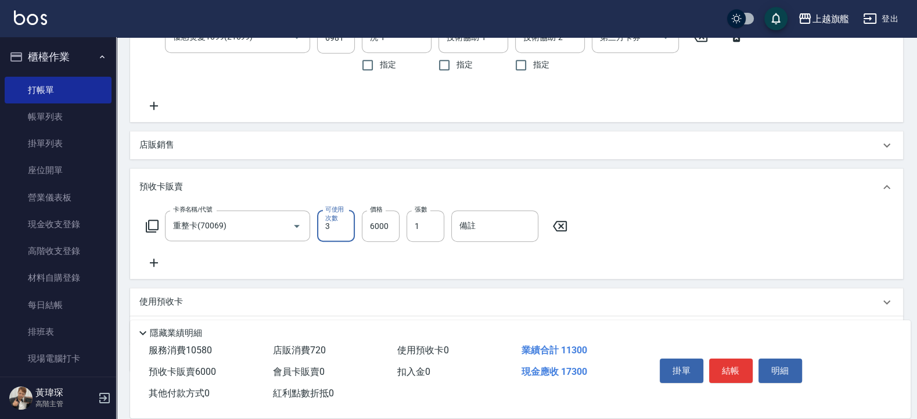
click at [594, 232] on div "卡券名稱/代號 重整卡(70069) 卡券名稱/代號 可使用次數 3 可使用次數 價格 6000 價格 張數 1 張數 備註 備註" at bounding box center [516, 239] width 754 height 59
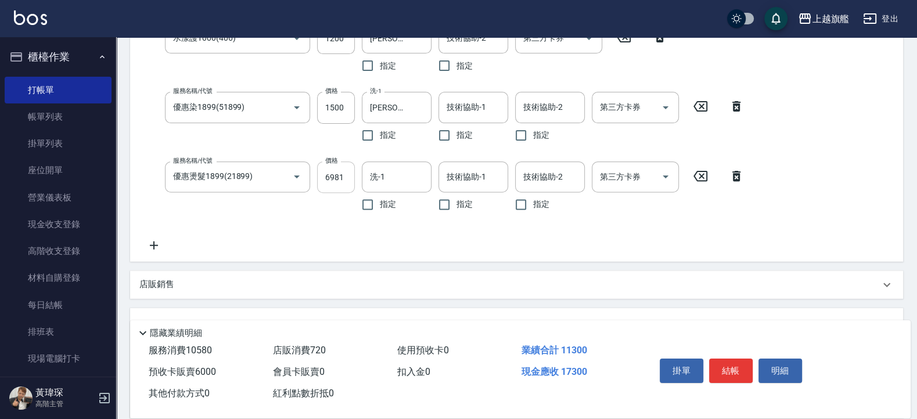
click at [322, 179] on input "6981" at bounding box center [336, 176] width 38 height 31
type input "681"
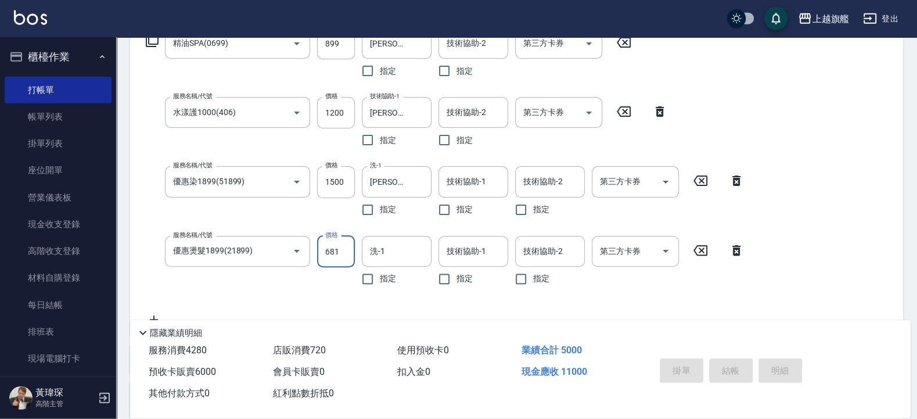
scroll to position [412, 0]
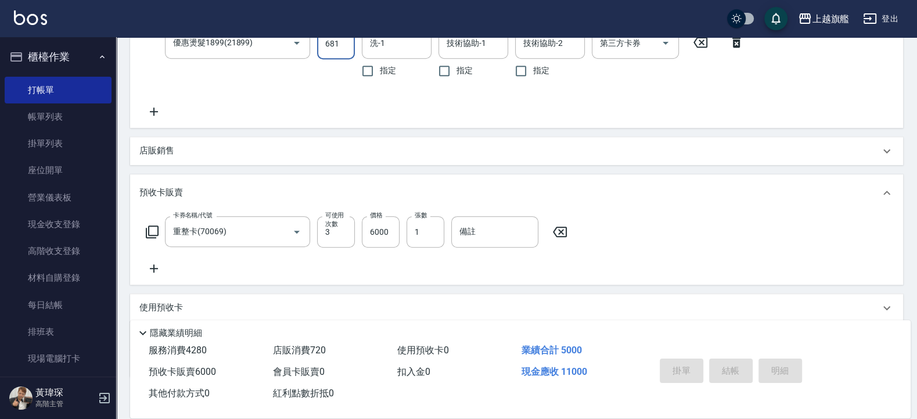
type input "[DATE] 20:30"
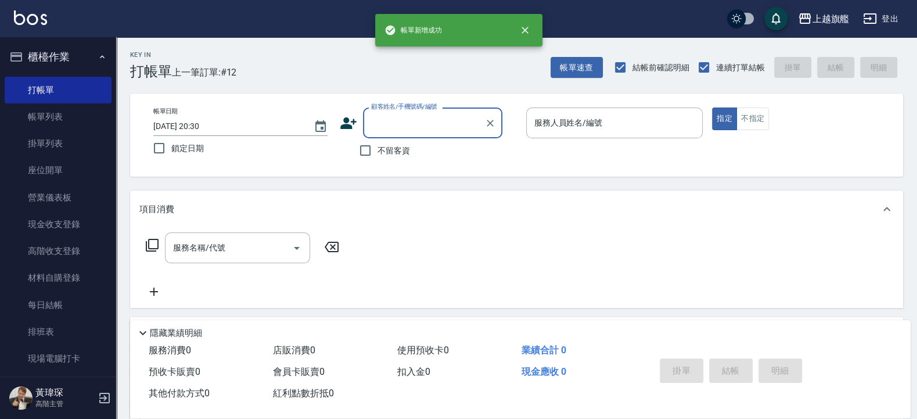
scroll to position [1, 0]
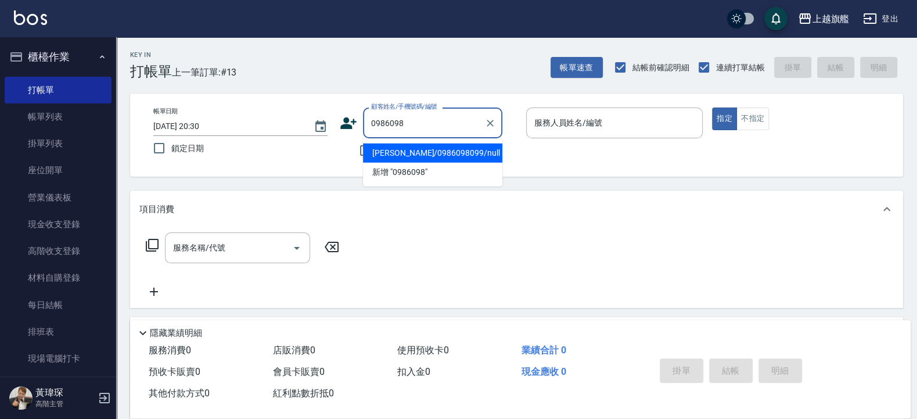
type input "[PERSON_NAME]/0986098099/null"
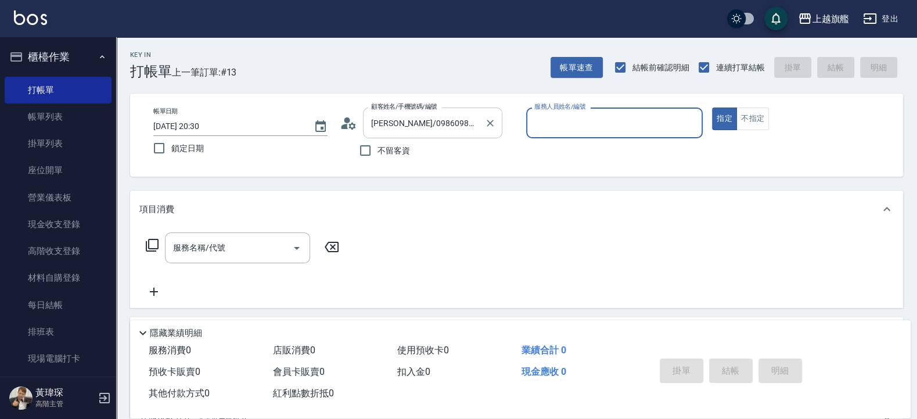
click at [712, 107] on button "指定" at bounding box center [724, 118] width 25 height 23
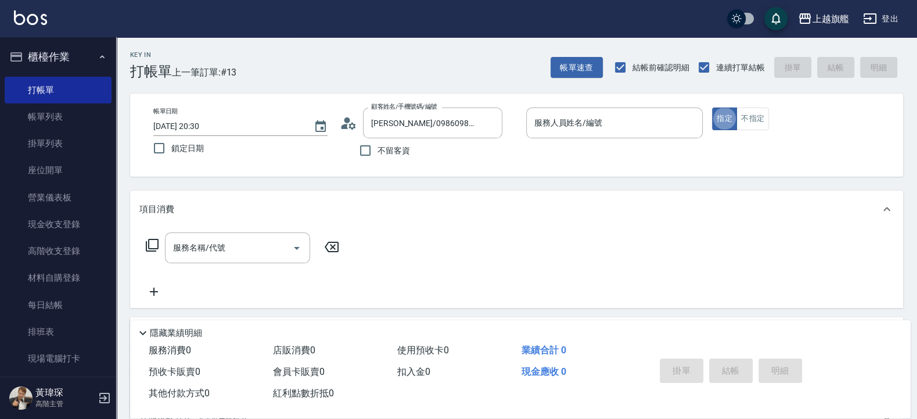
click at [514, 131] on div "顧客姓名/手機號碼/編號 [PERSON_NAME]/0986098099/null 顧客姓名/手機號碼/編號" at bounding box center [428, 122] width 177 height 31
click at [567, 131] on input "服務人員姓名/編號" at bounding box center [614, 123] width 167 height 20
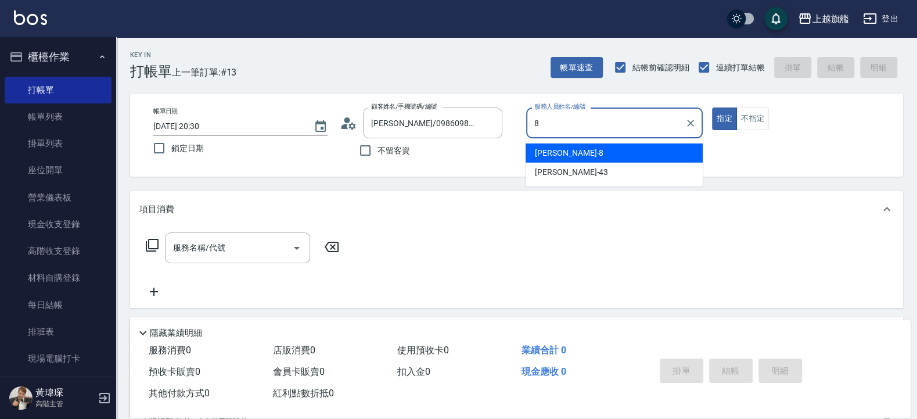
type input "[PERSON_NAME]-8"
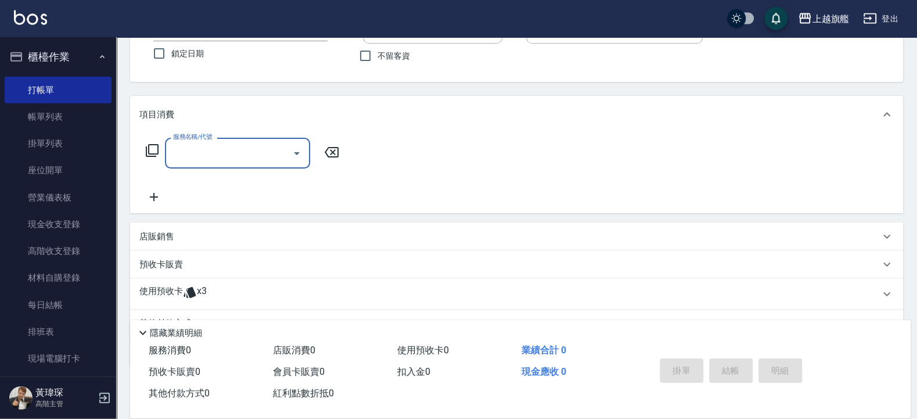
scroll to position [152, 0]
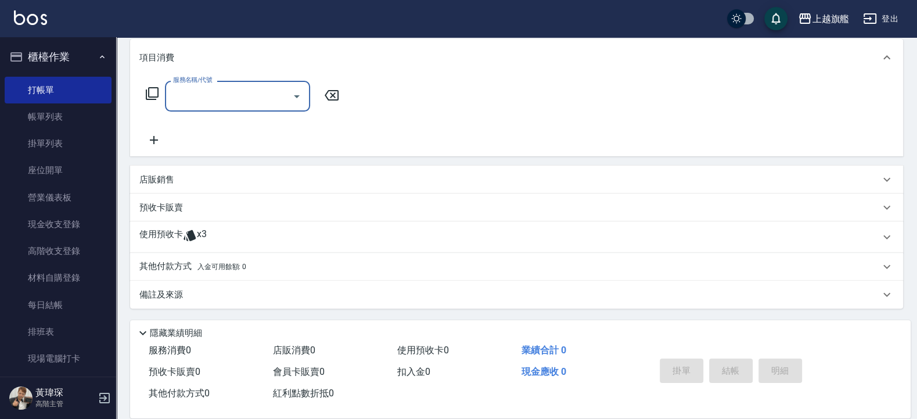
click at [197, 238] on span "x3" at bounding box center [202, 236] width 10 height 17
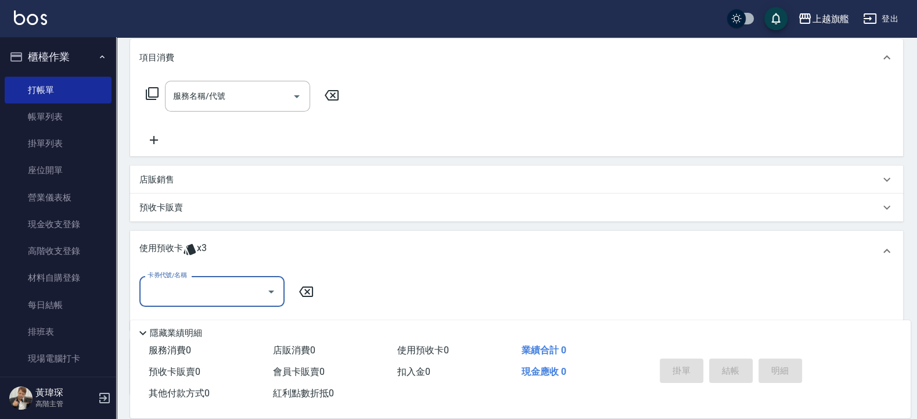
scroll to position [0, 0]
click at [224, 293] on input "卡券代號/名稱" at bounding box center [203, 291] width 117 height 20
click at [218, 319] on div "重整卡 剩餘3張" at bounding box center [211, 320] width 145 height 19
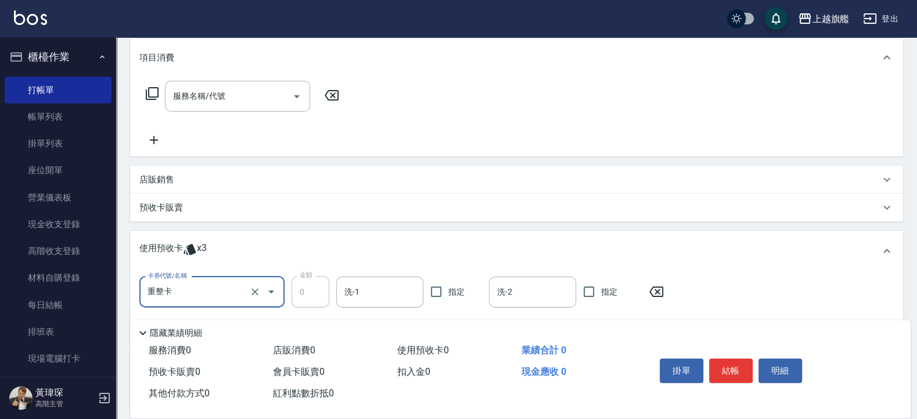
type input "重整卡"
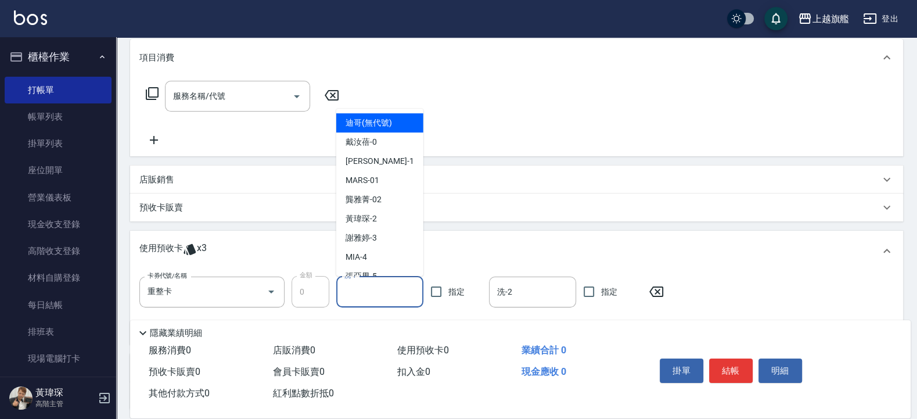
click at [369, 291] on input "洗-1" at bounding box center [379, 292] width 77 height 20
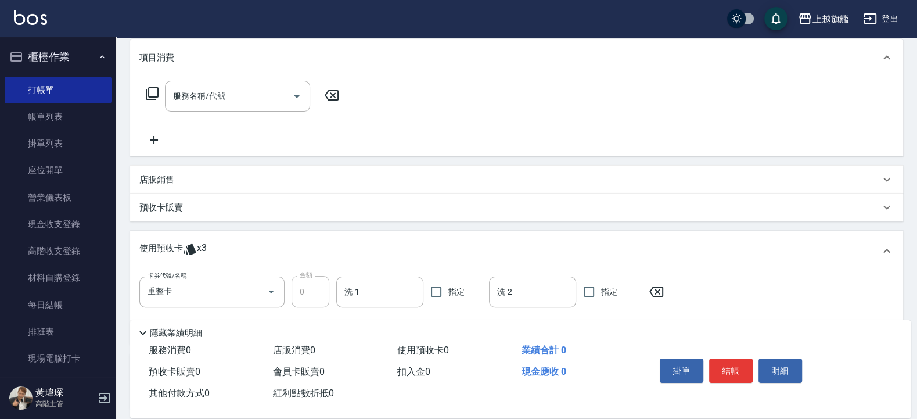
click at [488, 290] on div "卡券代號/名稱 重整卡 卡券代號/名稱 金額 0 金額 洗-1 洗-1 指定 洗-2 洗-2 指定" at bounding box center [404, 291] width 531 height 31
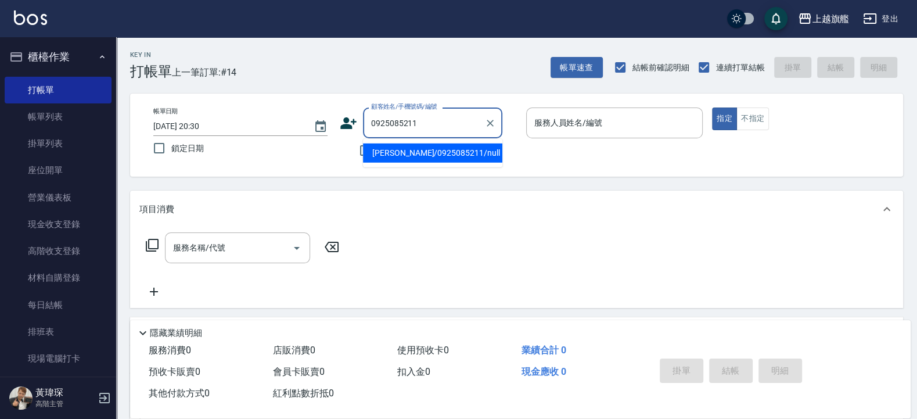
type input "[PERSON_NAME]/0925085211/null"
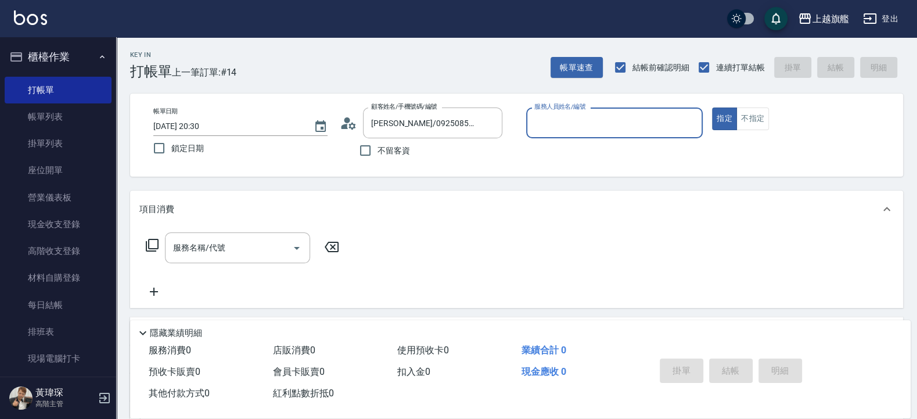
type input "[PERSON_NAME]-8"
click at [712, 107] on button "指定" at bounding box center [724, 118] width 25 height 23
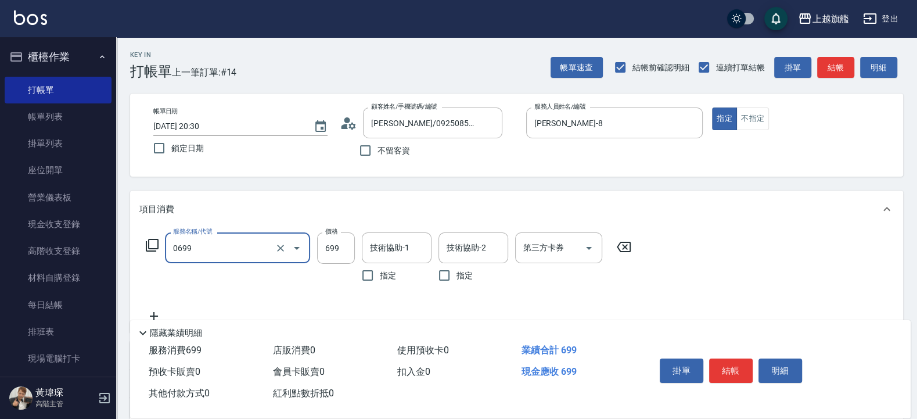
type input "精油SPA(0699)"
type input "798"
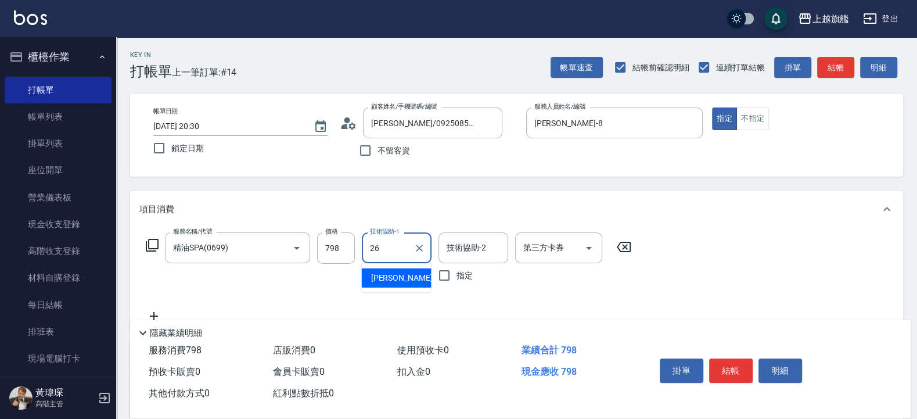
type input "[PERSON_NAME]-26"
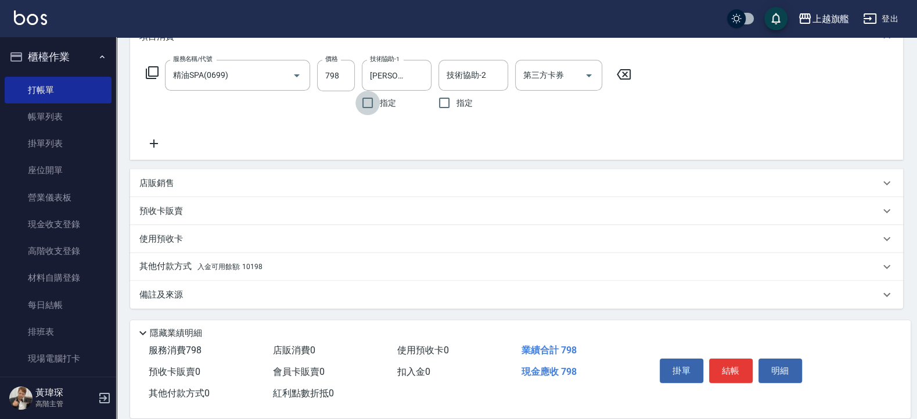
click at [202, 244] on div "使用預收卡" at bounding box center [509, 239] width 740 height 12
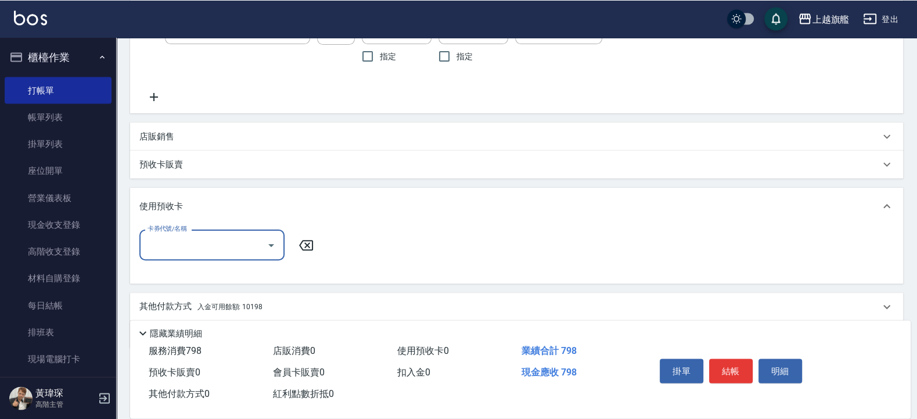
scroll to position [242, 0]
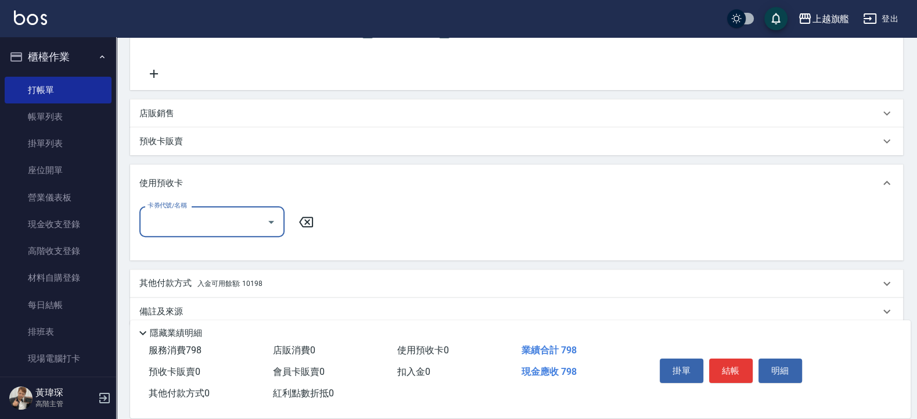
click at [197, 221] on input "卡券代號/名稱" at bounding box center [203, 221] width 117 height 20
click at [212, 227] on input "卡券代號/名稱" at bounding box center [203, 221] width 117 height 20
click at [192, 143] on div "預收卡販賣" at bounding box center [509, 141] width 740 height 12
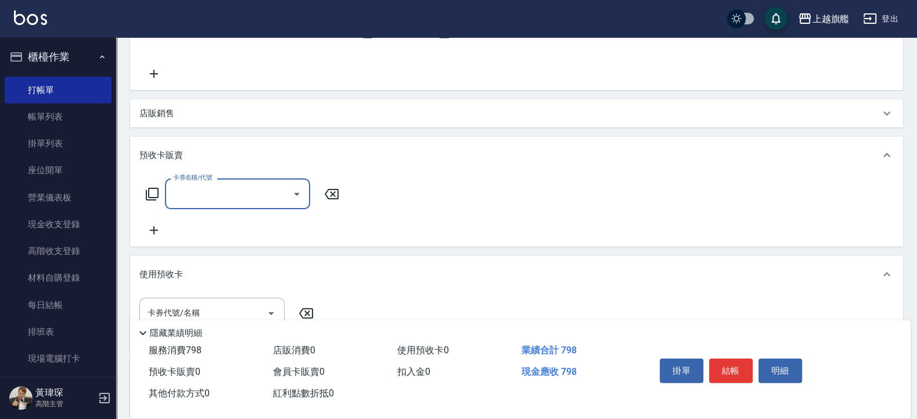
scroll to position [0, 0]
click at [182, 192] on input "卡券名稱/代號" at bounding box center [228, 193] width 117 height 20
click at [243, 224] on span "重整卡" at bounding box center [237, 223] width 145 height 19
type input "重整卡(70069)"
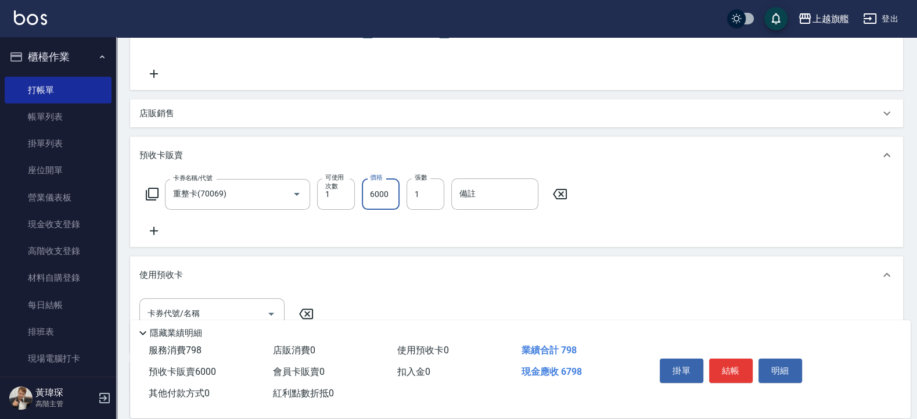
type input "6000"
click at [430, 207] on input "13" at bounding box center [425, 193] width 38 height 31
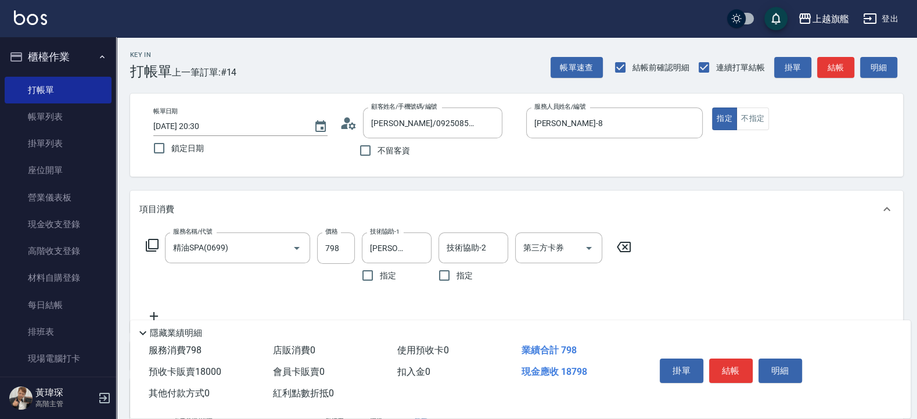
scroll to position [139, 0]
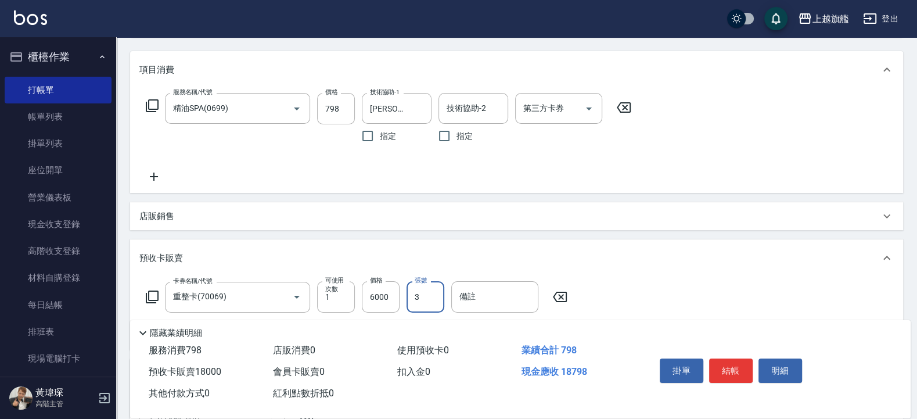
type input "3"
click at [684, 236] on div "項目消費 服務名稱/代號 精油SPA(0699) 服務名稱/代號 價格 798 價格 技術協助-1 [PERSON_NAME]-26 技術協助-1 指定 技術…" at bounding box center [516, 285] width 773 height 469
click at [680, 253] on div "預收卡販賣" at bounding box center [509, 258] width 740 height 12
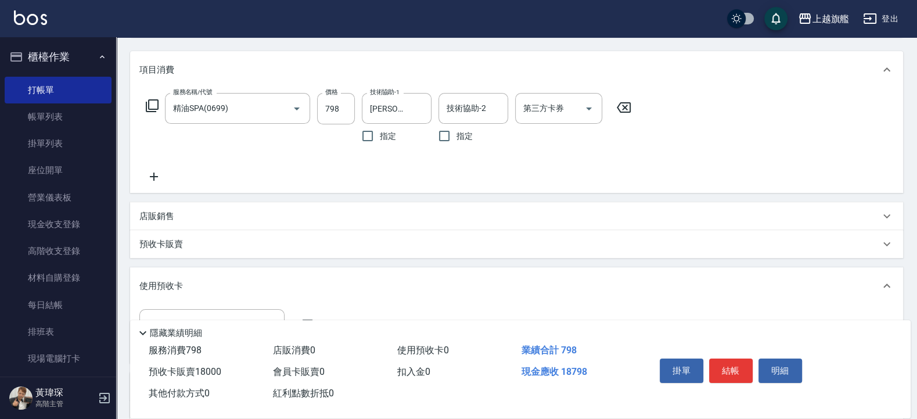
click at [410, 243] on div "預收卡販賣" at bounding box center [509, 244] width 740 height 12
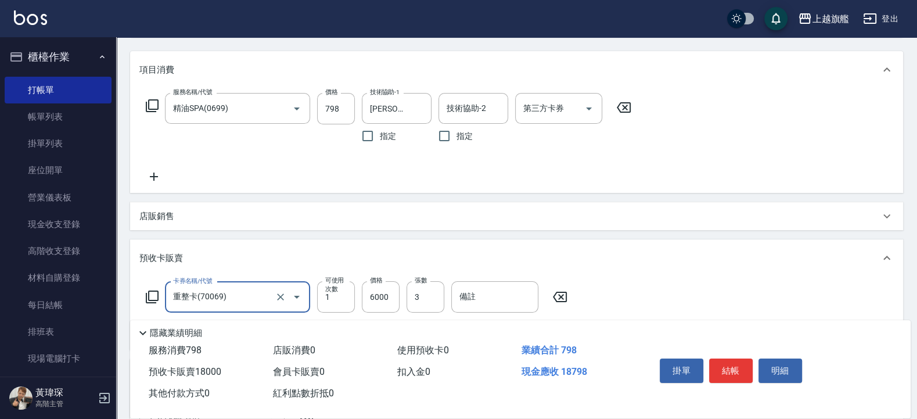
scroll to position [0, 0]
drag, startPoint x: 421, startPoint y: 298, endPoint x: 407, endPoint y: 300, distance: 14.0
click at [409, 300] on input "3" at bounding box center [425, 296] width 38 height 31
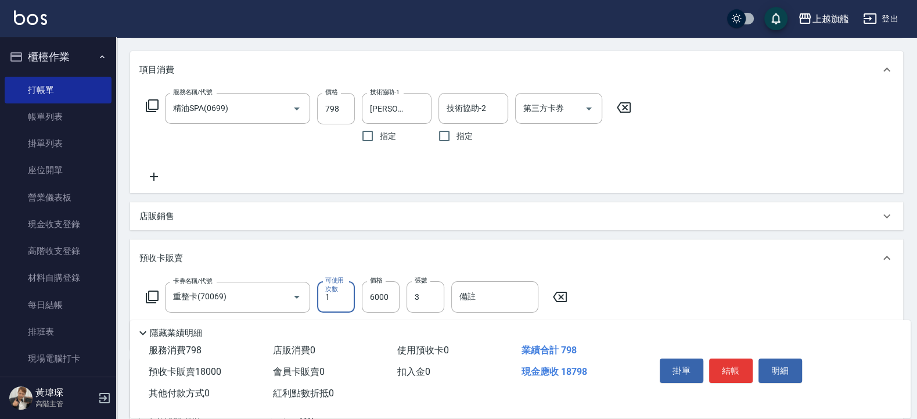
drag, startPoint x: 340, startPoint y: 305, endPoint x: 319, endPoint y: 307, distance: 20.9
click at [320, 305] on input "1" at bounding box center [336, 296] width 38 height 31
drag, startPoint x: 321, startPoint y: 308, endPoint x: 338, endPoint y: 307, distance: 17.4
click at [338, 307] on input "1" at bounding box center [336, 296] width 38 height 31
type input "3"
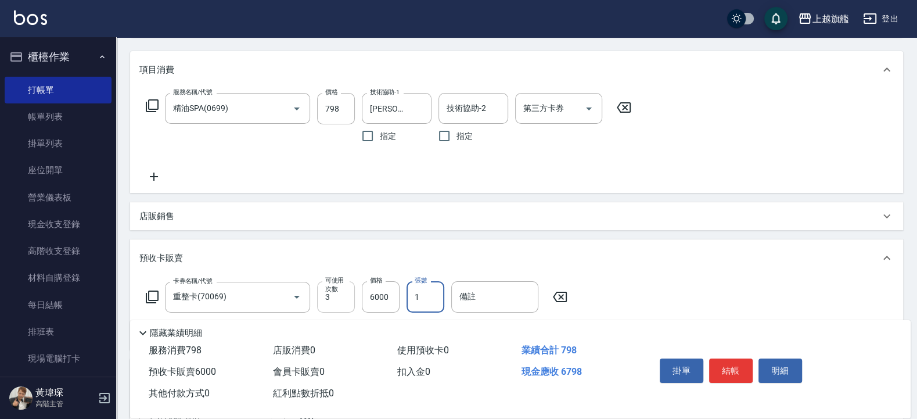
type input "1"
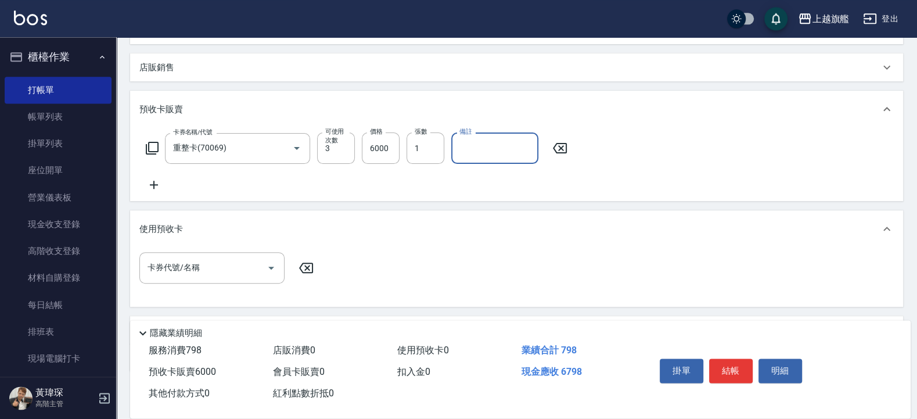
scroll to position [351, 0]
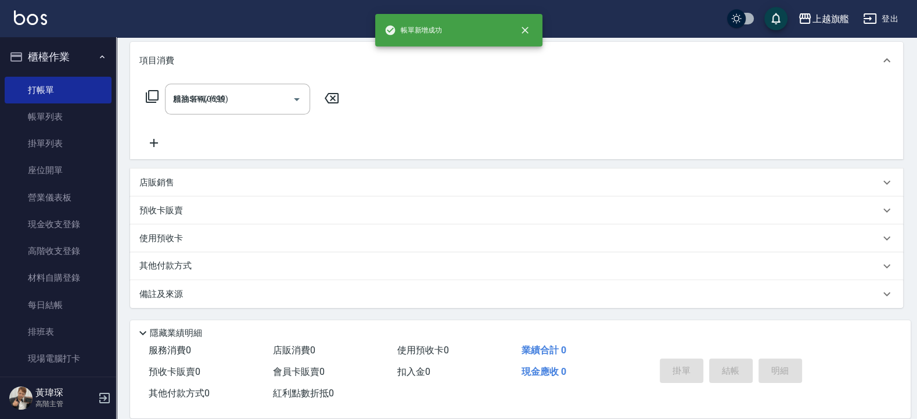
type input "[DATE] 20:31"
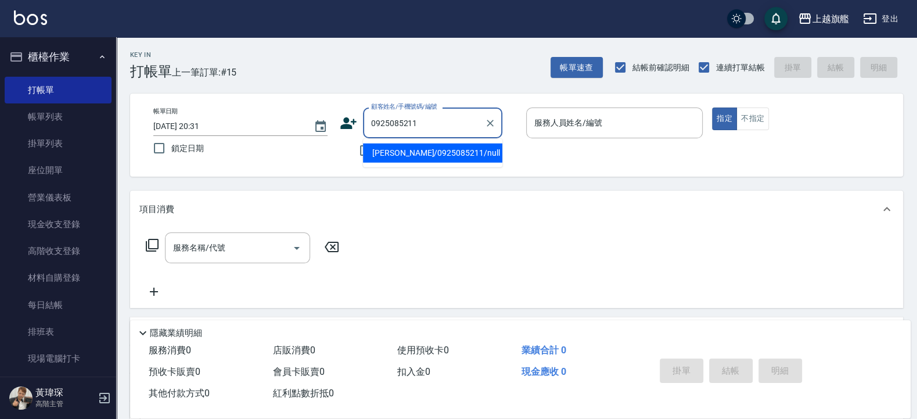
type input "[PERSON_NAME]/0925085211/null"
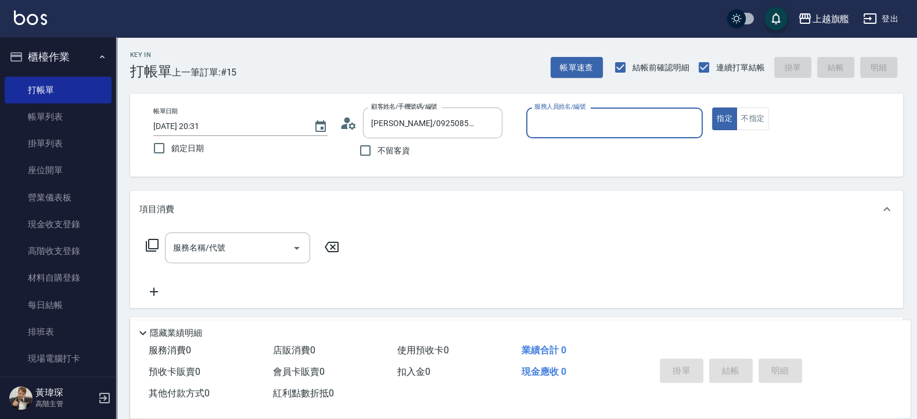
type input "[PERSON_NAME]-8"
click at [712, 107] on button "指定" at bounding box center [724, 118] width 25 height 23
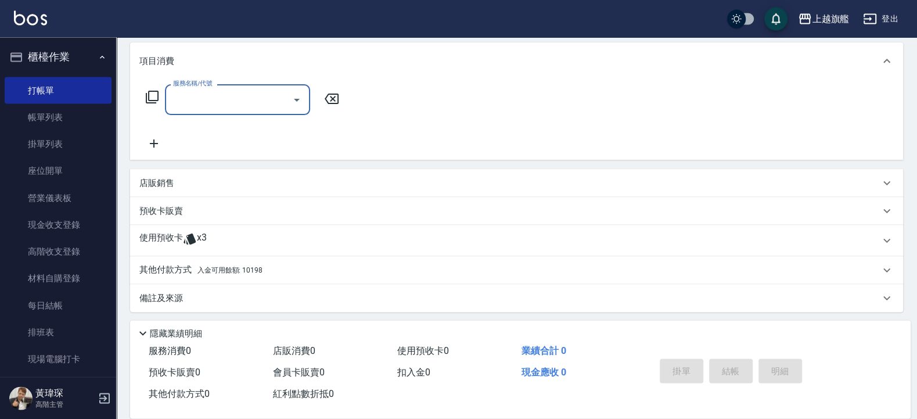
scroll to position [152, 0]
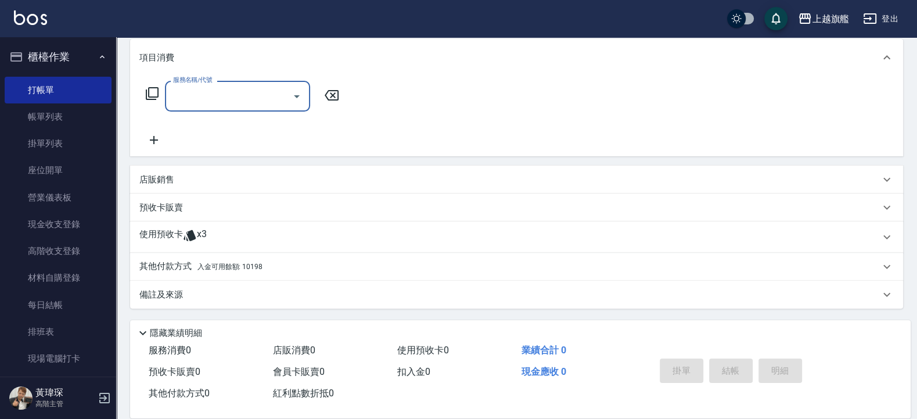
click at [247, 238] on div "使用預收卡 x3" at bounding box center [509, 236] width 740 height 17
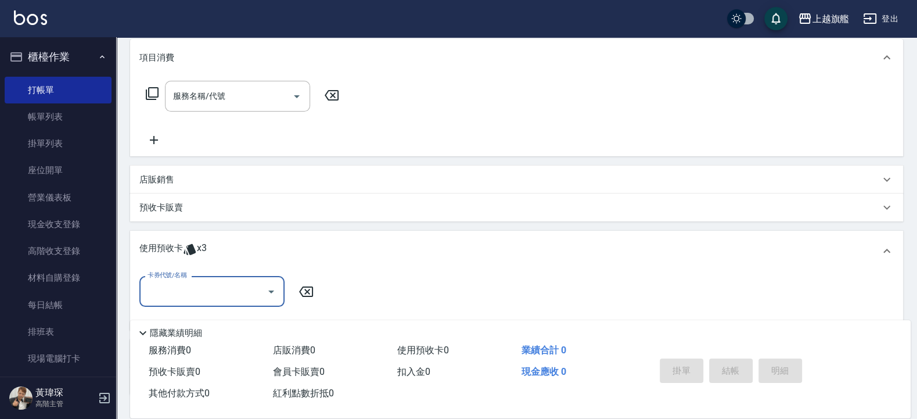
scroll to position [0, 0]
click at [247, 283] on input "卡券代號/名稱" at bounding box center [203, 291] width 117 height 20
click at [251, 322] on div "重整卡 剩餘3張" at bounding box center [211, 320] width 145 height 19
type input "重整卡"
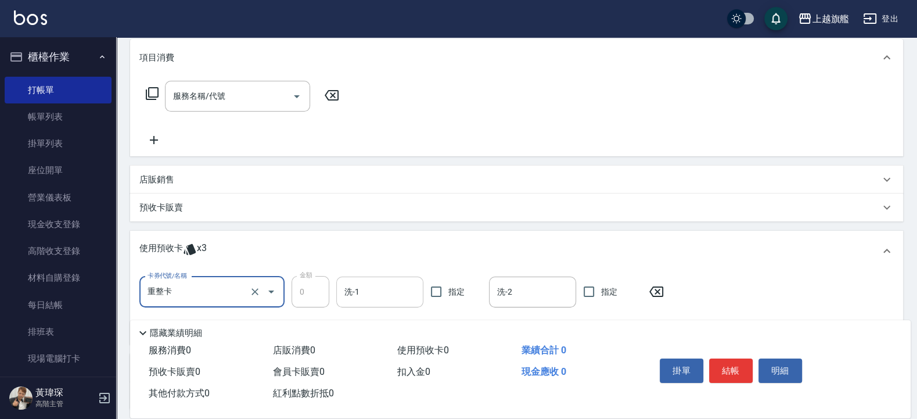
click at [356, 282] on input "洗-1" at bounding box center [379, 292] width 77 height 20
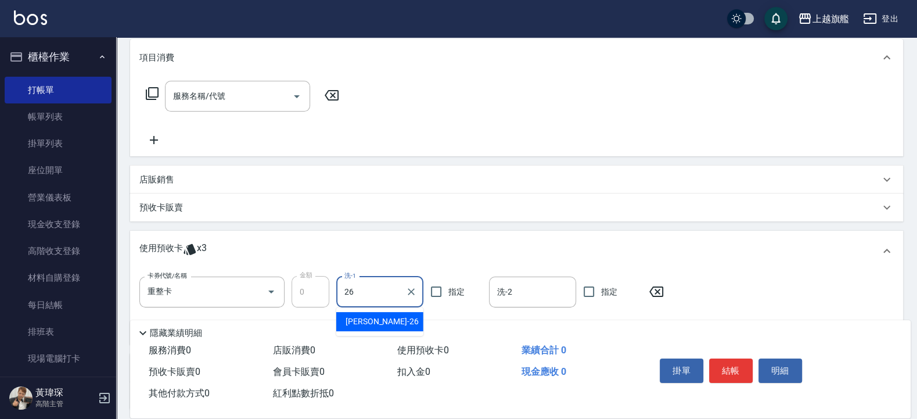
type input "[PERSON_NAME]-26"
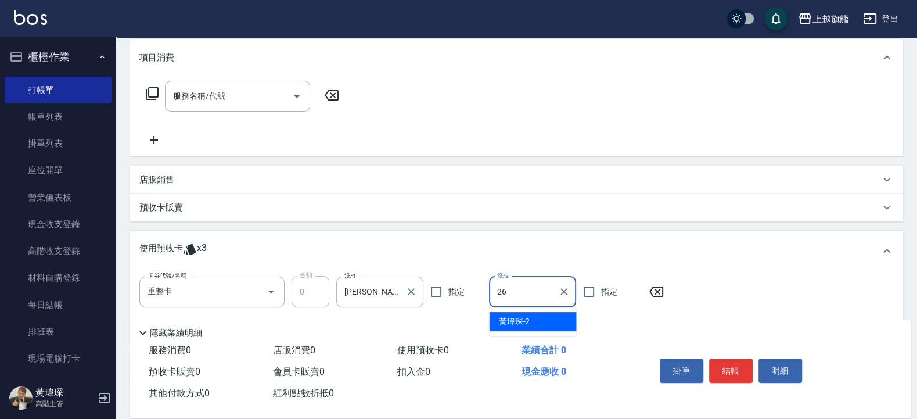
type input "[PERSON_NAME]-26"
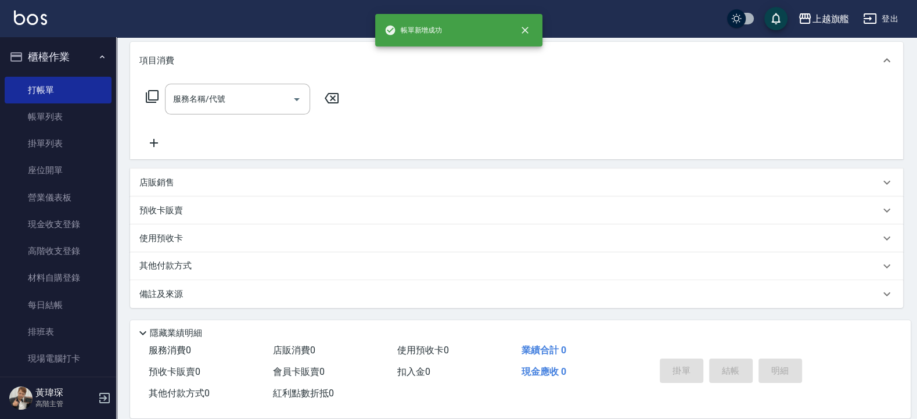
type input "[DATE] 20:32"
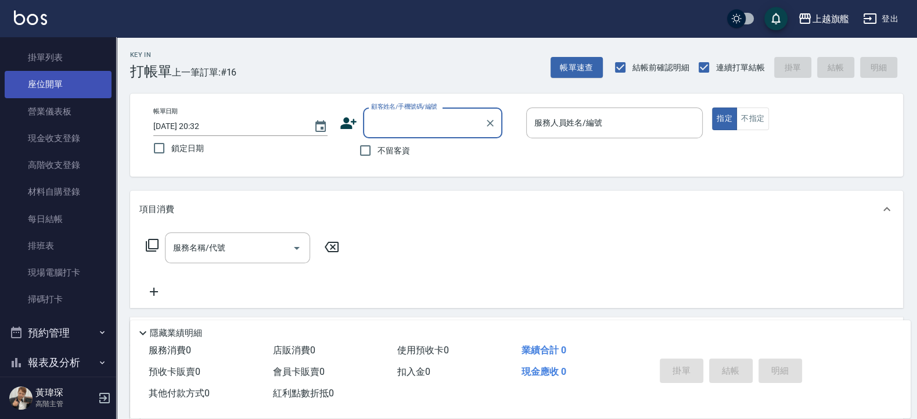
scroll to position [250, 0]
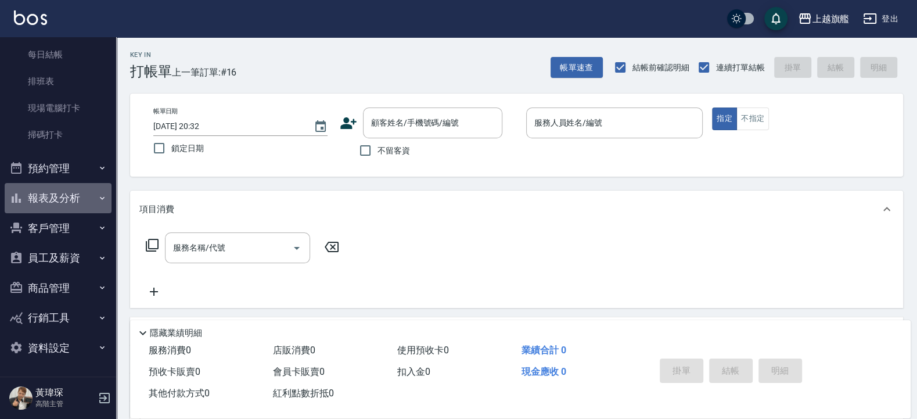
drag, startPoint x: 69, startPoint y: 183, endPoint x: 69, endPoint y: 192, distance: 8.7
click at [69, 186] on button "報表及分析" at bounding box center [58, 198] width 107 height 30
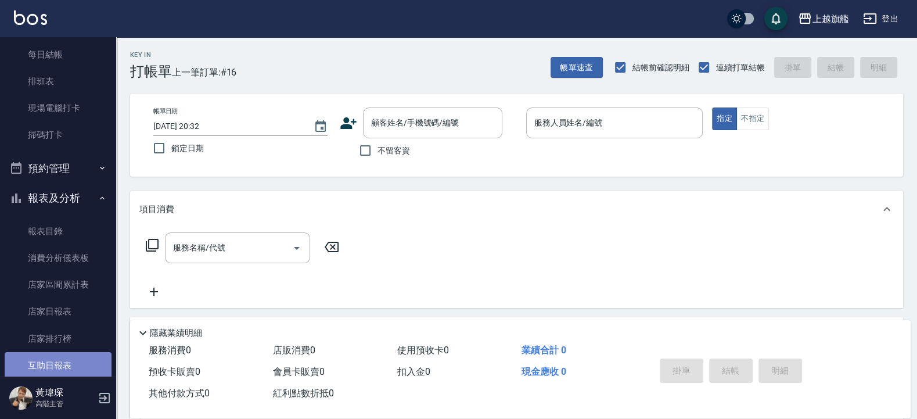
click at [75, 362] on link "互助日報表" at bounding box center [58, 365] width 107 height 27
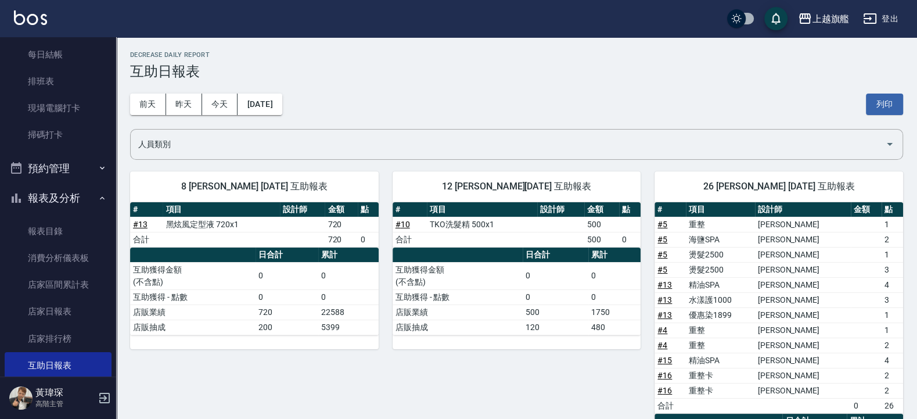
scroll to position [139, 0]
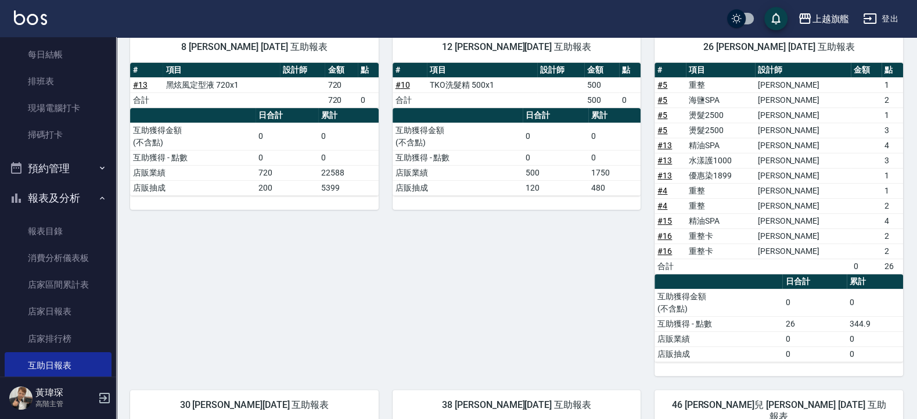
click at [671, 221] on link "# 15" at bounding box center [664, 220] width 15 height 9
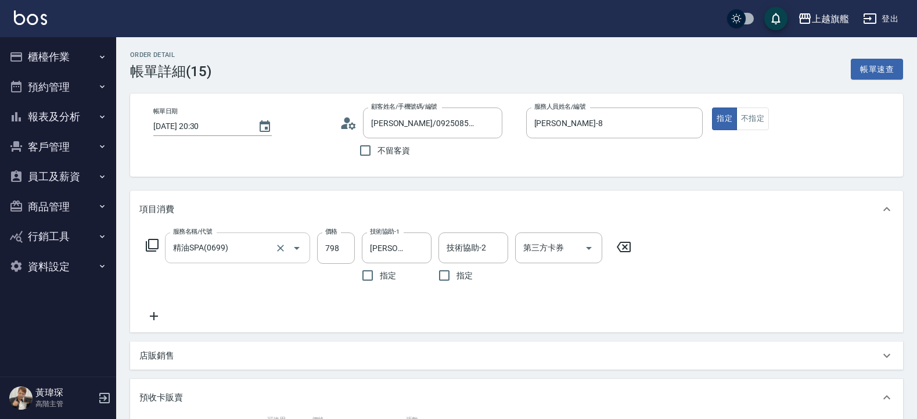
type input "重整卡(70069)"
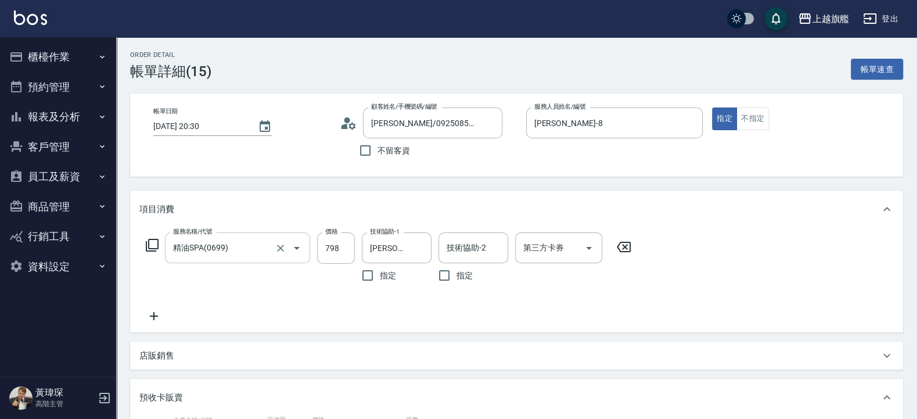
click at [258, 249] on input "精油SPA(0699)" at bounding box center [221, 247] width 102 height 20
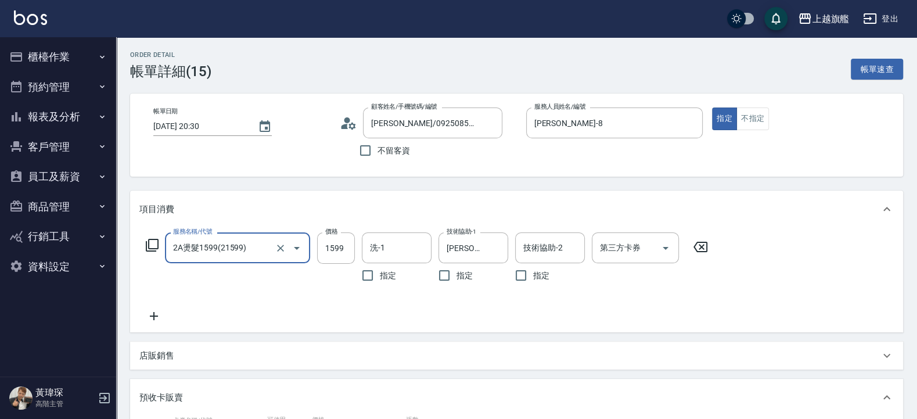
type input "2A燙髮1599(21599)"
click at [283, 232] on div "服務名稱/代號 2A燙髮1599(21599) 服務名稱/代號 價格 1599 價格 洗-1 洗-1 指定 技術協助-1 陳祈聿-26 技術協助-1 指定 技…" at bounding box center [516, 280] width 773 height 105
click at [282, 244] on icon "Clear" at bounding box center [281, 248] width 12 height 12
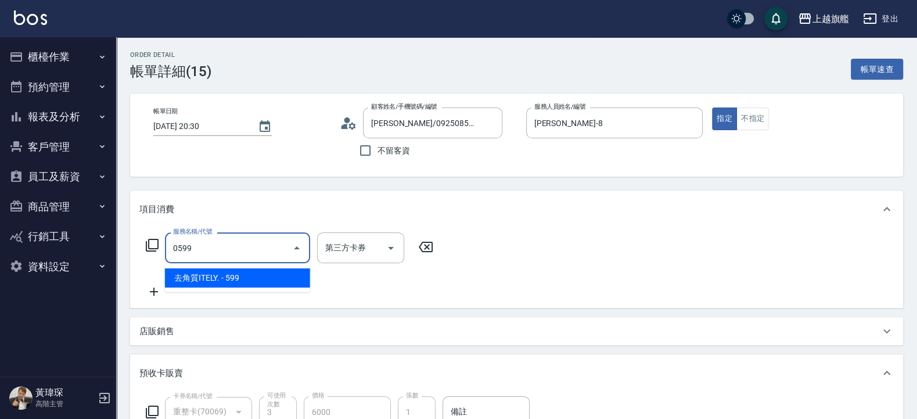
click at [262, 266] on ul "去角質ITELY. - 599" at bounding box center [237, 278] width 145 height 28
click at [266, 276] on span "去角質ITELY. - 599" at bounding box center [237, 277] width 145 height 19
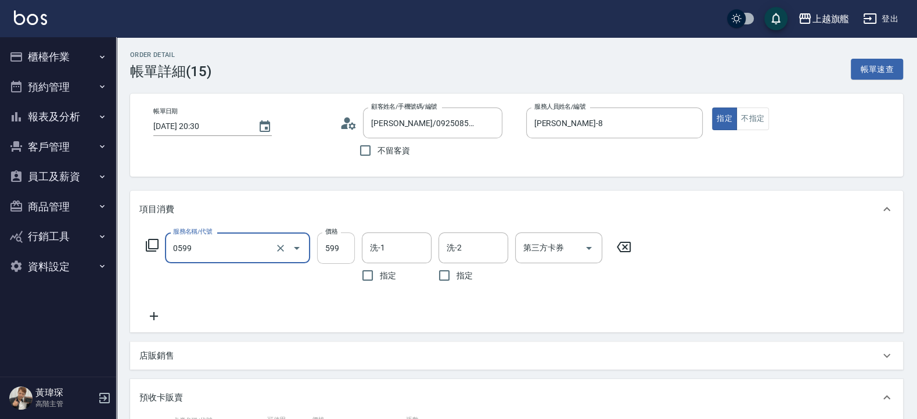
type input "去角質ITELY.(0599)"
click at [330, 248] on input "599" at bounding box center [336, 247] width 38 height 31
click at [384, 259] on div "洗-1" at bounding box center [397, 247] width 70 height 31
type input "798"
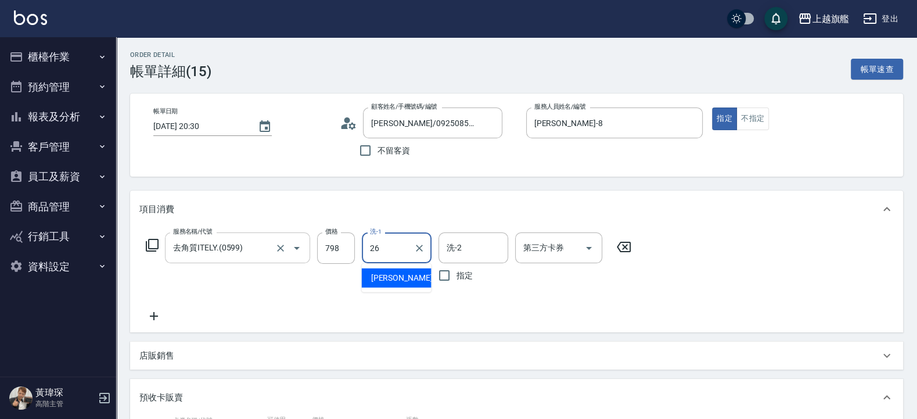
type input "[PERSON_NAME]-26"
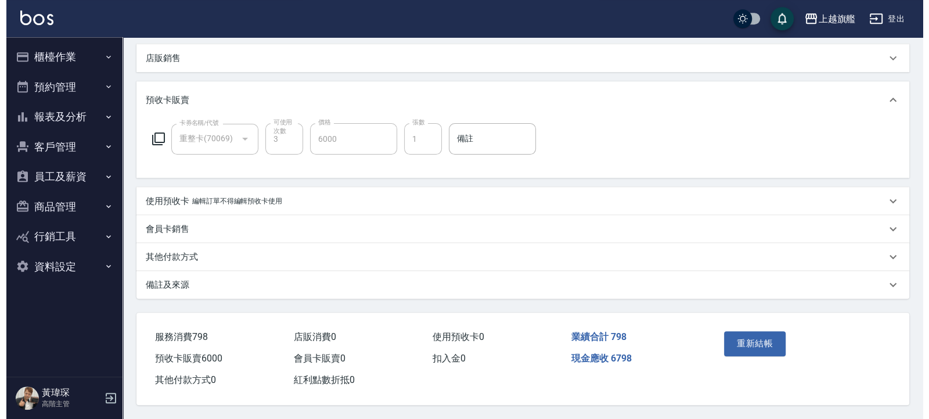
scroll to position [302, 0]
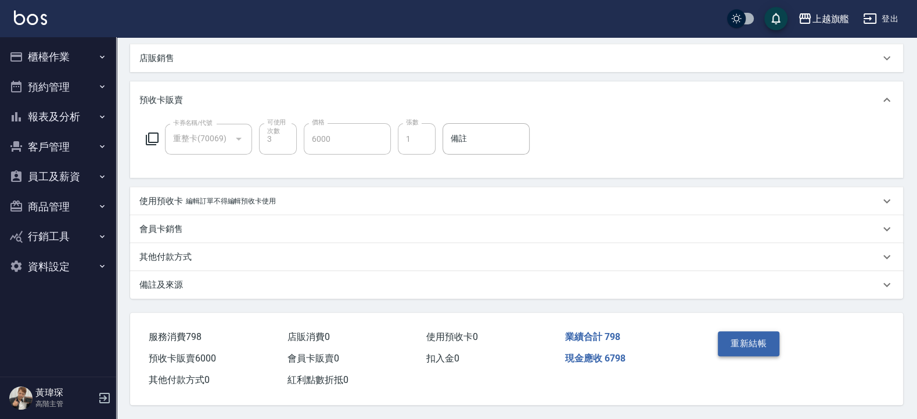
click at [731, 331] on button "重新結帳" at bounding box center [749, 343] width 62 height 24
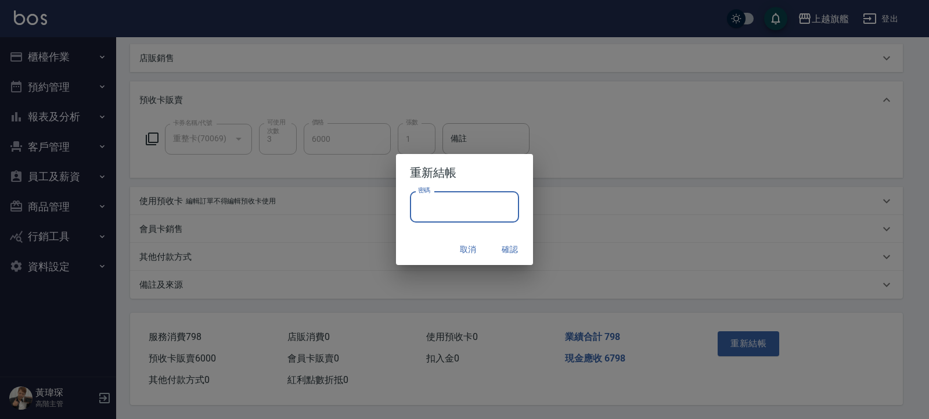
click at [479, 215] on input "密碼" at bounding box center [464, 206] width 109 height 31
type input "*******"
click at [507, 247] on button "確認" at bounding box center [509, 249] width 37 height 21
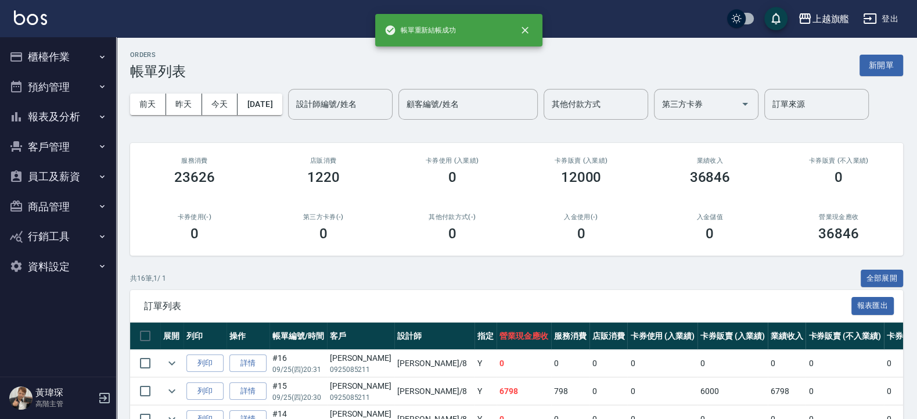
click at [66, 86] on button "預約管理" at bounding box center [58, 87] width 107 height 30
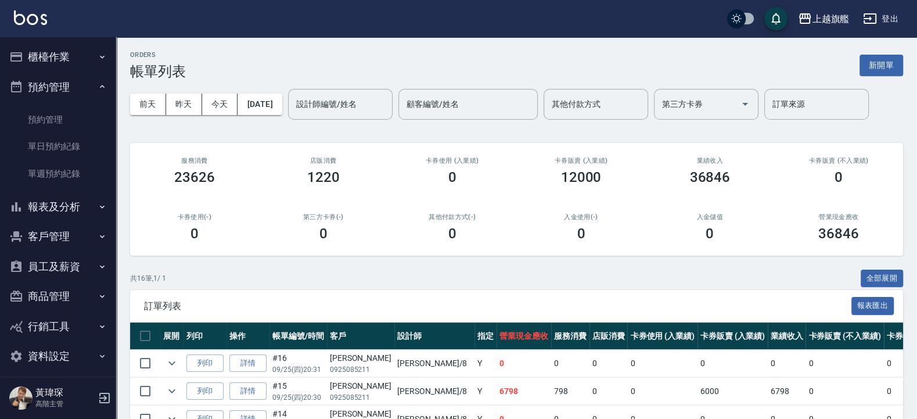
click at [66, 86] on button "預約管理" at bounding box center [58, 87] width 107 height 30
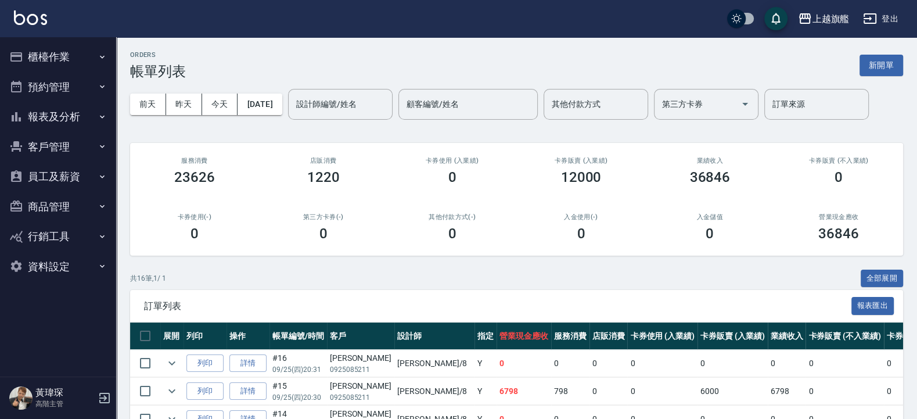
click at [70, 129] on button "報表及分析" at bounding box center [58, 117] width 107 height 30
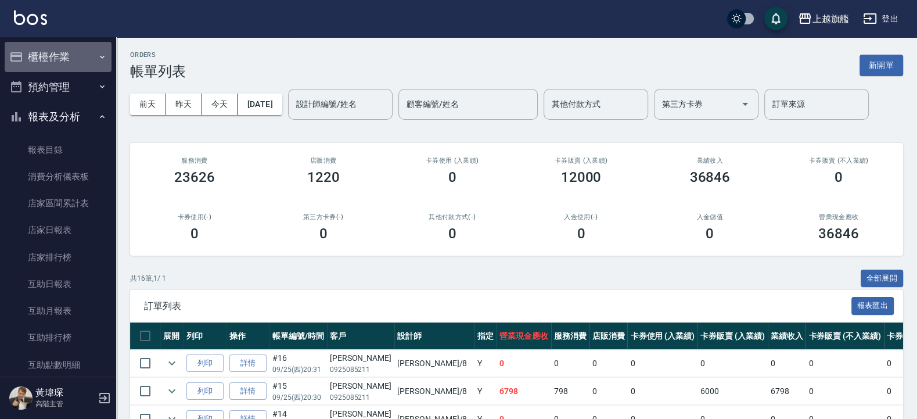
click at [79, 57] on button "櫃檯作業" at bounding box center [58, 57] width 107 height 30
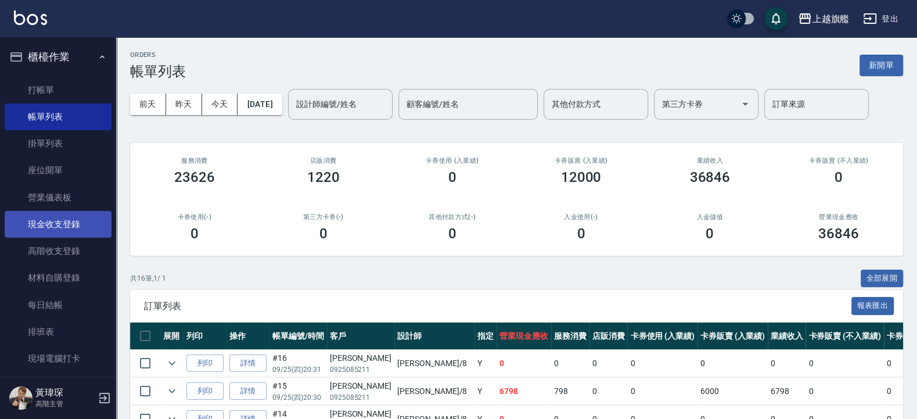
click at [89, 224] on link "現金收支登錄" at bounding box center [58, 224] width 107 height 27
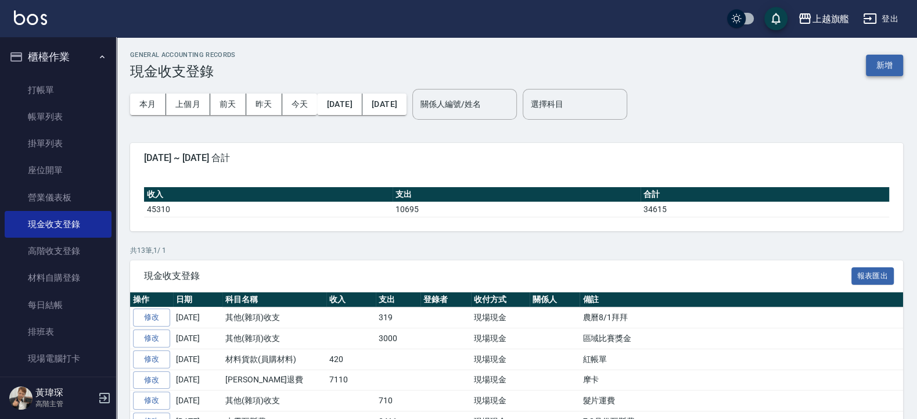
click at [896, 64] on button "新增" at bounding box center [884, 65] width 37 height 21
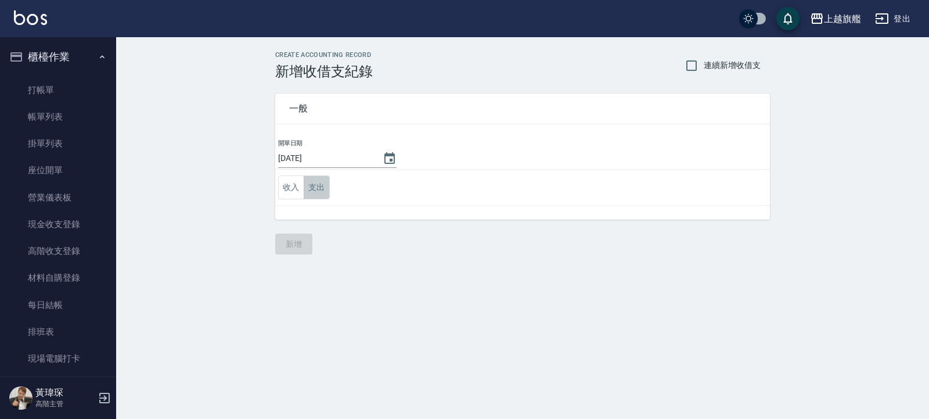
click at [321, 186] on button "支出" at bounding box center [317, 187] width 26 height 24
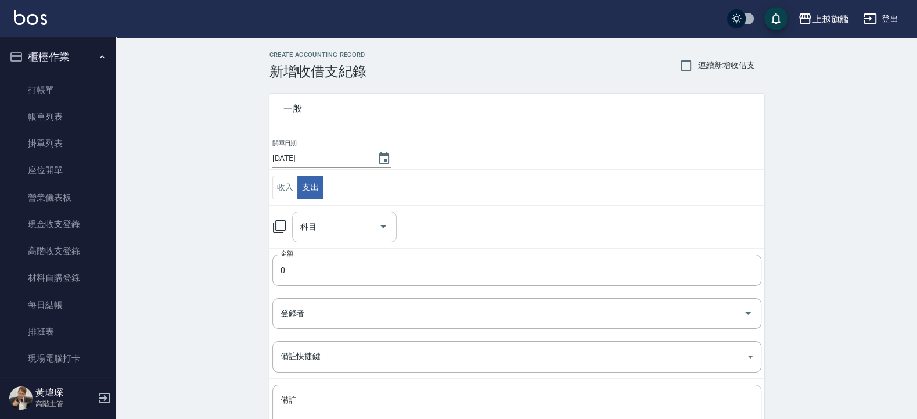
drag, startPoint x: 333, startPoint y: 229, endPoint x: 340, endPoint y: 231, distance: 6.6
click at [333, 230] on input "科目" at bounding box center [335, 227] width 77 height 20
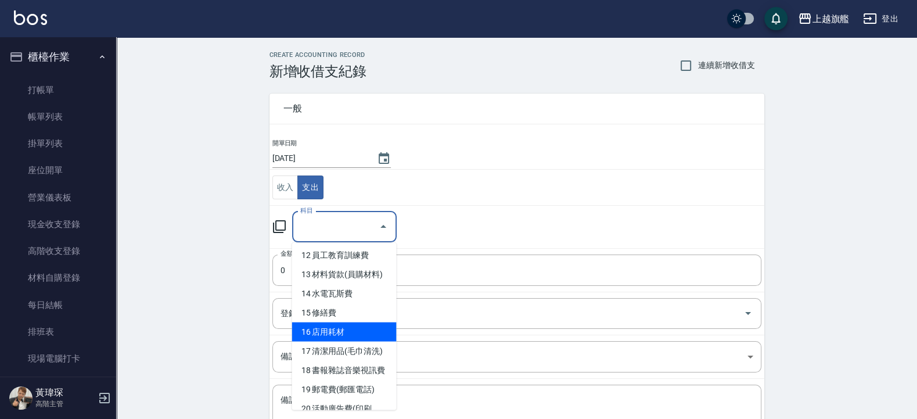
scroll to position [305, 0]
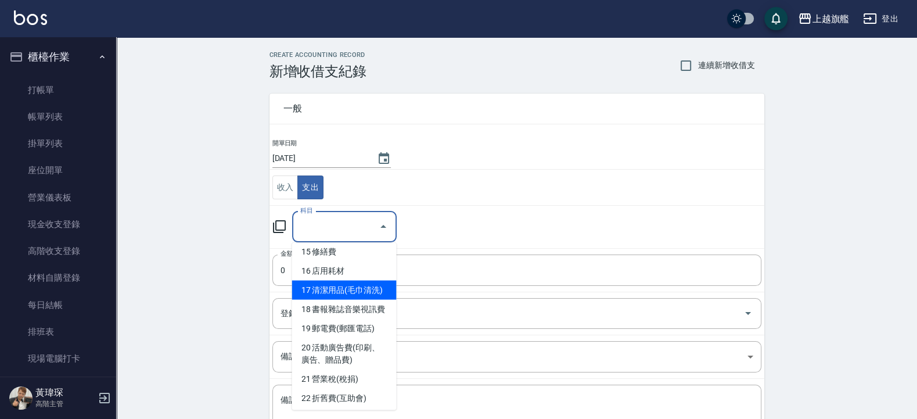
click at [356, 300] on li "17 清潔用品(毛巾清洗)" at bounding box center [344, 289] width 105 height 19
type input "17 清潔用品(毛巾清洗)"
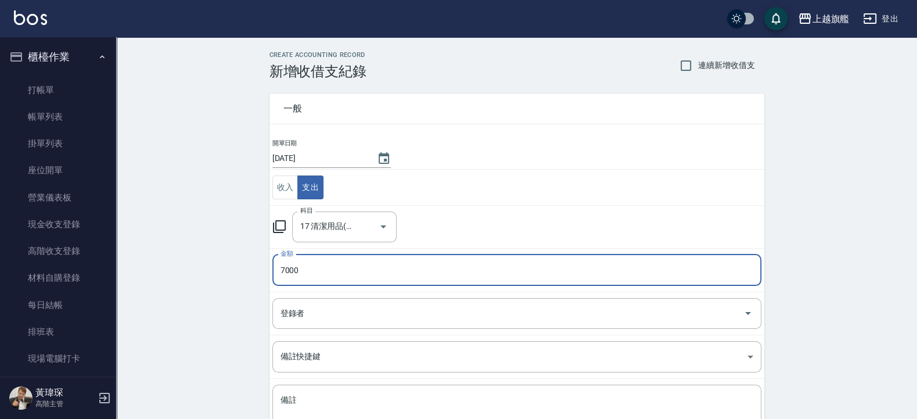
type input "7000"
click at [197, 273] on div "CREATE ACCOUNTING RECORD 新增收借支紀錄 連續新增收借支 一般 開單日期 2025/09/25 收入 支出 科目 17 清潔用品(毛巾…" at bounding box center [516, 276] width 801 height 478
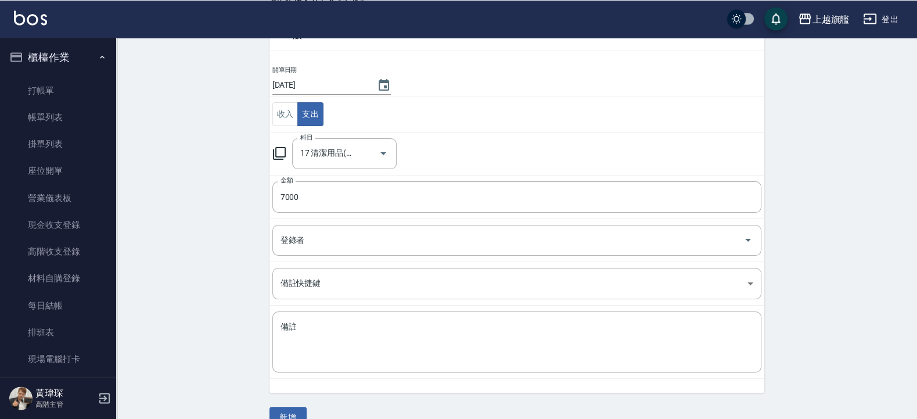
scroll to position [97, 0]
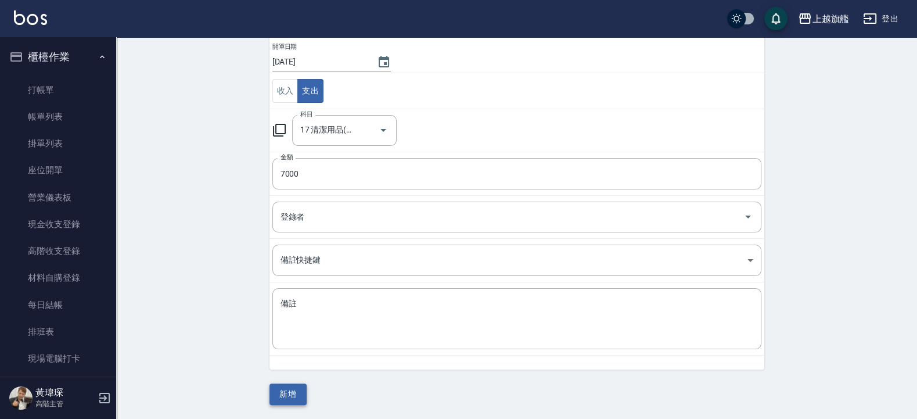
click at [297, 388] on button "新增" at bounding box center [287, 393] width 37 height 21
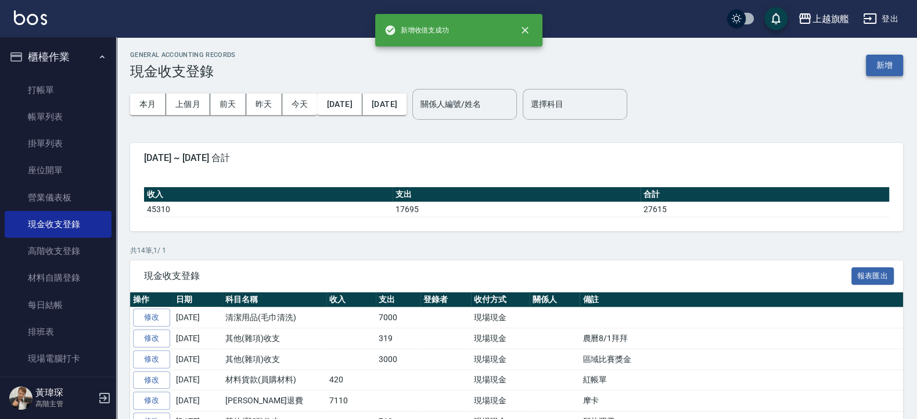
click at [871, 74] on button "新增" at bounding box center [884, 65] width 37 height 21
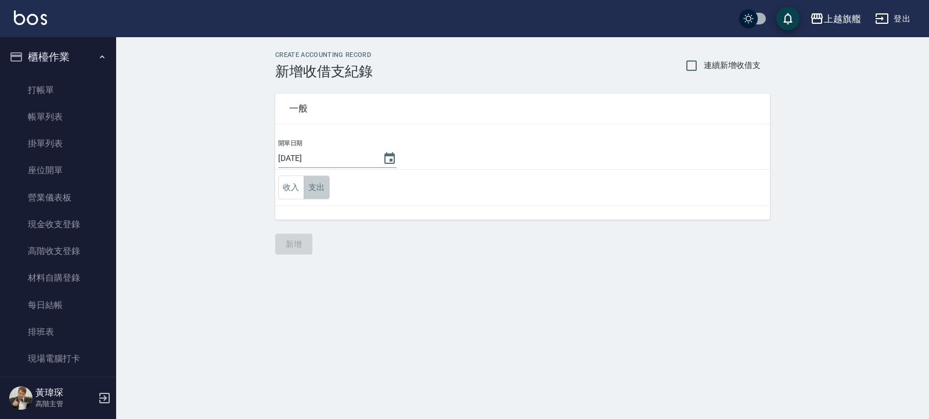
click at [326, 188] on button "支出" at bounding box center [317, 187] width 26 height 24
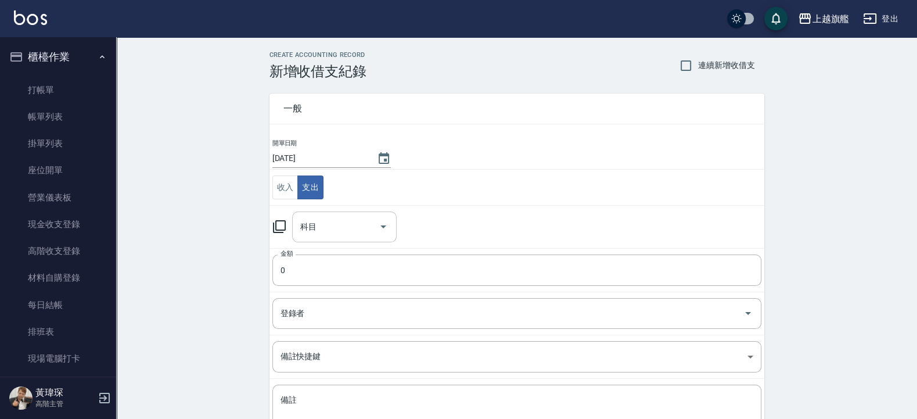
click at [330, 226] on input "科目" at bounding box center [335, 227] width 77 height 20
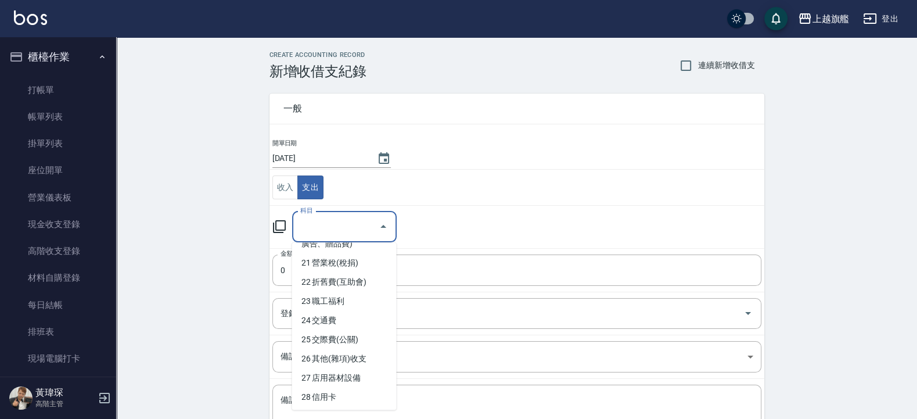
scroll to position [428, 0]
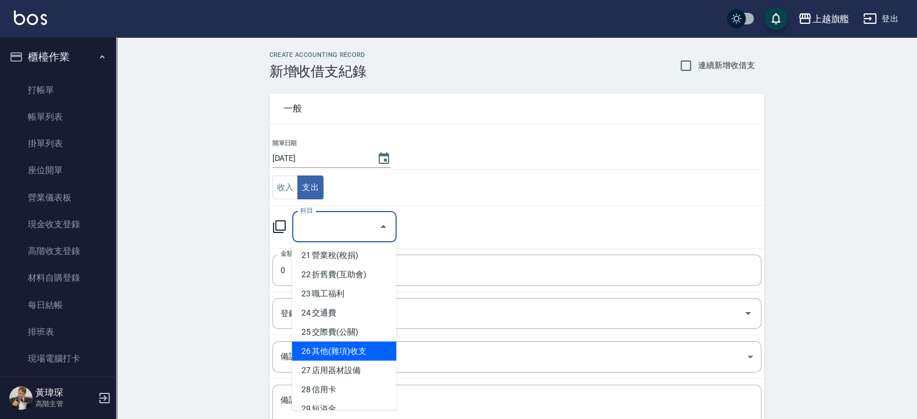
click at [365, 361] on li "26 其他(雜項)收支" at bounding box center [344, 350] width 105 height 19
type input "26 其他(雜項)收支"
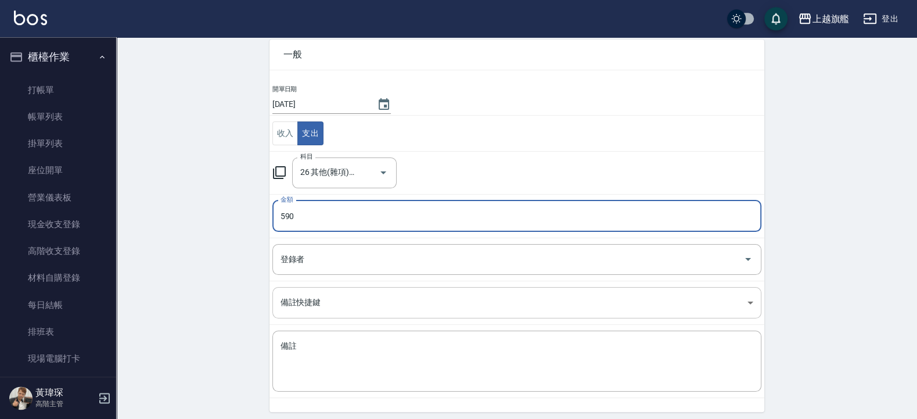
scroll to position [97, 0]
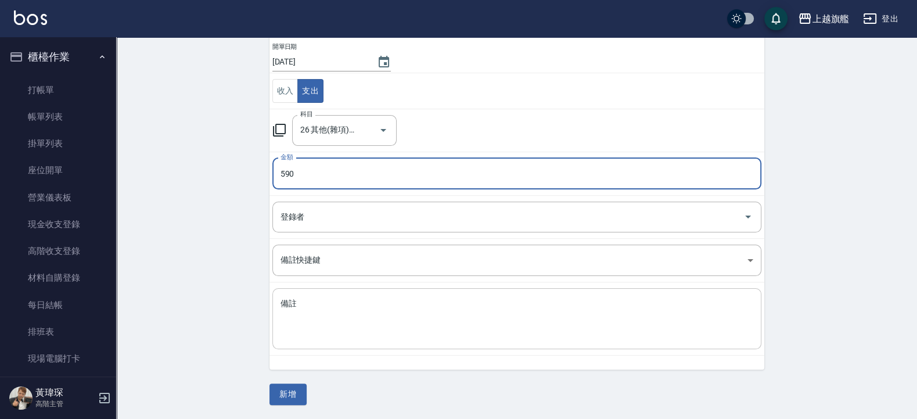
type input "590"
click at [362, 313] on textarea "備註" at bounding box center [516, 319] width 473 height 42
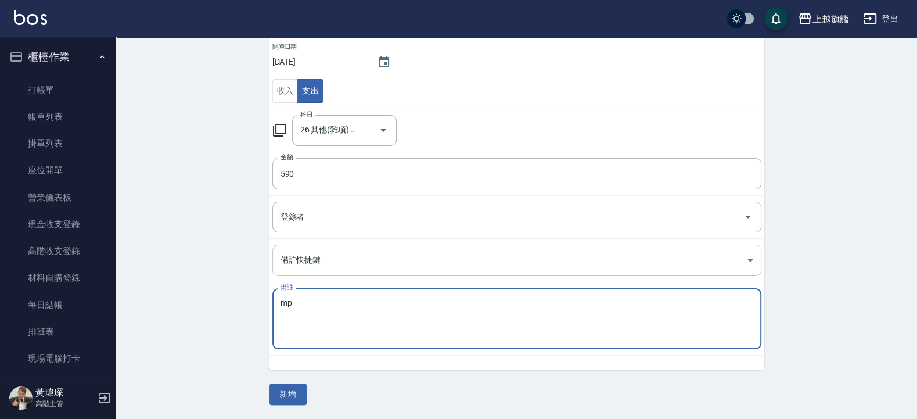
type textarea "m"
type textarea "ㄙ"
type textarea "運費"
click at [281, 408] on div "CREATE ACCOUNTING RECORD 新增收借支紀錄 連續新增收借支 一般 開單日期 2025/09/25 收入 支出 科目 26 其他(雜項)收…" at bounding box center [516, 180] width 801 height 478
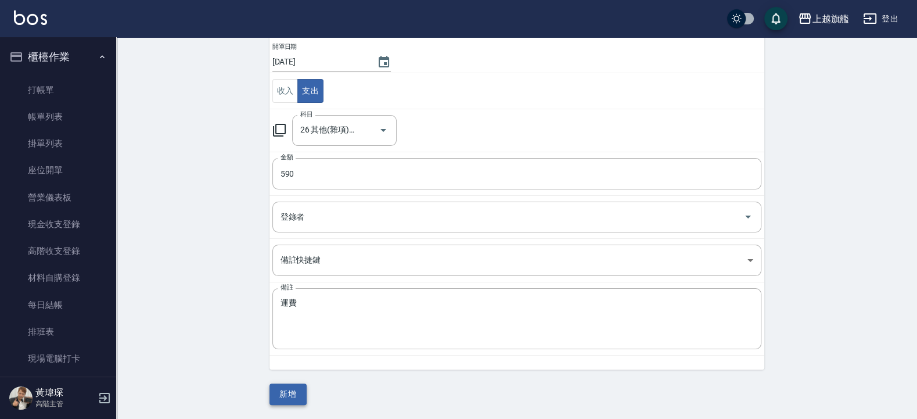
click at [280, 398] on button "新增" at bounding box center [287, 393] width 37 height 21
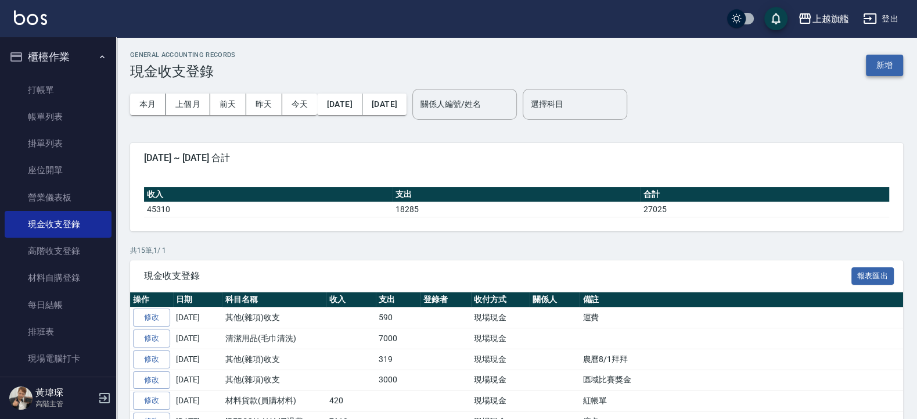
click at [891, 73] on button "新增" at bounding box center [884, 65] width 37 height 21
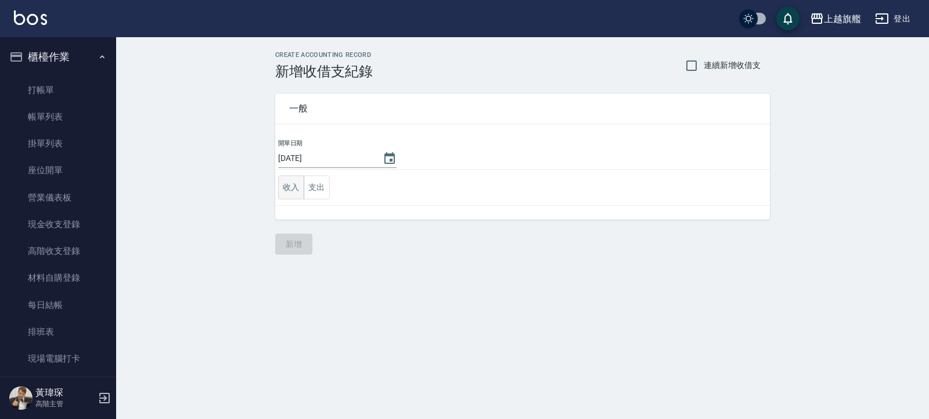
click at [284, 192] on button "收入" at bounding box center [291, 187] width 26 height 24
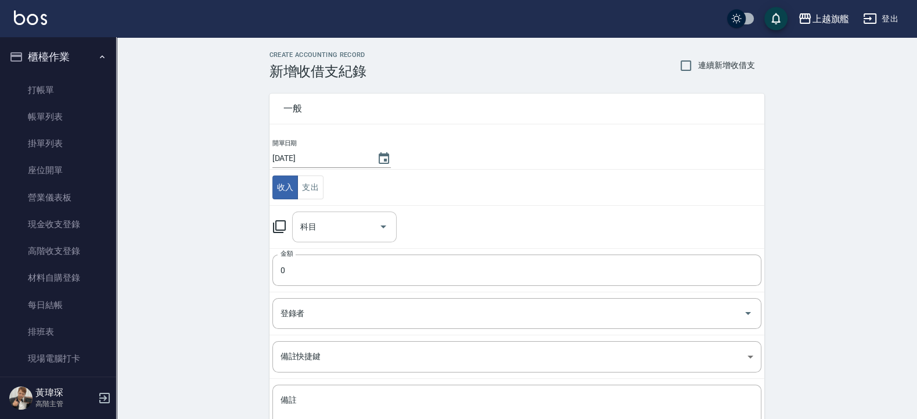
click at [324, 235] on input "科目" at bounding box center [335, 227] width 77 height 20
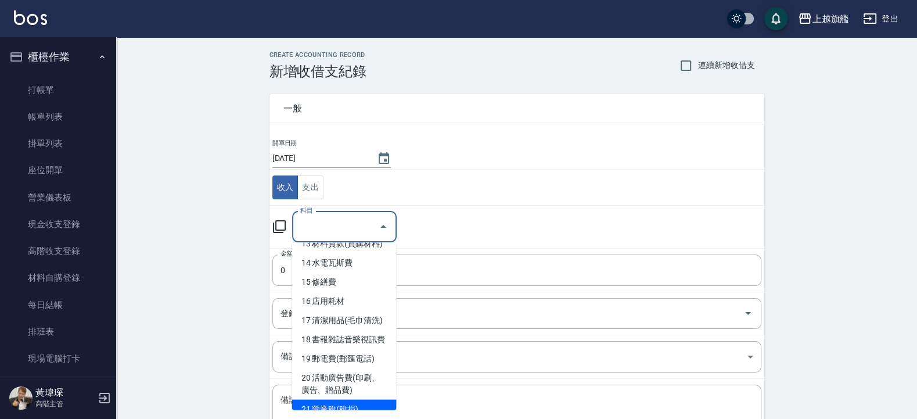
scroll to position [244, 0]
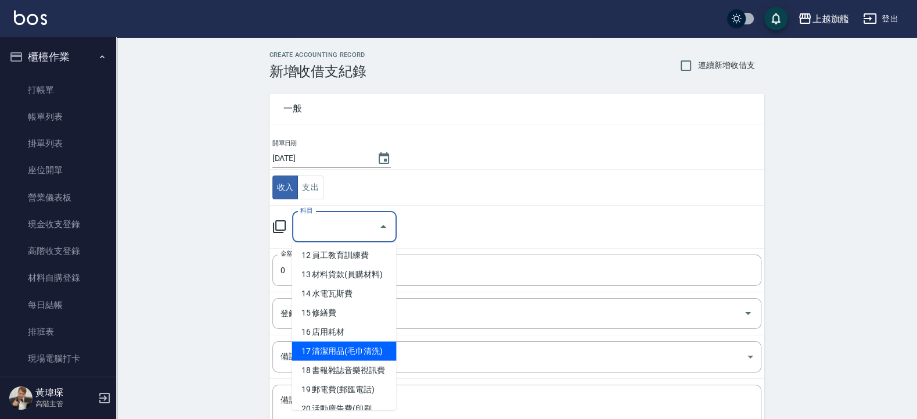
click at [366, 361] on li "17 清潔用品(毛巾清洗)" at bounding box center [344, 350] width 105 height 19
type input "17 清潔用品(毛巾清洗)"
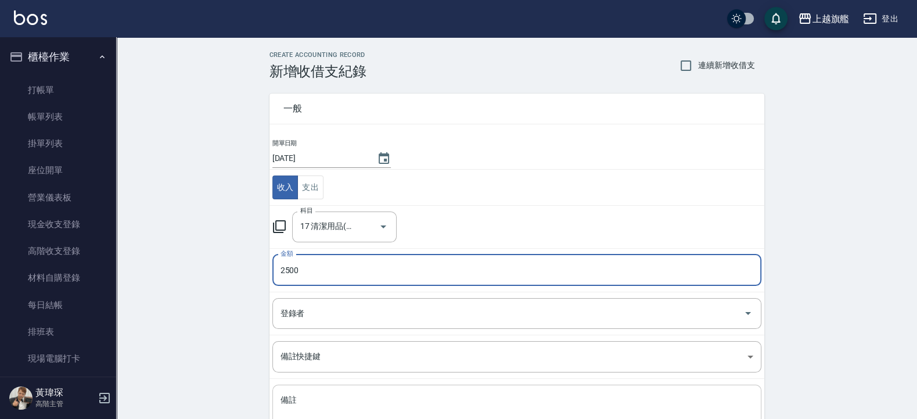
type input "2500"
click at [314, 389] on div "x 備註" at bounding box center [516, 414] width 489 height 61
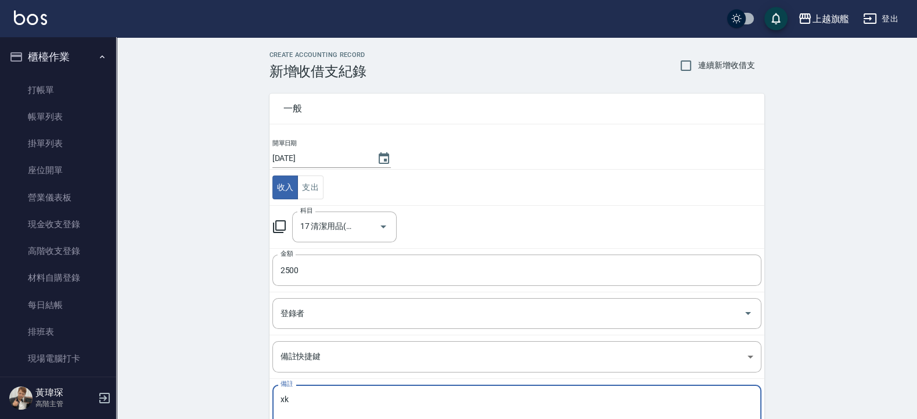
type textarea "x"
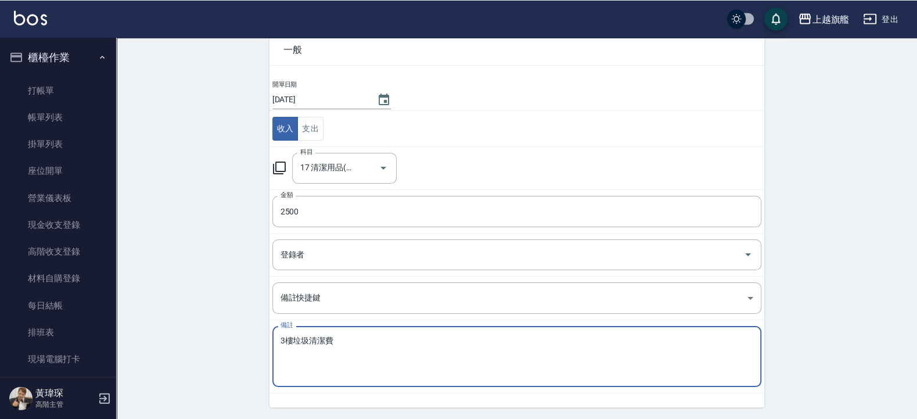
scroll to position [97, 0]
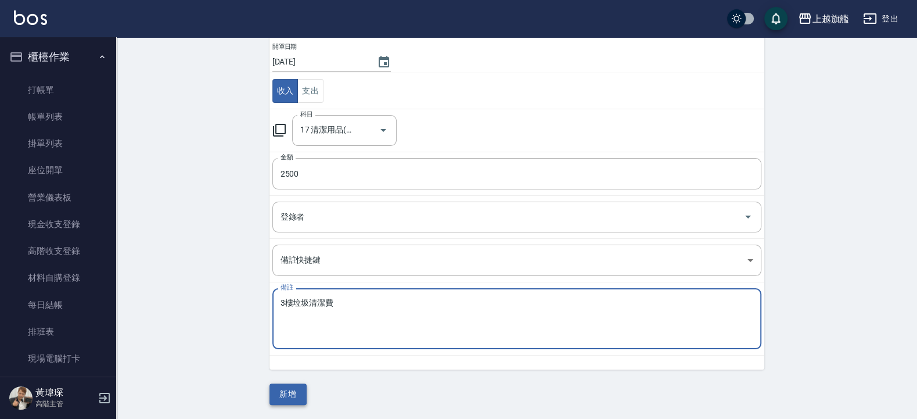
type textarea "3樓垃圾清潔費"
click at [284, 389] on button "新增" at bounding box center [287, 393] width 37 height 21
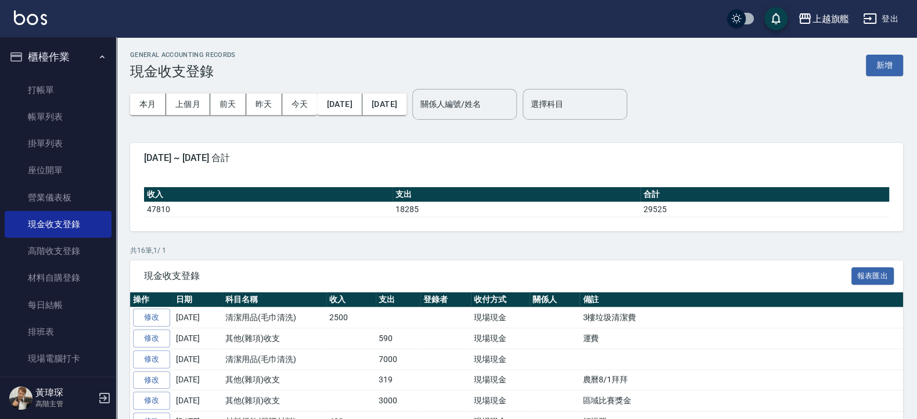
click at [341, 247] on p "共 16 筆, 1 / 1" at bounding box center [516, 250] width 773 height 10
